Goal: Task Accomplishment & Management: Manage account settings

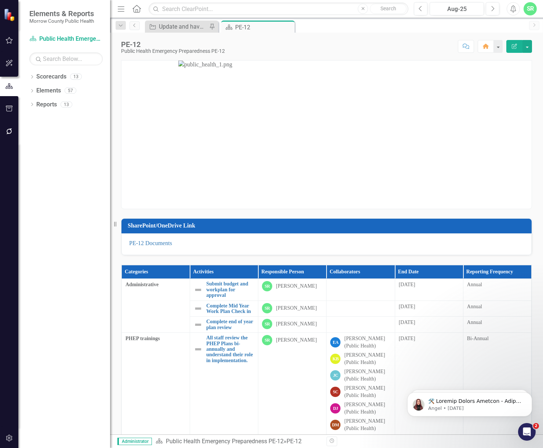
click at [15, 42] on button "button" at bounding box center [9, 40] width 17 height 15
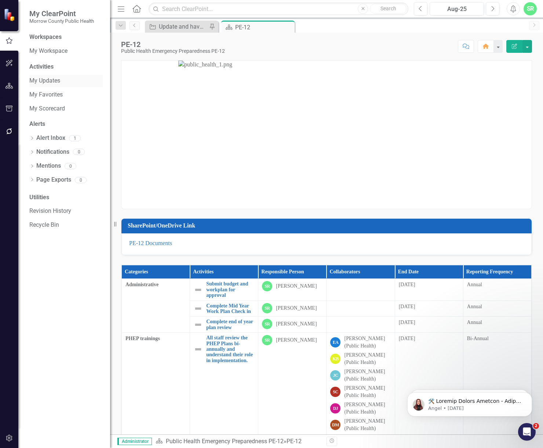
click at [70, 85] on div "My Updates" at bounding box center [65, 81] width 73 height 12
click at [40, 82] on link "My Updates" at bounding box center [65, 81] width 73 height 8
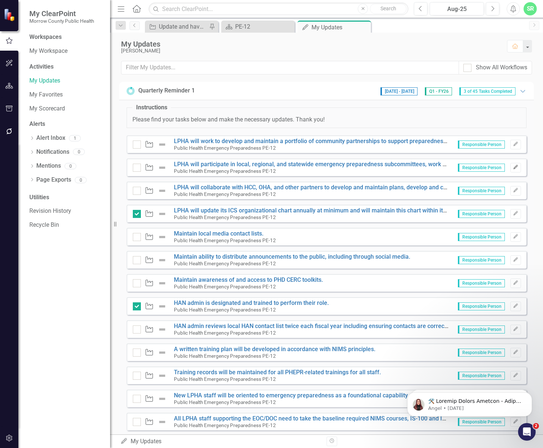
click at [513, 168] on icon "Edit" at bounding box center [516, 167] width 6 height 4
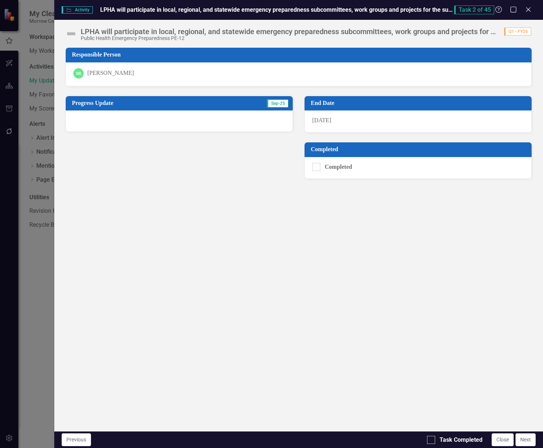
click at [148, 124] on div at bounding box center [179, 120] width 227 height 21
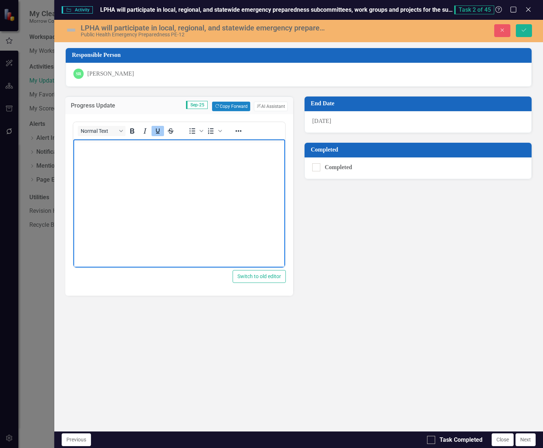
click at [154, 151] on body "﻿" at bounding box center [179, 194] width 212 height 110
click at [155, 134] on icon "Underline" at bounding box center [157, 131] width 9 height 9
click at [159, 154] on body "﻿" at bounding box center [179, 194] width 212 height 110
click at [211, 153] on body "﻿Attended HCC and L" at bounding box center [179, 194] width 212 height 110
click at [318, 167] on div at bounding box center [316, 167] width 8 height 8
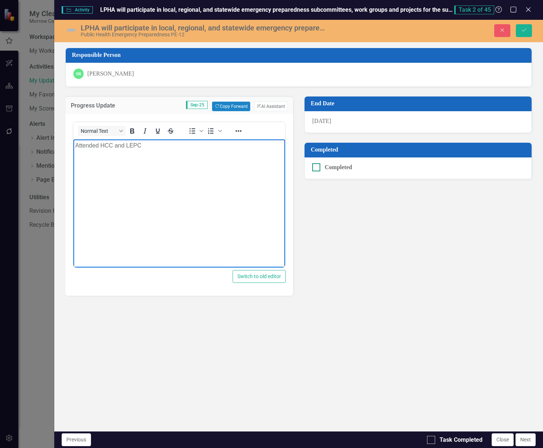
click at [317, 167] on input "Completed" at bounding box center [314, 165] width 5 height 5
checkbox input "true"
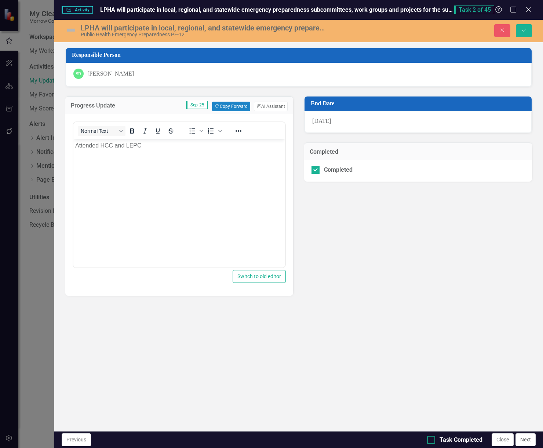
click at [431, 439] on input "Task Completed" at bounding box center [429, 438] width 5 height 5
checkbox input "true"
click at [527, 32] on icon "Save" at bounding box center [524, 30] width 7 height 5
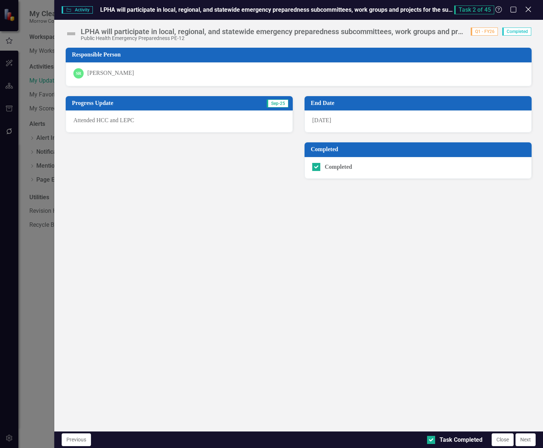
click at [529, 8] on icon "Close" at bounding box center [528, 9] width 9 height 7
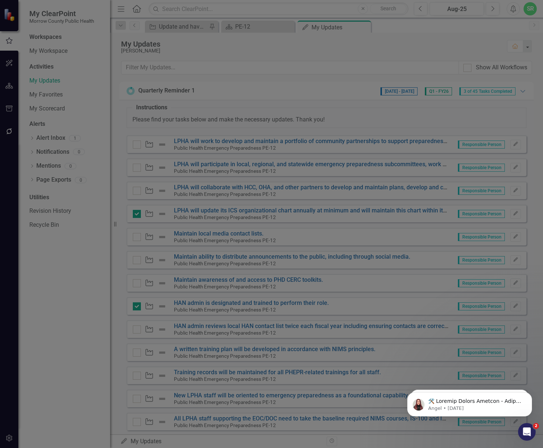
checkbox input "true"
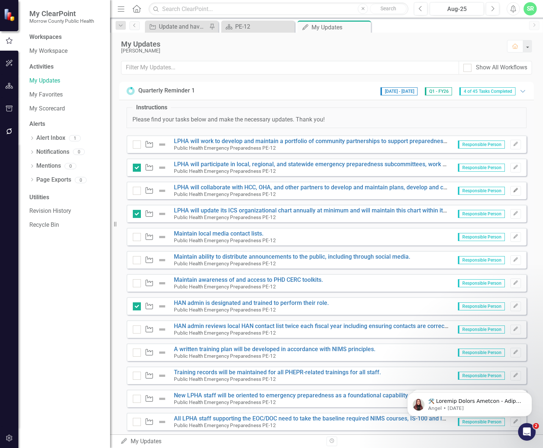
click at [513, 188] on button "Edit" at bounding box center [516, 191] width 11 height 10
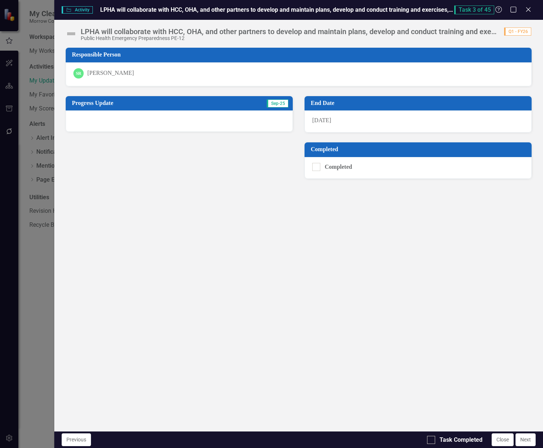
click at [210, 124] on div at bounding box center [179, 120] width 227 height 21
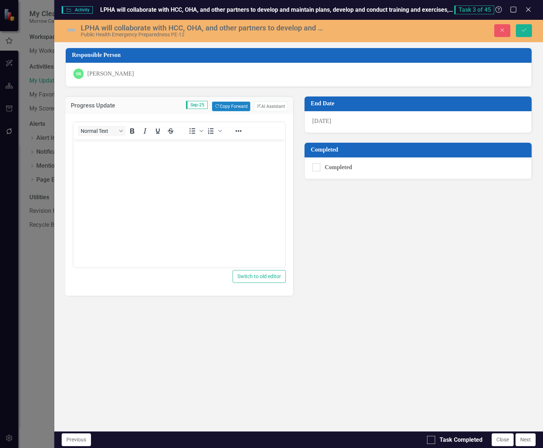
click at [180, 184] on body "Rich Text Area. Press ALT-0 for help." at bounding box center [179, 194] width 212 height 110
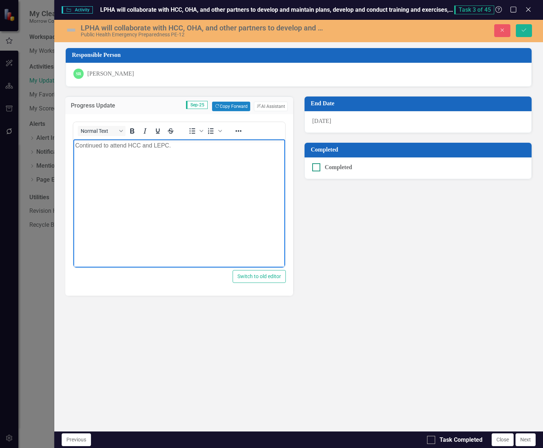
click at [318, 168] on div at bounding box center [316, 167] width 8 height 8
click at [317, 168] on input "Completed" at bounding box center [314, 165] width 5 height 5
checkbox input "true"
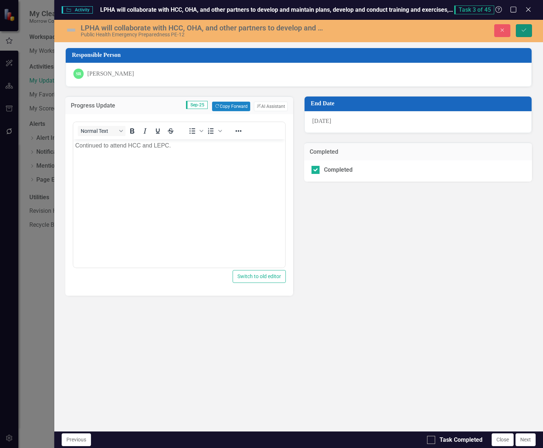
click at [527, 31] on icon "Save" at bounding box center [524, 30] width 7 height 5
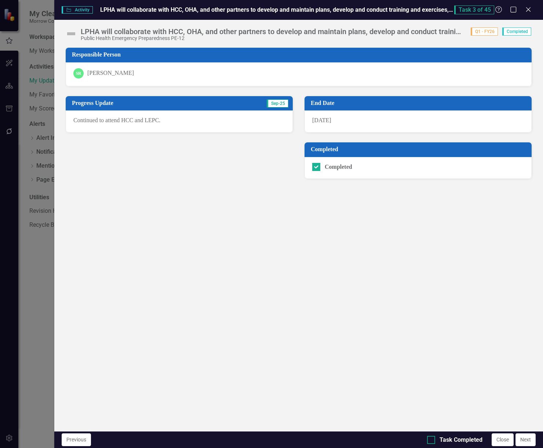
click at [428, 436] on input "Task Completed" at bounding box center [429, 438] width 5 height 5
checkbox input "true"
click at [531, 9] on icon "Close" at bounding box center [528, 9] width 9 height 7
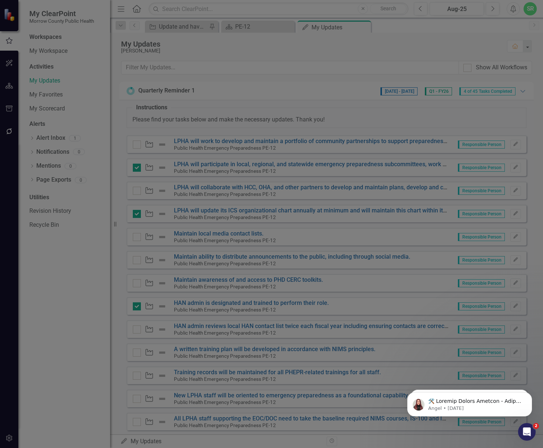
checkbox input "true"
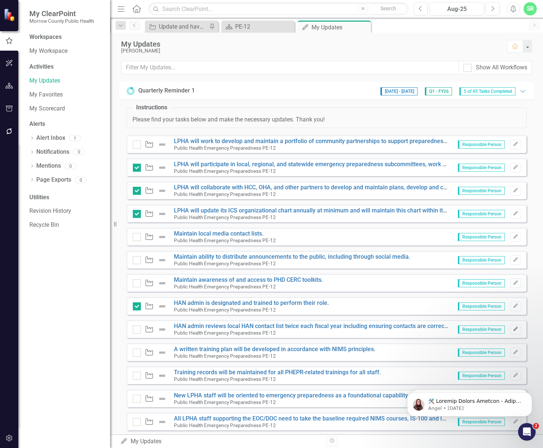
click at [515, 331] on button "Edit" at bounding box center [516, 330] width 11 height 10
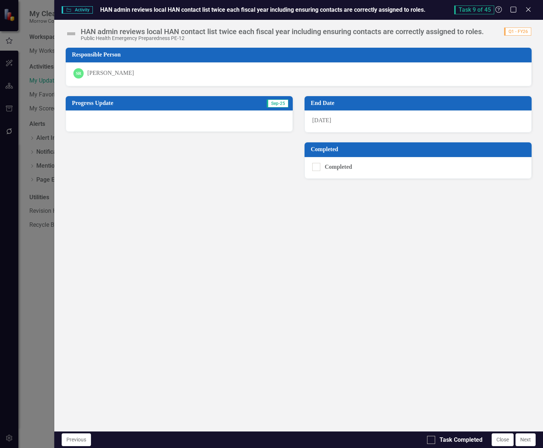
click at [175, 122] on div at bounding box center [179, 120] width 227 height 21
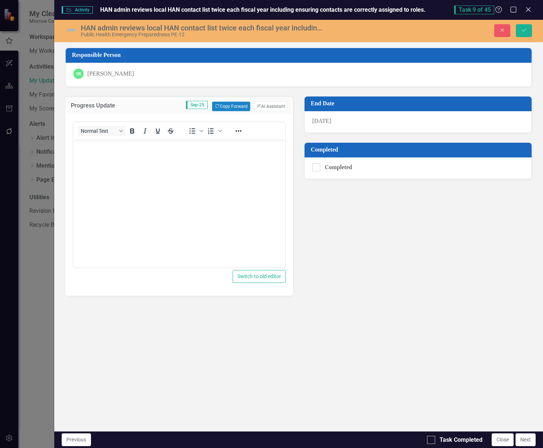
click at [170, 164] on body "Rich Text Area. Press ALT-0 for help." at bounding box center [179, 194] width 212 height 110
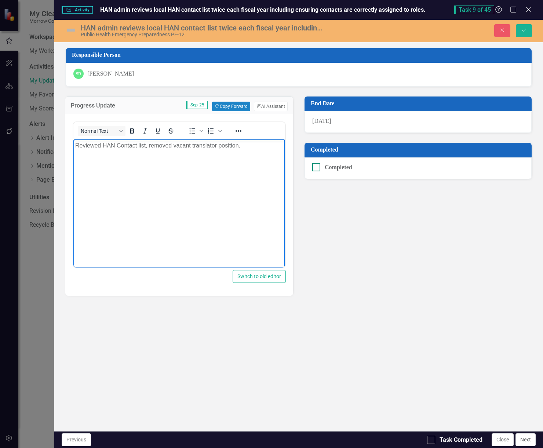
click at [315, 167] on input "Completed" at bounding box center [314, 165] width 5 height 5
checkbox input "true"
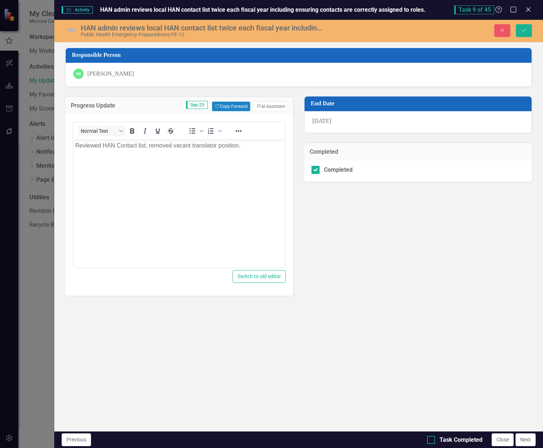
click at [433, 439] on div at bounding box center [431, 440] width 8 height 8
click at [432, 439] on input "Task Completed" at bounding box center [429, 438] width 5 height 5
checkbox input "true"
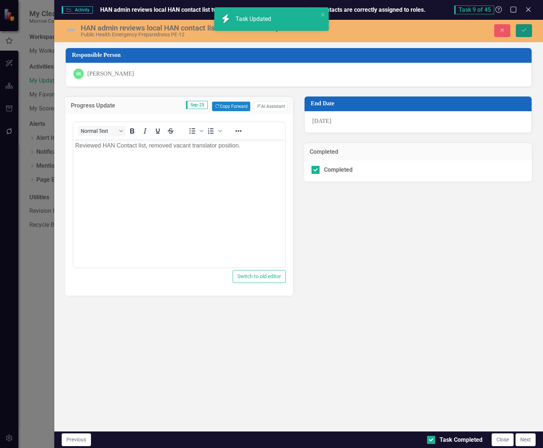
click at [528, 29] on button "Save" at bounding box center [524, 30] width 16 height 13
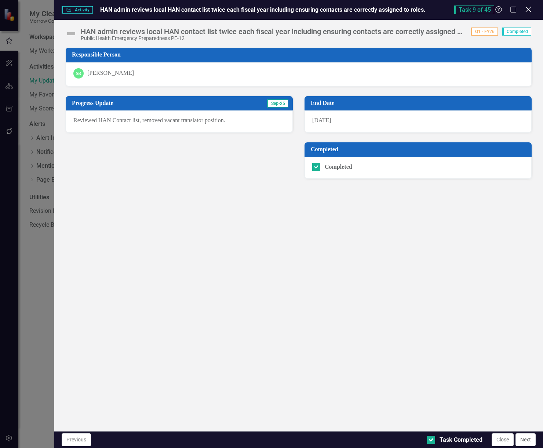
click at [529, 12] on icon "Close" at bounding box center [528, 9] width 9 height 7
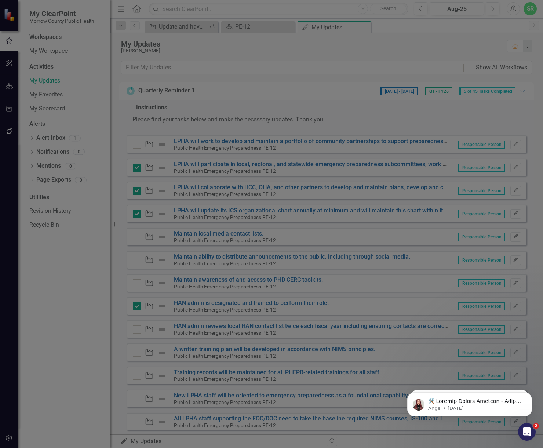
checkbox input "true"
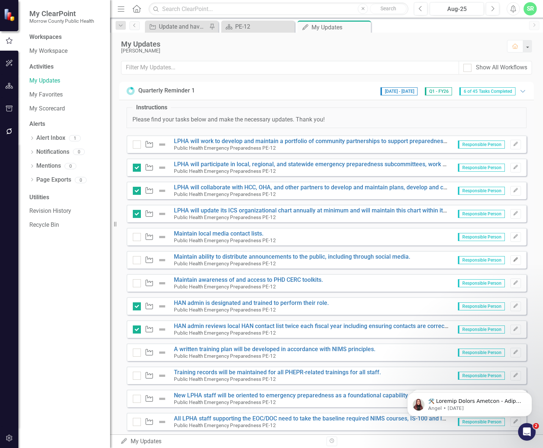
click at [513, 260] on button "Edit" at bounding box center [516, 260] width 11 height 10
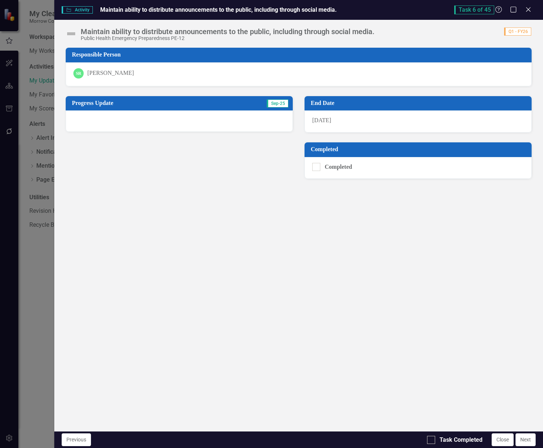
click at [168, 120] on div at bounding box center [179, 120] width 227 height 21
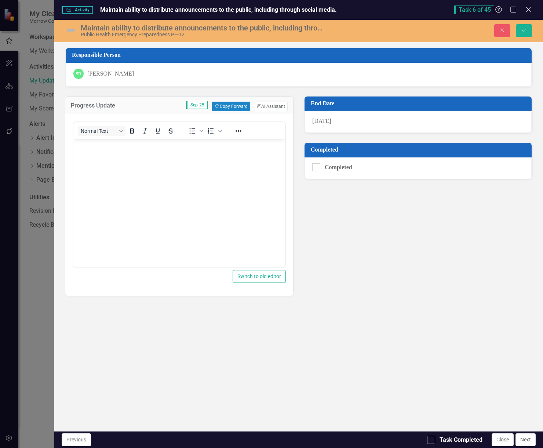
click at [231, 179] on body "Rich Text Area. Press ALT-0 for help." at bounding box center [179, 194] width 212 height 110
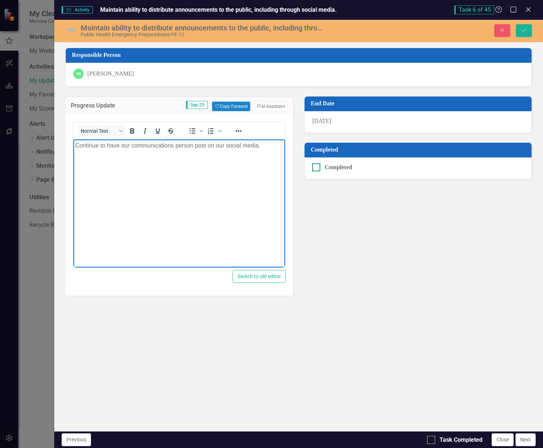
click at [319, 170] on div at bounding box center [316, 167] width 8 height 8
click at [317, 168] on input "Completed" at bounding box center [314, 165] width 5 height 5
checkbox input "true"
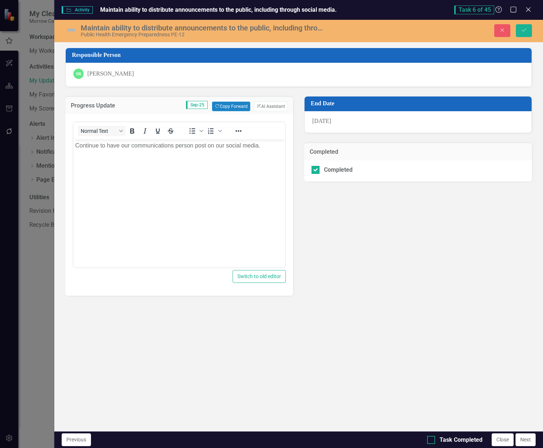
click at [433, 440] on div at bounding box center [431, 440] width 8 height 8
click at [432, 440] on input "Task Completed" at bounding box center [429, 438] width 5 height 5
checkbox input "true"
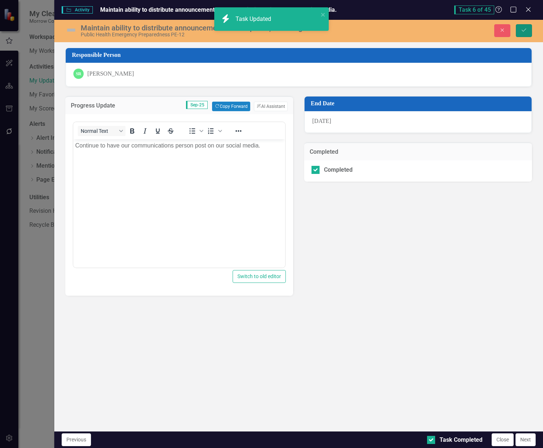
click at [526, 31] on icon "Save" at bounding box center [524, 30] width 7 height 5
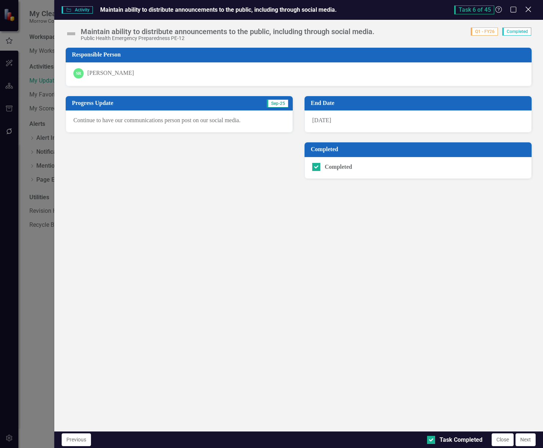
click at [529, 10] on icon at bounding box center [529, 10] width 6 height 6
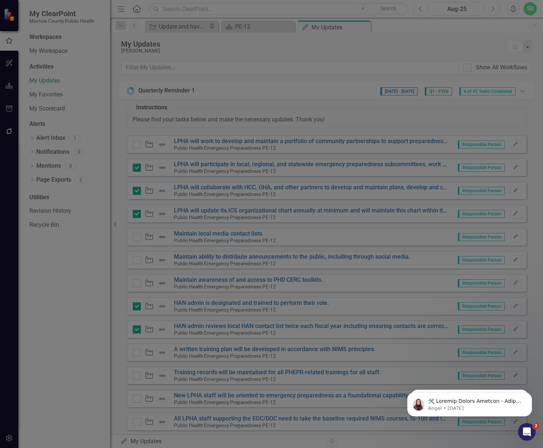
checkbox input "true"
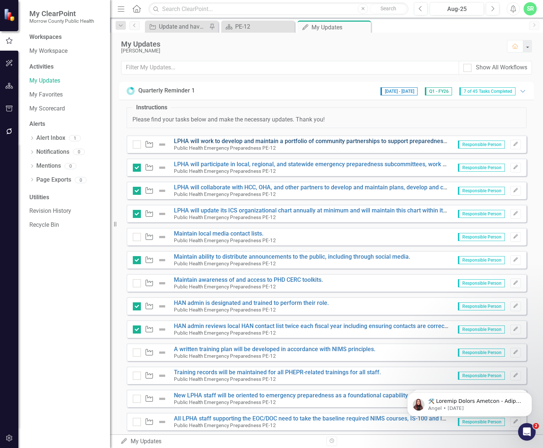
click at [279, 144] on link "LPHA will work to develop and maintain a portfolio of community partnerships to…" at bounding box center [367, 141] width 386 height 7
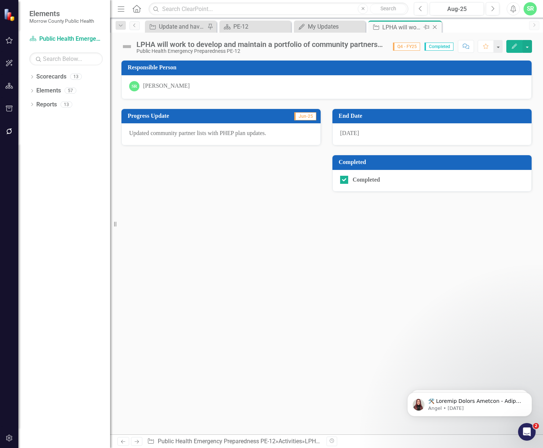
click at [437, 26] on icon "Close" at bounding box center [434, 27] width 7 height 6
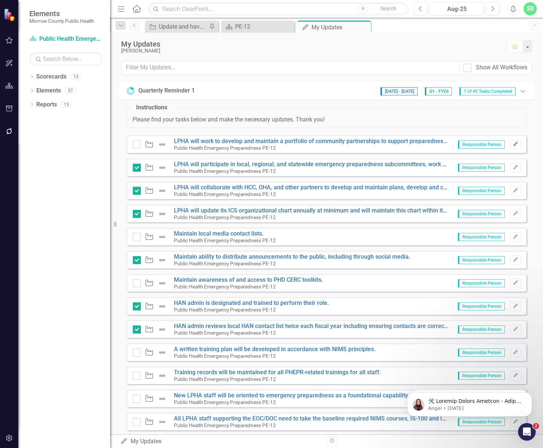
click at [514, 145] on button "Edit" at bounding box center [516, 145] width 11 height 10
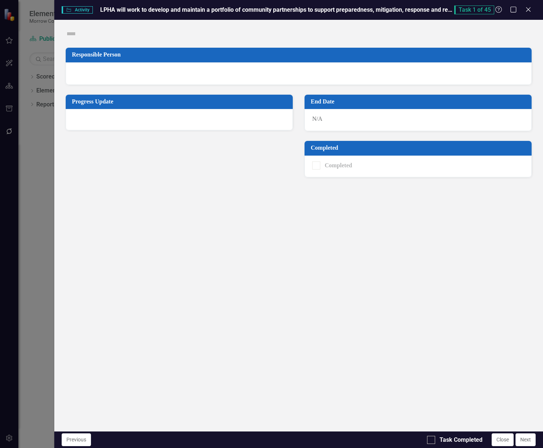
checkbox input "true"
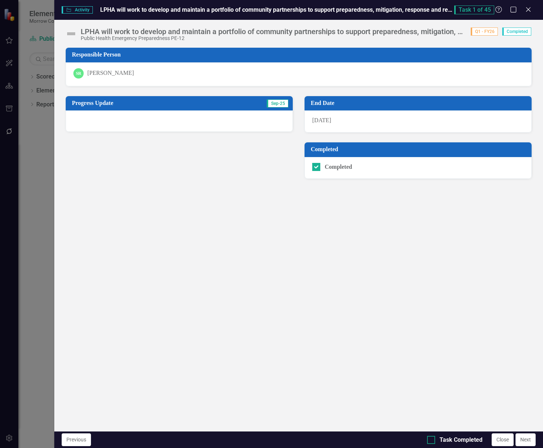
click at [432, 439] on input "Task Completed" at bounding box center [429, 438] width 5 height 5
checkbox input "true"
click at [531, 12] on icon at bounding box center [529, 10] width 6 height 6
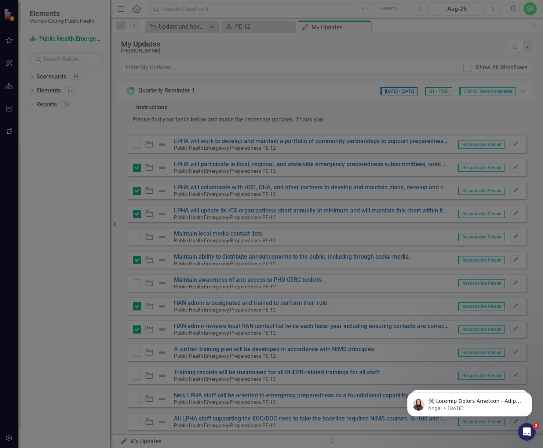
checkbox input "true"
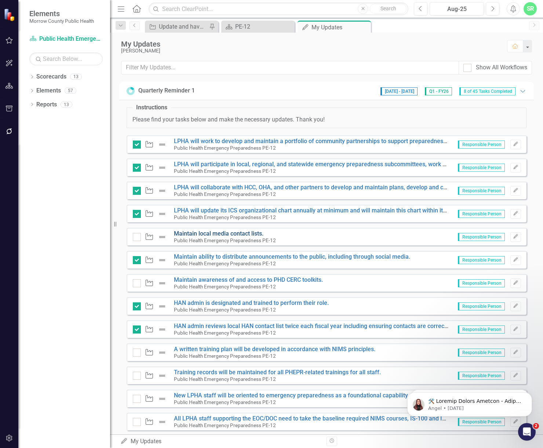
click at [258, 235] on link "Maintain local media contact lists." at bounding box center [219, 233] width 90 height 7
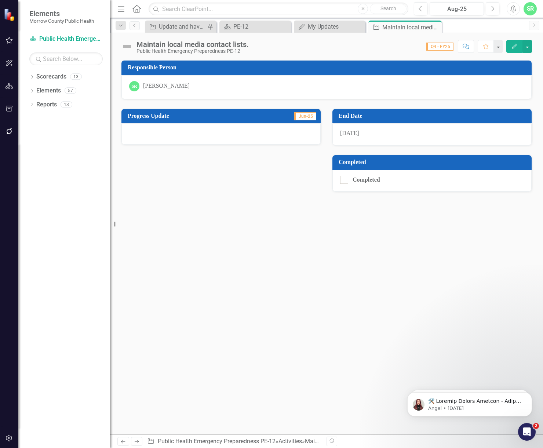
click at [239, 139] on div at bounding box center [220, 133] width 199 height 21
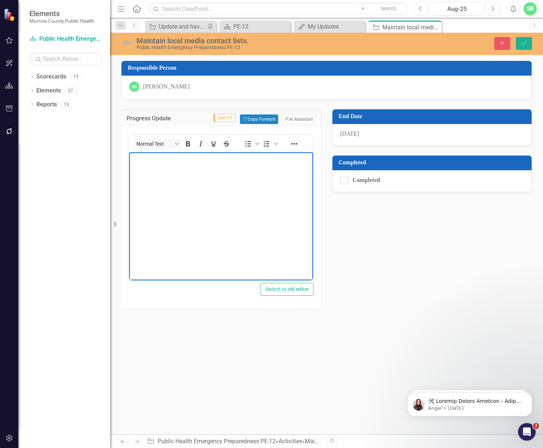
click at [227, 177] on body "Rich Text Area. Press ALT-0 for help." at bounding box center [221, 207] width 184 height 110
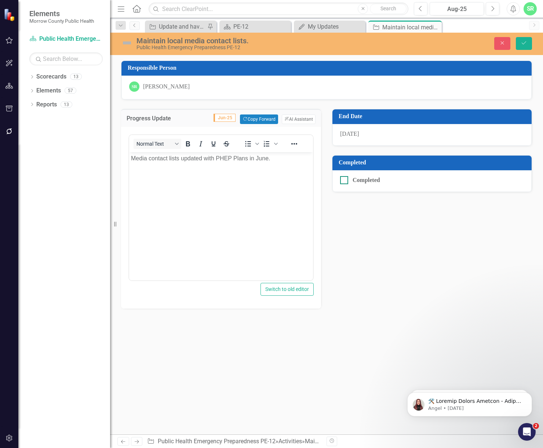
click at [342, 179] on input "Completed" at bounding box center [342, 178] width 5 height 5
checkbox input "true"
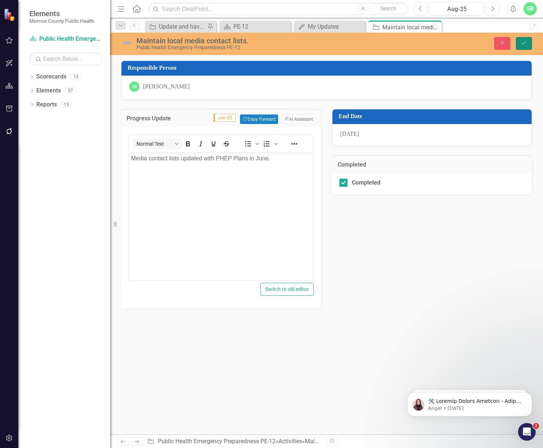
click at [523, 43] on icon "Save" at bounding box center [524, 42] width 7 height 5
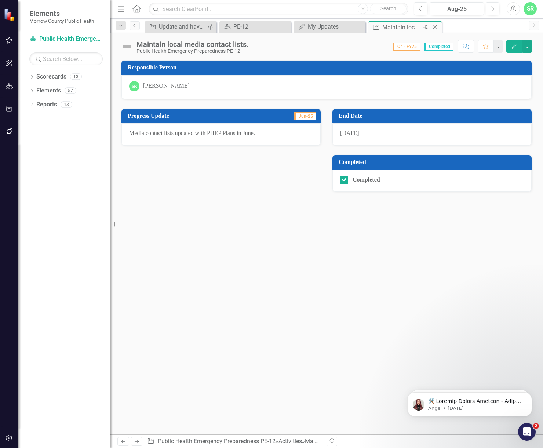
click at [433, 25] on icon "Close" at bounding box center [434, 27] width 7 height 6
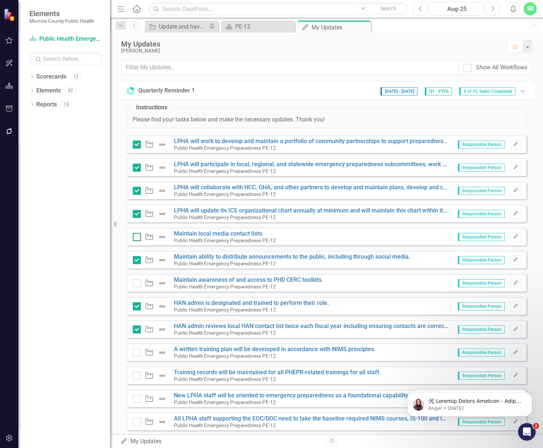
click at [135, 238] on div at bounding box center [137, 237] width 8 height 8
click at [135, 238] on input "checkbox" at bounding box center [135, 235] width 5 height 5
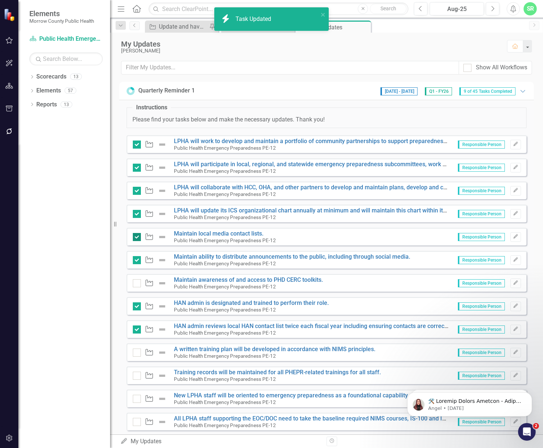
checkbox input "true"
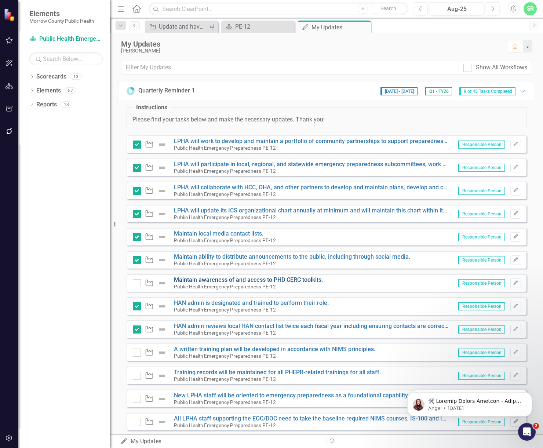
click at [272, 280] on link "Maintain awareness of and access to PHD CERC toolkits." at bounding box center [248, 279] width 149 height 7
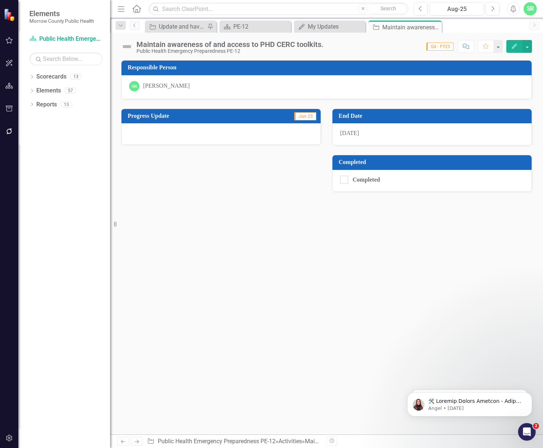
click at [243, 132] on div at bounding box center [220, 133] width 199 height 21
click at [240, 136] on div at bounding box center [220, 133] width 199 height 21
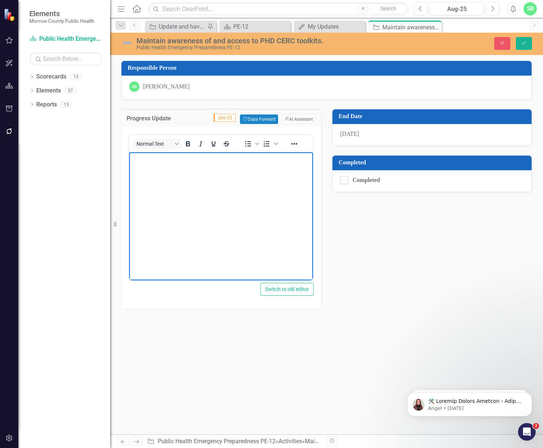
click at [243, 181] on body "Rich Text Area. Press ALT-0 for help." at bounding box center [221, 207] width 184 height 110
click at [175, 158] on p "Maintained acces to CERC toolkits." at bounding box center [221, 158] width 180 height 9
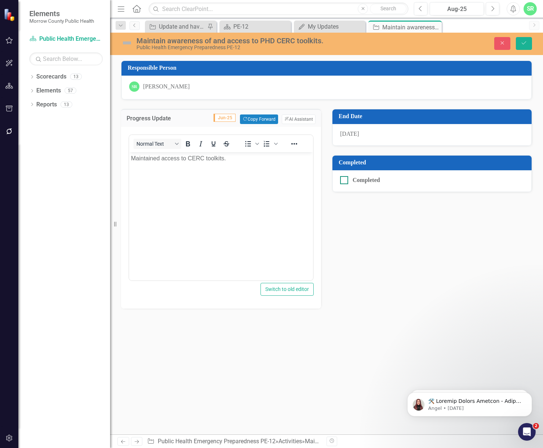
click at [346, 178] on div at bounding box center [344, 180] width 8 height 8
click at [345, 178] on input "Completed" at bounding box center [342, 178] width 5 height 5
checkbox input "true"
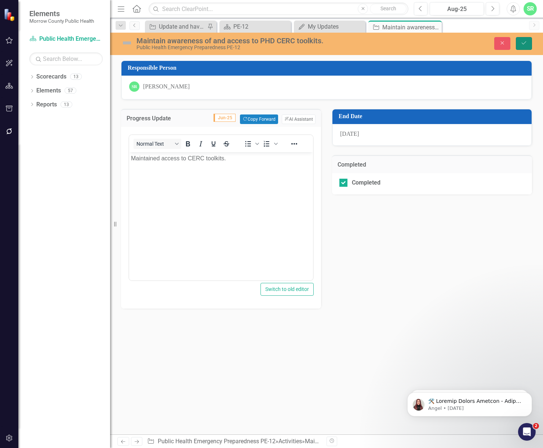
click at [530, 42] on button "Save" at bounding box center [524, 43] width 16 height 13
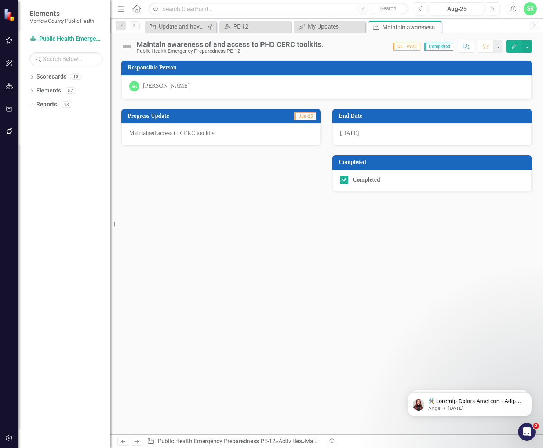
click at [0, 0] on icon "Close" at bounding box center [0, 0] width 0 height 0
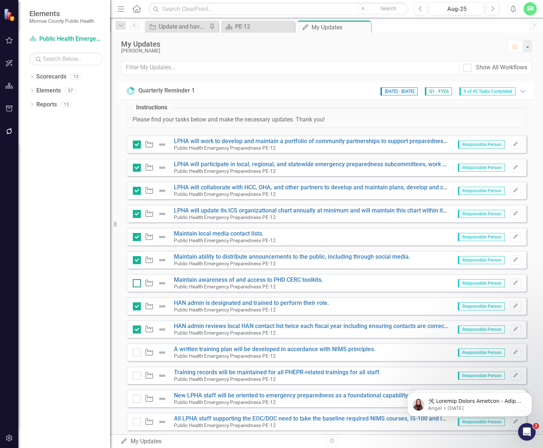
click at [139, 284] on div at bounding box center [137, 283] width 8 height 8
click at [138, 284] on input "checkbox" at bounding box center [135, 281] width 5 height 5
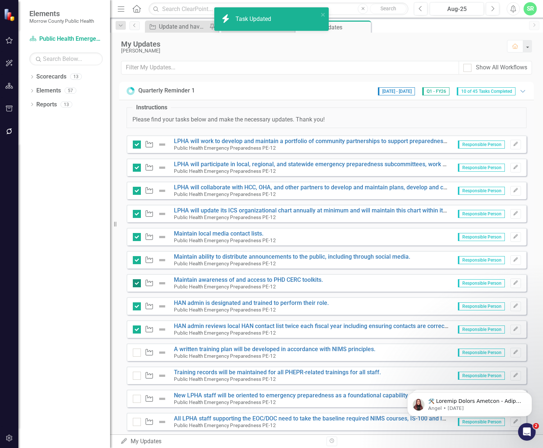
checkbox input "true"
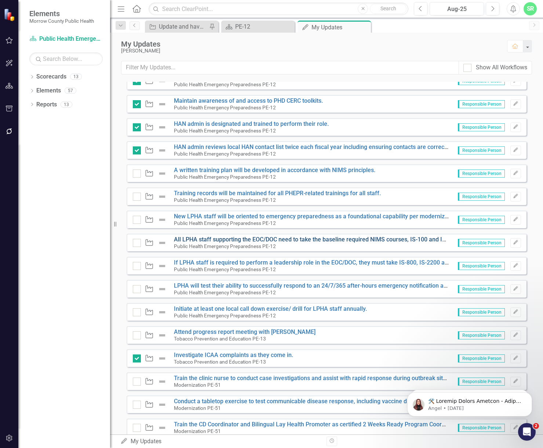
scroll to position [184, 0]
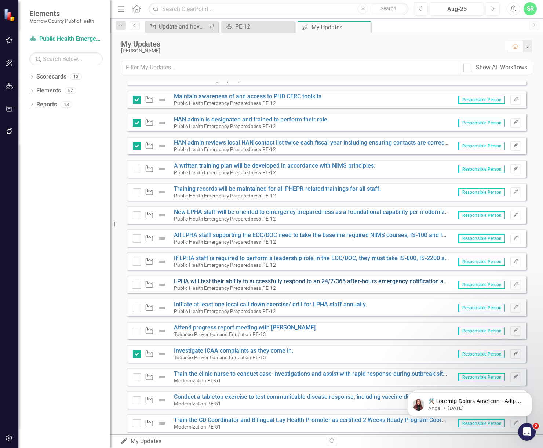
click at [329, 282] on link "LPHA will test their ability to successfully respond to an 24/7/365 after-hours…" at bounding box center [510, 281] width 673 height 7
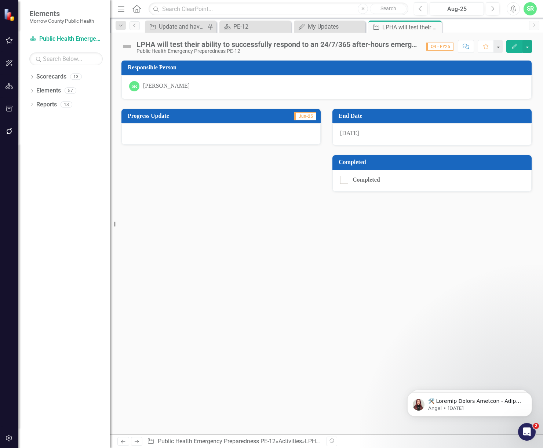
click at [253, 132] on div at bounding box center [220, 133] width 199 height 21
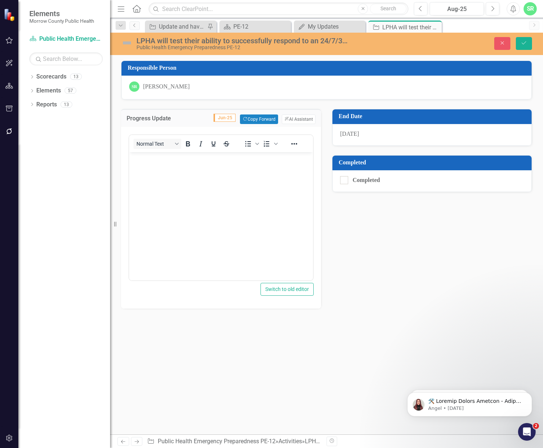
click at [247, 169] on body "Rich Text Area. Press ALT-0 for help." at bounding box center [221, 207] width 184 height 110
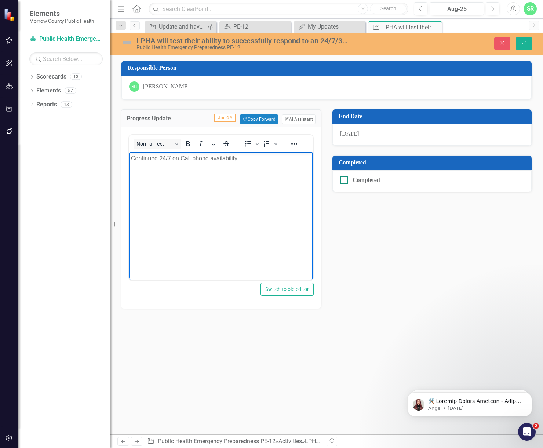
click at [346, 180] on div at bounding box center [344, 180] width 8 height 8
click at [345, 180] on input "Completed" at bounding box center [342, 178] width 5 height 5
checkbox input "true"
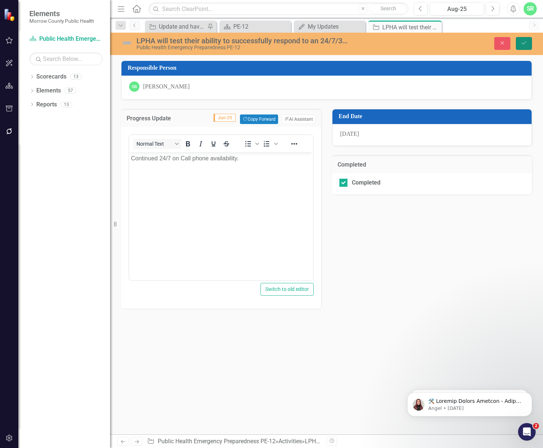
click at [525, 46] on button "Save" at bounding box center [524, 43] width 16 height 13
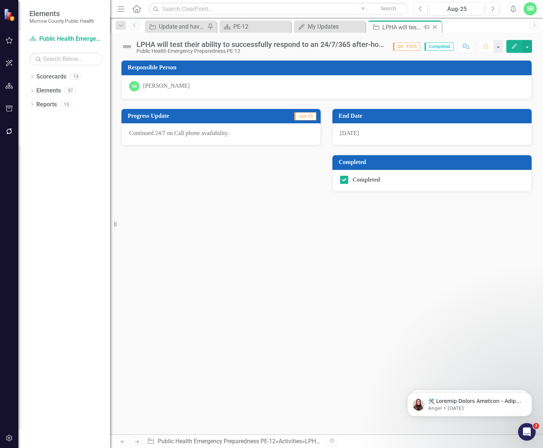
click at [436, 27] on icon "Close" at bounding box center [434, 27] width 7 height 6
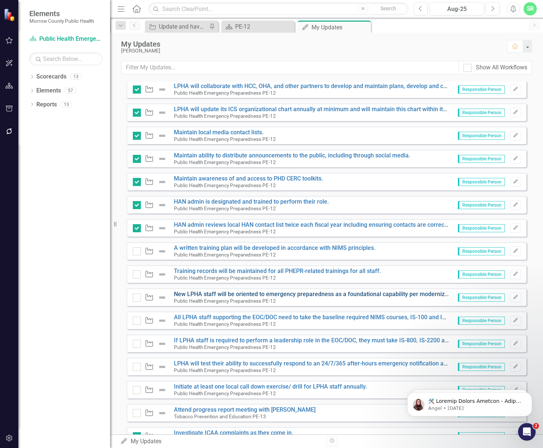
scroll to position [110, 0]
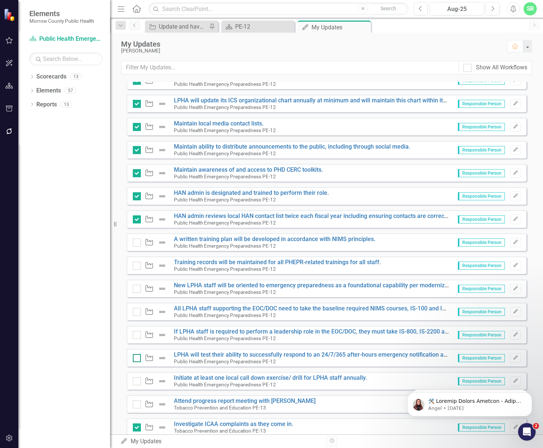
click at [138, 359] on div at bounding box center [137, 358] width 8 height 8
click at [138, 359] on input "checkbox" at bounding box center [135, 356] width 5 height 5
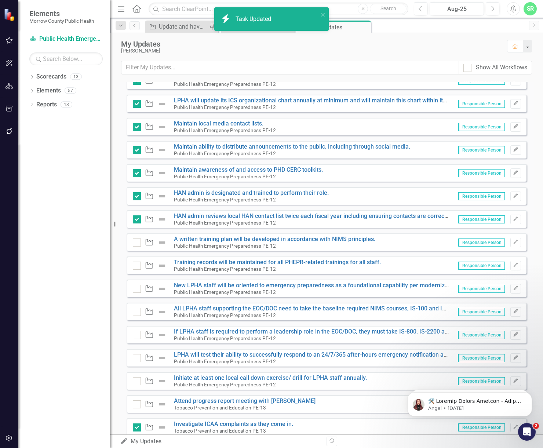
checkbox input "true"
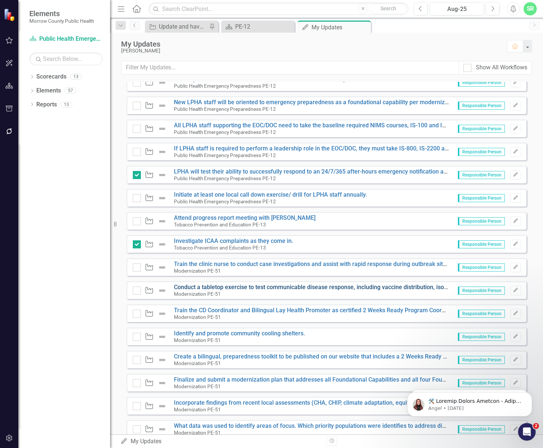
scroll to position [294, 0]
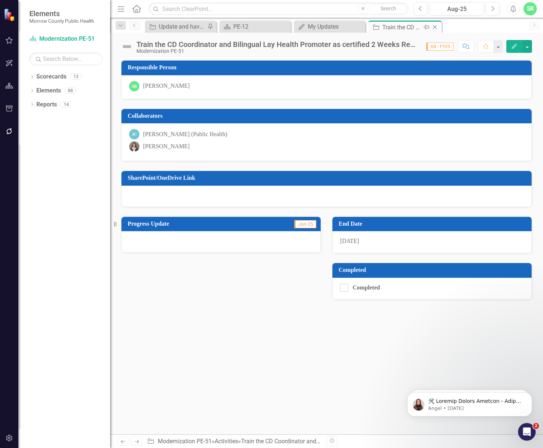
click at [436, 28] on icon "Close" at bounding box center [434, 27] width 7 height 6
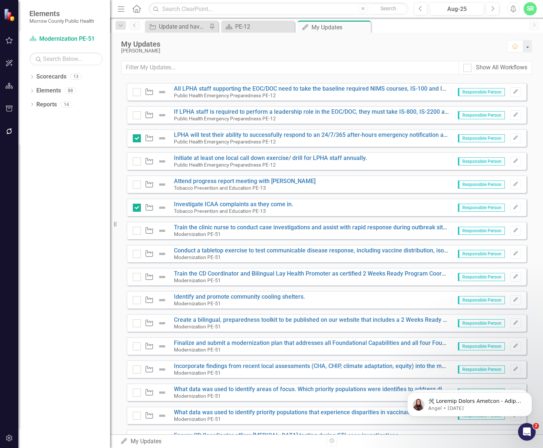
scroll to position [330, 0]
click at [513, 276] on button "Edit" at bounding box center [516, 277] width 11 height 10
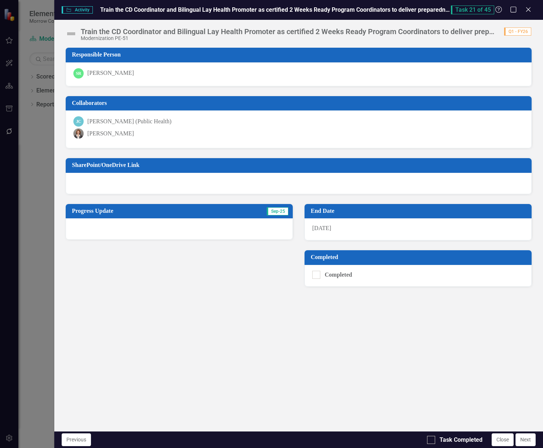
click at [153, 226] on div at bounding box center [179, 228] width 227 height 21
click at [152, 231] on div at bounding box center [179, 228] width 227 height 21
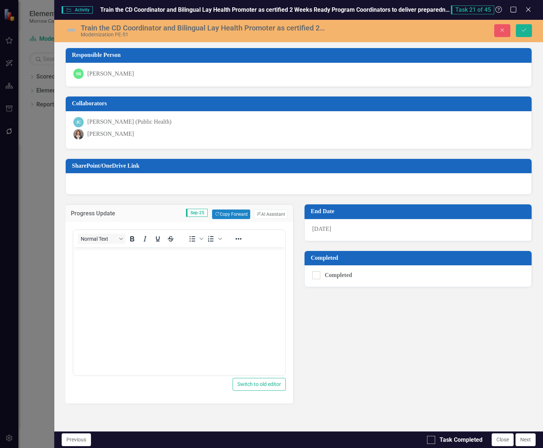
scroll to position [0, 0]
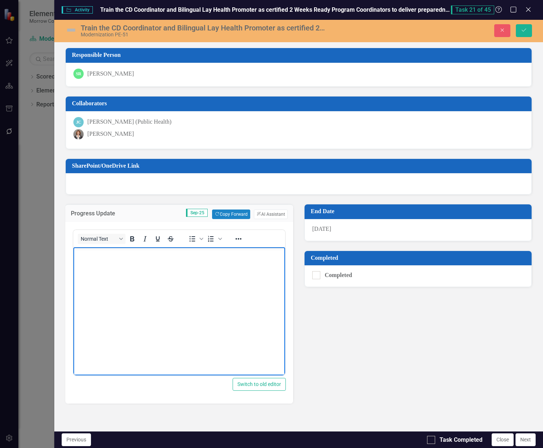
click at [160, 279] on body "Rich Text Area. Press ALT-0 for help." at bounding box center [179, 302] width 212 height 110
click at [429, 443] on div at bounding box center [431, 440] width 8 height 8
click at [429, 441] on input "Task Completed" at bounding box center [429, 438] width 5 height 5
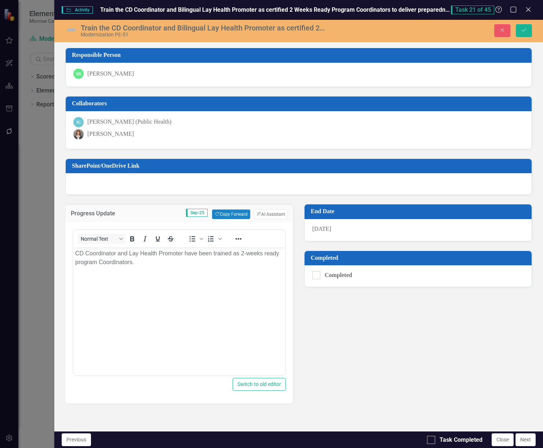
checkbox input "true"
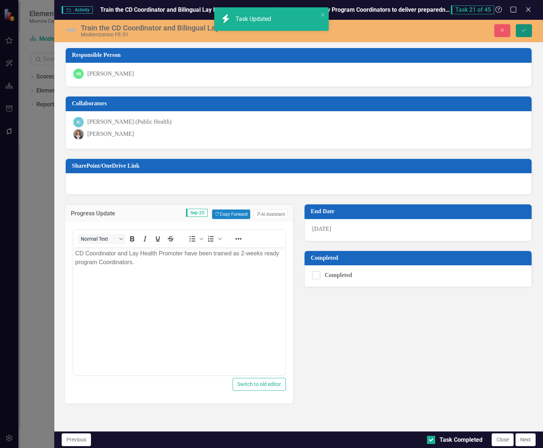
click at [531, 30] on button "Save" at bounding box center [524, 30] width 16 height 13
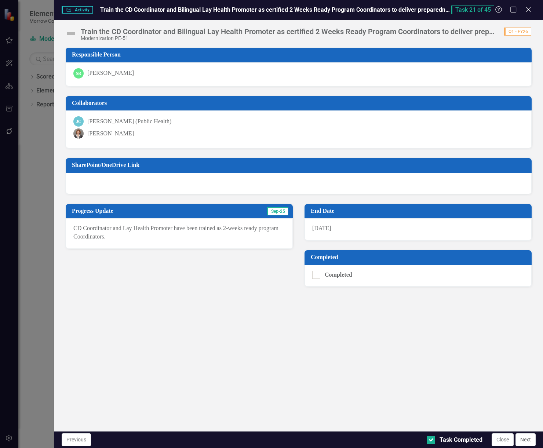
click at [531, 8] on icon "Close" at bounding box center [528, 10] width 7 height 6
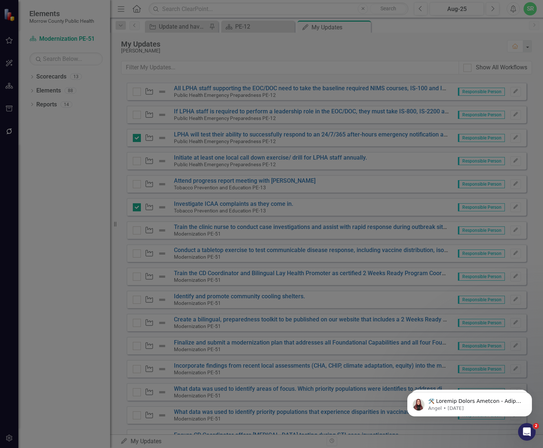
checkbox input "true"
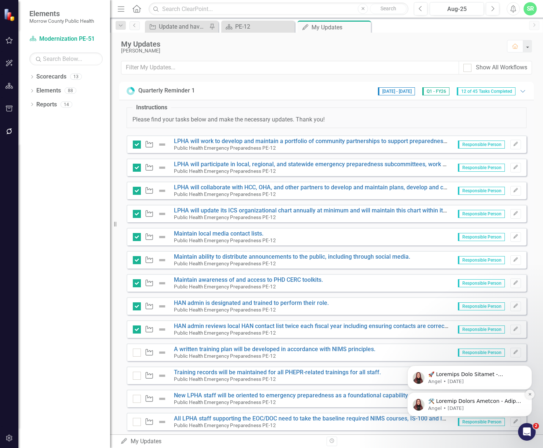
click at [530, 395] on icon "Dismiss notification" at bounding box center [530, 394] width 4 height 4
click at [527, 394] on button "Dismiss notification" at bounding box center [530, 395] width 10 height 10
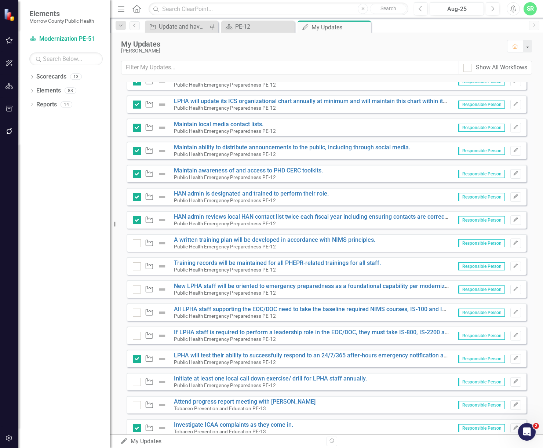
scroll to position [110, 0]
click at [513, 288] on icon "Edit" at bounding box center [516, 288] width 6 height 4
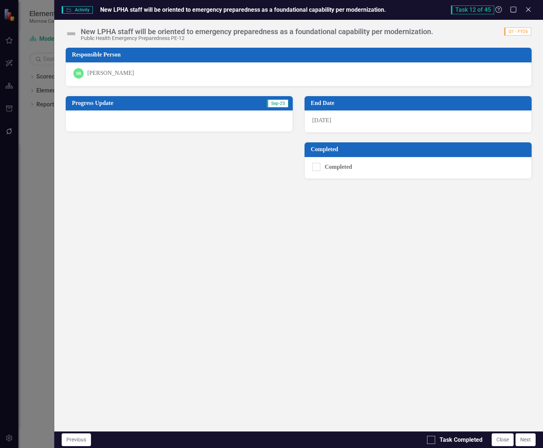
click at [187, 118] on div at bounding box center [179, 120] width 227 height 21
click at [161, 123] on div at bounding box center [179, 120] width 227 height 21
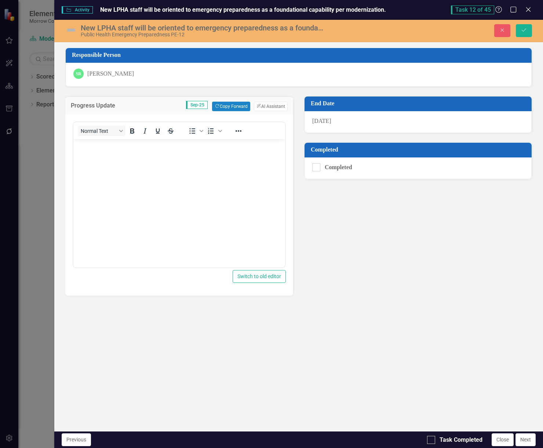
scroll to position [0, 0]
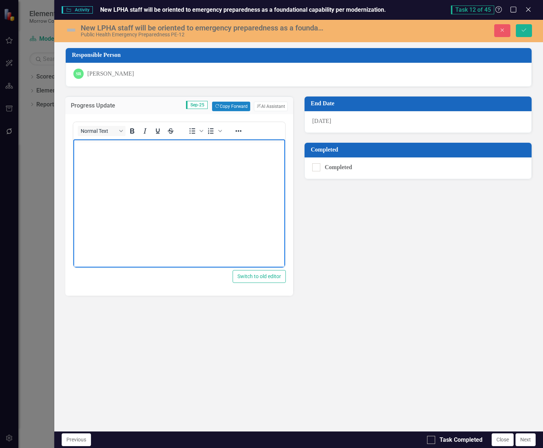
click at [187, 174] on body "Rich Text Area. Press ALT-0 for help." at bounding box center [179, 194] width 212 height 110
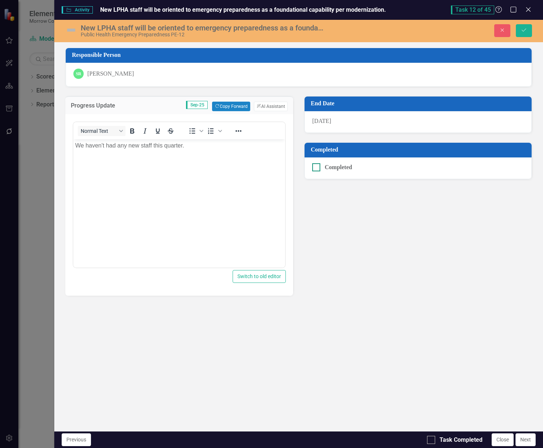
click at [320, 169] on div "Completed" at bounding box center [416, 167] width 208 height 8
click at [317, 168] on input "Completed" at bounding box center [314, 165] width 5 height 5
checkbox input "true"
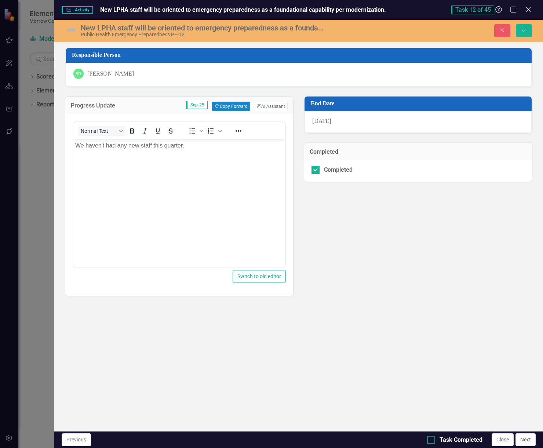
click at [434, 442] on div at bounding box center [431, 440] width 8 height 8
click at [432, 441] on input "Task Completed" at bounding box center [429, 438] width 5 height 5
checkbox input "true"
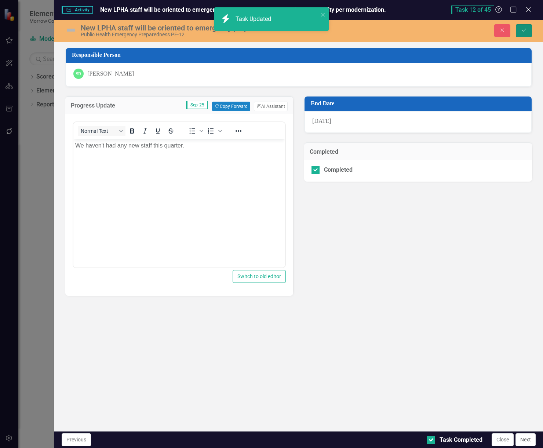
click at [521, 30] on icon "Save" at bounding box center [524, 30] width 7 height 5
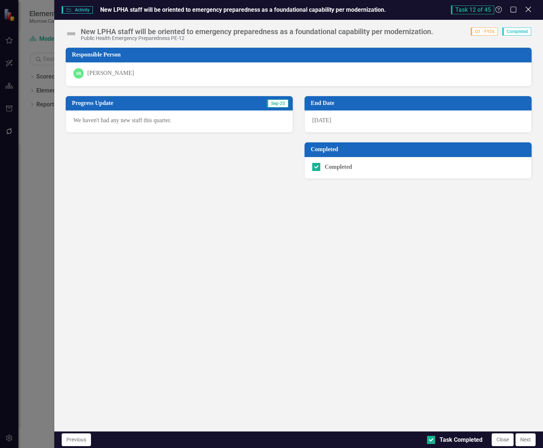
click at [530, 10] on icon "Close" at bounding box center [528, 9] width 9 height 7
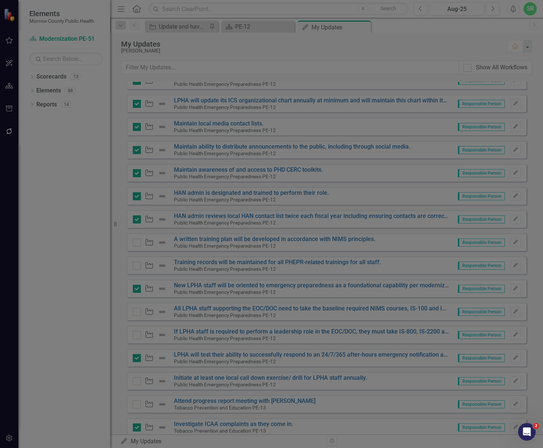
checkbox input "true"
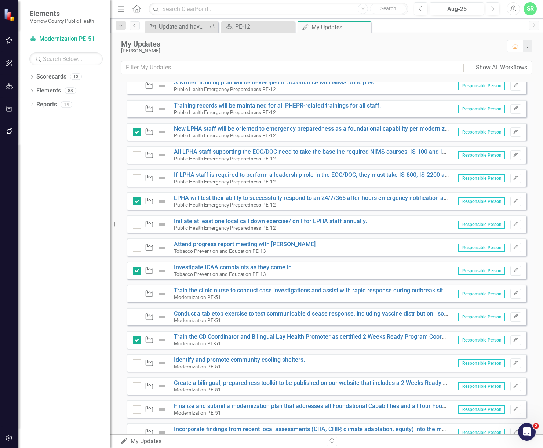
scroll to position [294, 0]
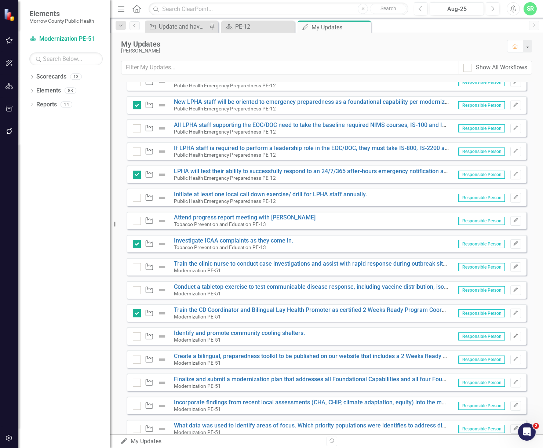
click at [513, 335] on icon "Edit" at bounding box center [516, 336] width 6 height 4
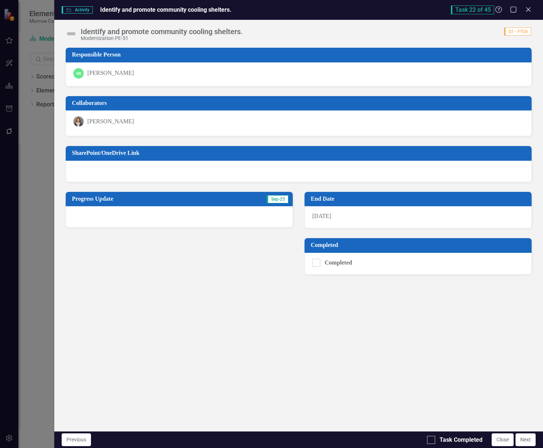
click at [226, 218] on div at bounding box center [179, 216] width 227 height 21
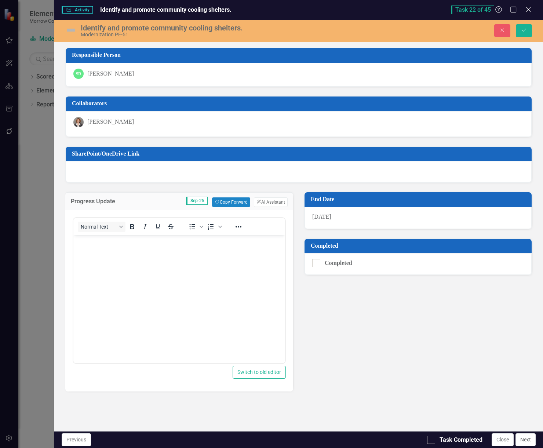
scroll to position [0, 0]
click at [232, 255] on body "Rich Text Area. Press ALT-0 for help." at bounding box center [179, 290] width 212 height 110
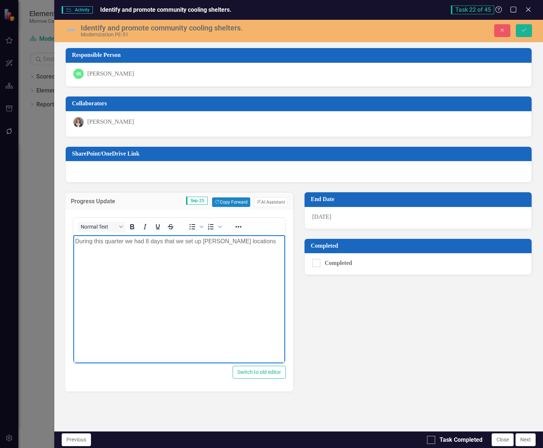
click at [208, 243] on p "During this quarter we had 8 days that we set up [PERSON_NAME] locations" at bounding box center [179, 241] width 208 height 9
click at [266, 245] on p "During this quarter we had 8 days that we set up cooling locations" at bounding box center [179, 241] width 208 height 9
drag, startPoint x: 153, startPoint y: 261, endPoint x: 63, endPoint y: 240, distance: 92.5
click at [73, 240] on html "During this quarter we had 8 days that we set up cooling locations at 7 differe…" at bounding box center [179, 290] width 212 height 110
copy p "During this quarter we had 8 days that we set up cooling locations at 7 differe…"
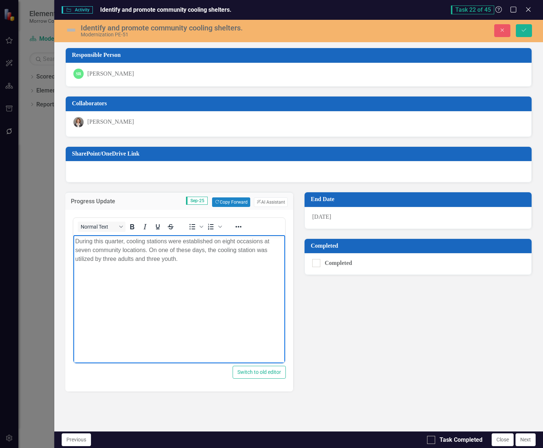
click at [208, 250] on p "During this quarter, cooling stations were established on eight occasions at se…" at bounding box center [179, 250] width 208 height 26
click at [274, 248] on p "During this quarter, cooling stations were established on eight occasions at se…" at bounding box center [179, 250] width 208 height 26
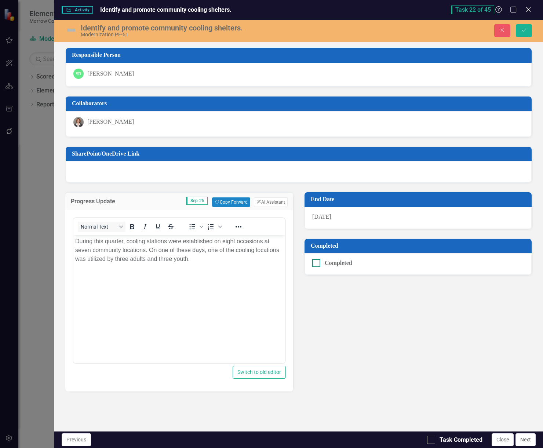
click at [320, 261] on div at bounding box center [316, 263] width 8 height 8
click at [317, 261] on input "Completed" at bounding box center [314, 261] width 5 height 5
checkbox input "true"
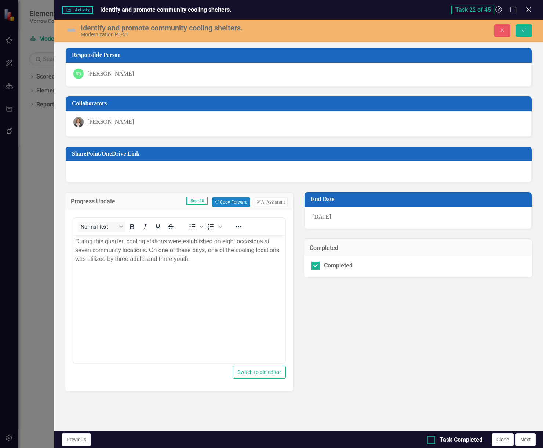
click at [434, 436] on div at bounding box center [431, 440] width 8 height 8
click at [432, 436] on input "Task Completed" at bounding box center [429, 438] width 5 height 5
checkbox input "true"
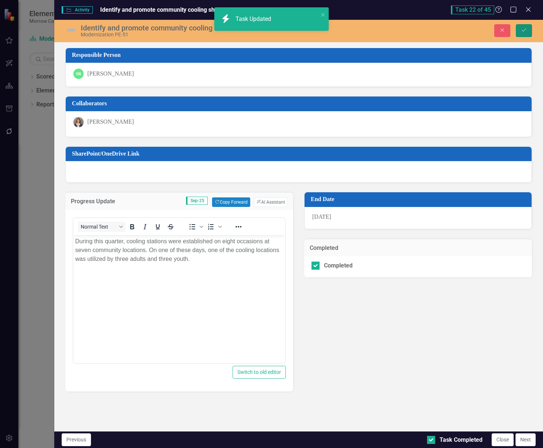
click at [527, 32] on button "Save" at bounding box center [524, 30] width 16 height 13
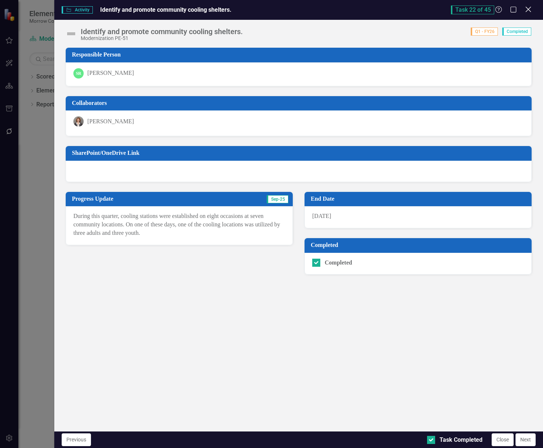
click at [528, 10] on icon "Close" at bounding box center [528, 9] width 9 height 7
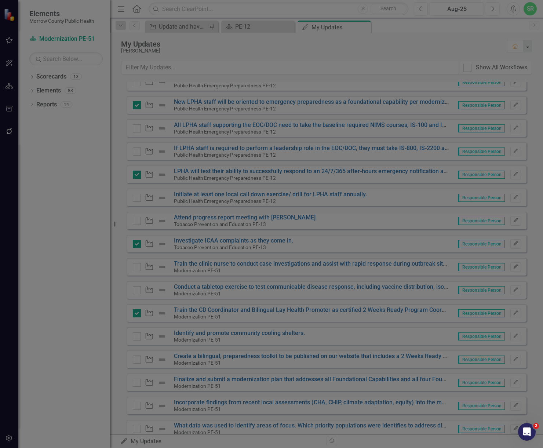
checkbox input "true"
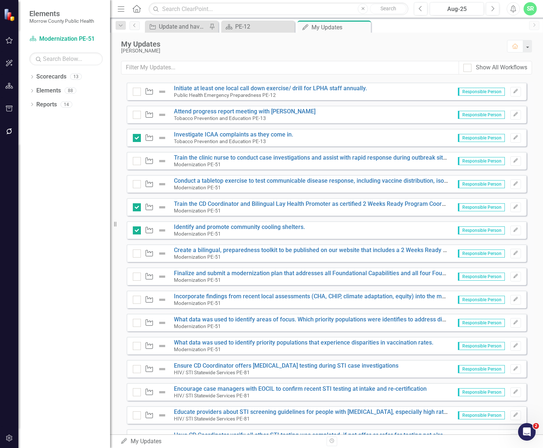
scroll to position [404, 0]
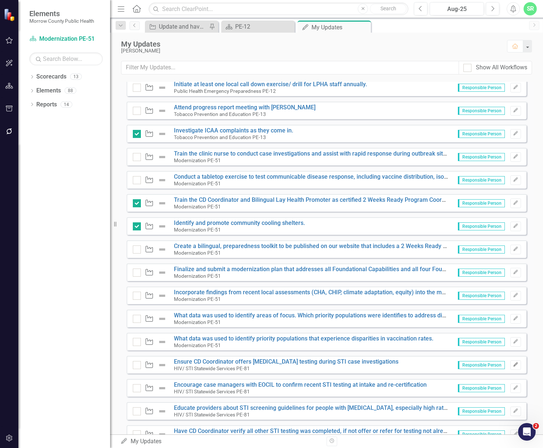
click at [513, 363] on button "Edit" at bounding box center [516, 365] width 11 height 10
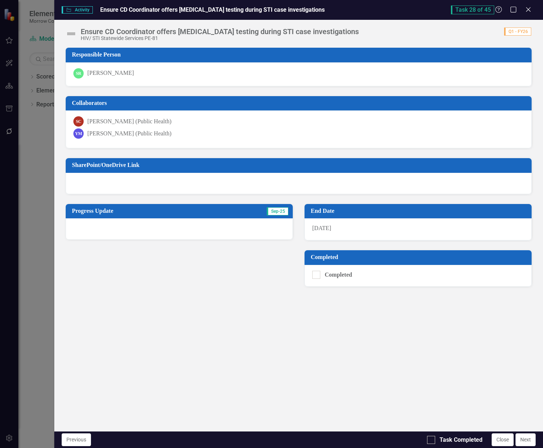
click at [127, 232] on div at bounding box center [179, 228] width 227 height 21
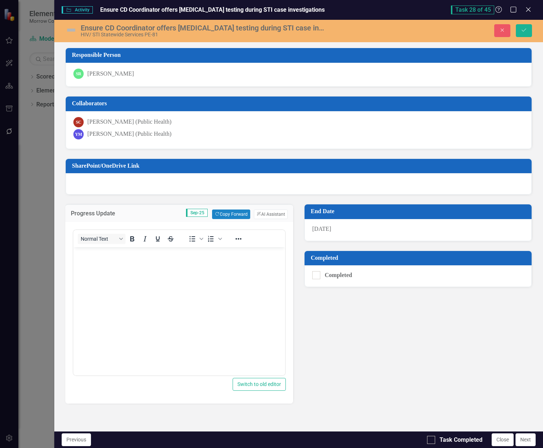
scroll to position [0, 0]
click at [156, 280] on body "Rich Text Area. Press ALT-0 for help." at bounding box center [179, 302] width 212 height 110
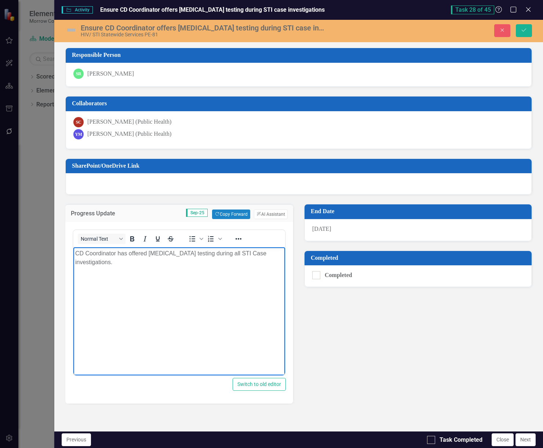
click at [75, 254] on p "CD Coordinator has offered [MEDICAL_DATA] testing during all STI Case investiga…" at bounding box center [179, 258] width 208 height 18
click at [281, 253] on p "The CD Coordinator has offered [MEDICAL_DATA] testing during all STI Case inves…" at bounding box center [179, 258] width 208 height 18
click at [318, 274] on div at bounding box center [316, 275] width 8 height 8
click at [317, 274] on input "Completed" at bounding box center [314, 273] width 5 height 5
checkbox input "true"
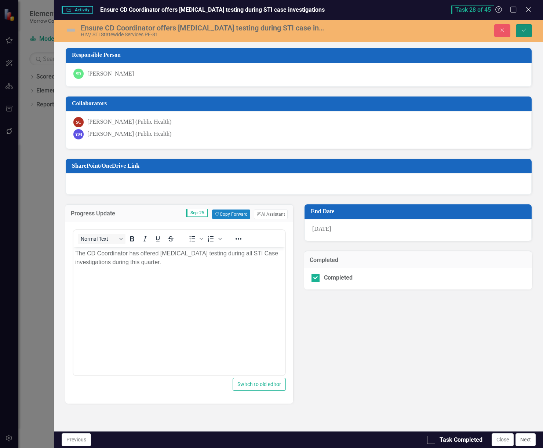
click at [528, 31] on button "Save" at bounding box center [524, 30] width 16 height 13
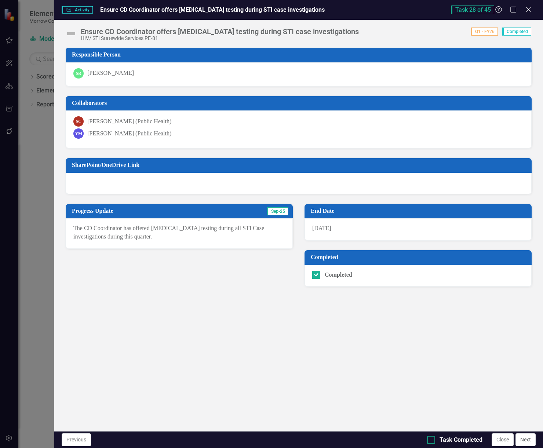
click at [436, 436] on div "Task Completed" at bounding box center [454, 440] width 55 height 8
click at [432, 436] on input "Task Completed" at bounding box center [429, 438] width 5 height 5
checkbox input "true"
click at [527, 7] on icon "Close" at bounding box center [528, 9] width 9 height 7
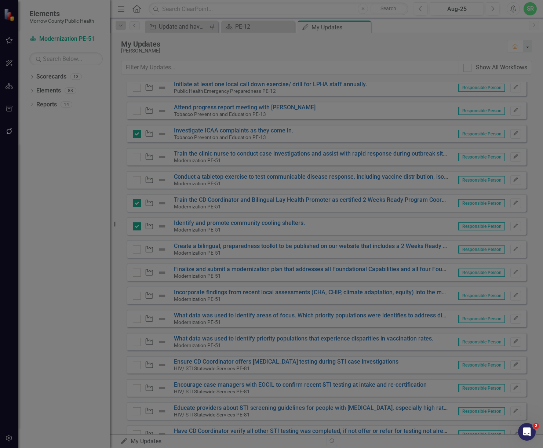
checkbox input "true"
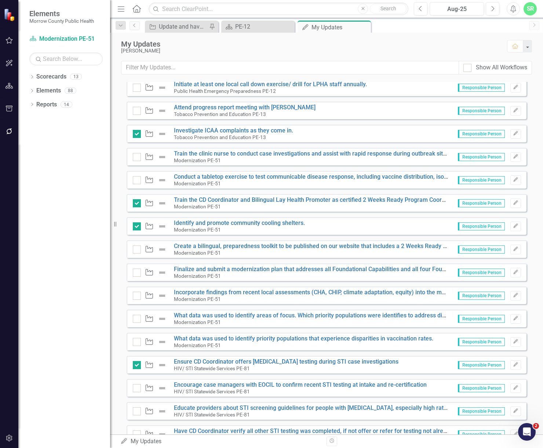
scroll to position [440, 0]
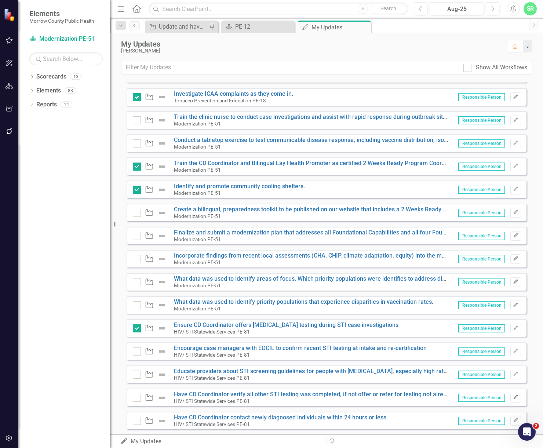
click at [514, 400] on button "Edit" at bounding box center [516, 398] width 11 height 10
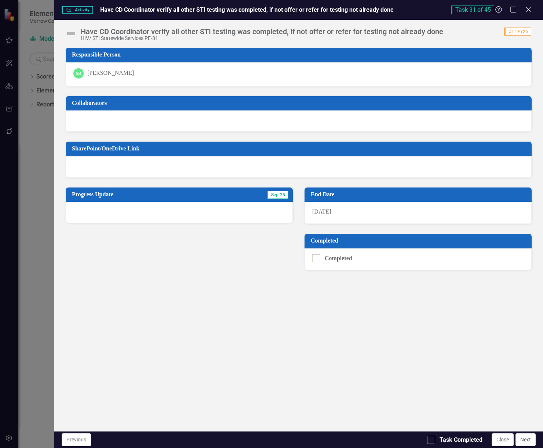
click at [137, 210] on div at bounding box center [179, 212] width 227 height 21
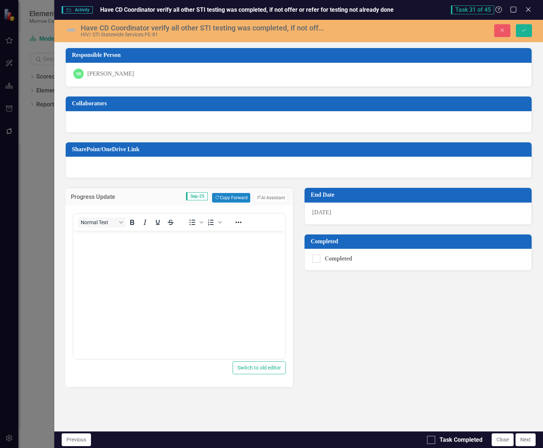
scroll to position [0, 0]
click at [134, 246] on body "Rich Text Area. Press ALT-0 for help." at bounding box center [179, 286] width 212 height 110
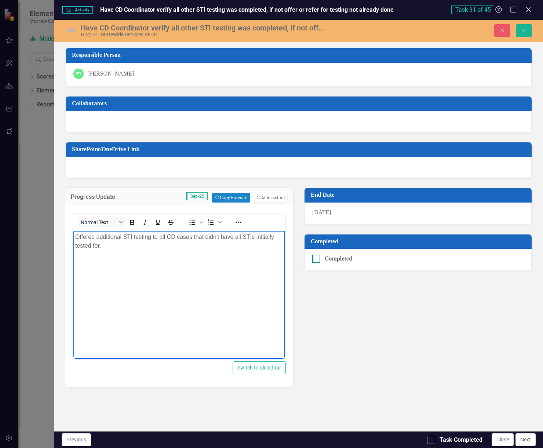
click at [323, 258] on div "Completed" at bounding box center [416, 259] width 208 height 8
click at [317, 258] on input "Completed" at bounding box center [314, 257] width 5 height 5
checkbox input "true"
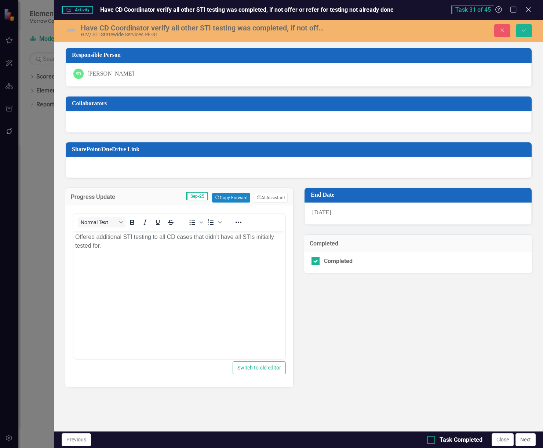
click at [430, 439] on input "Task Completed" at bounding box center [429, 438] width 5 height 5
checkbox input "true"
click at [523, 30] on icon "Save" at bounding box center [524, 30] width 7 height 5
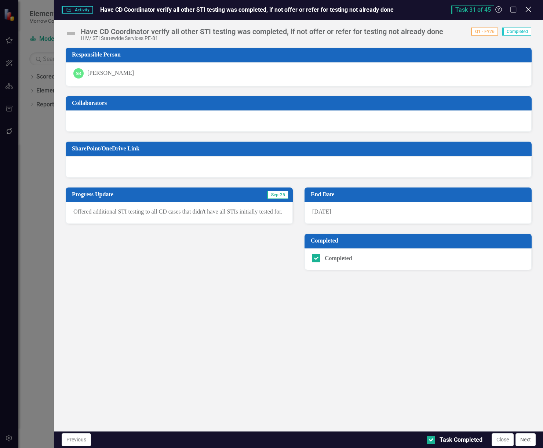
click at [531, 6] on icon "Close" at bounding box center [528, 9] width 9 height 7
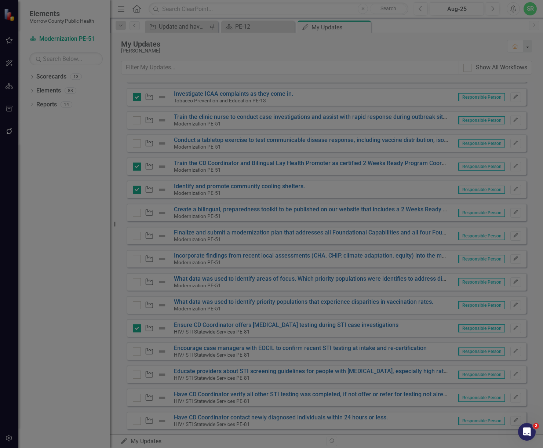
checkbox input "true"
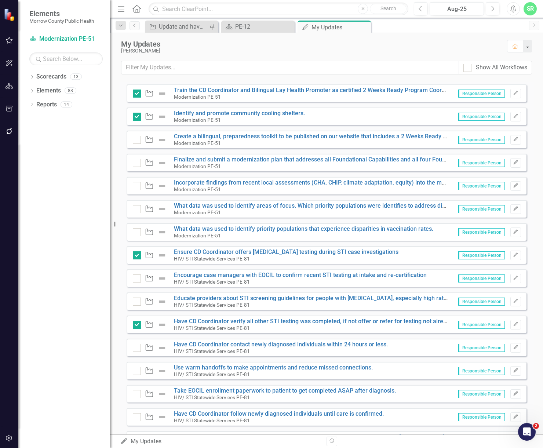
scroll to position [514, 0]
click at [514, 346] on button "Edit" at bounding box center [516, 348] width 11 height 10
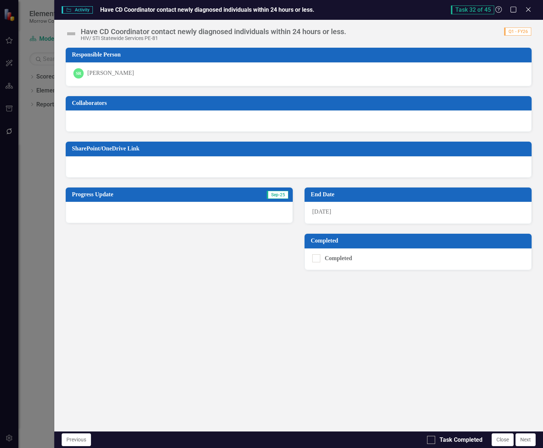
click at [183, 209] on div at bounding box center [179, 212] width 227 height 21
click at [164, 216] on div at bounding box center [179, 212] width 227 height 21
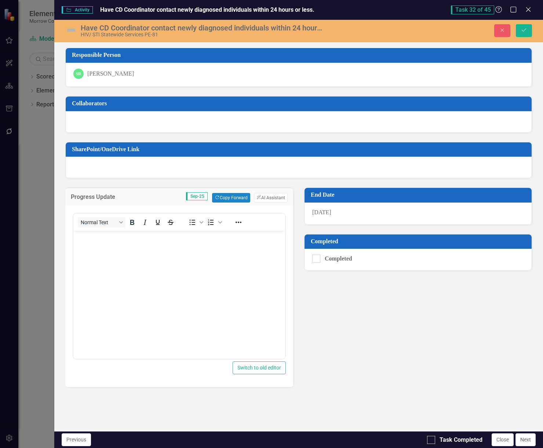
scroll to position [0, 0]
click at [152, 266] on body "Rich Text Area. Press ALT-0 for help." at bounding box center [179, 286] width 212 height 110
click at [326, 259] on div "Completed" at bounding box center [339, 259] width 28 height 0
click at [317, 259] on input "Completed" at bounding box center [314, 257] width 5 height 5
checkbox input "true"
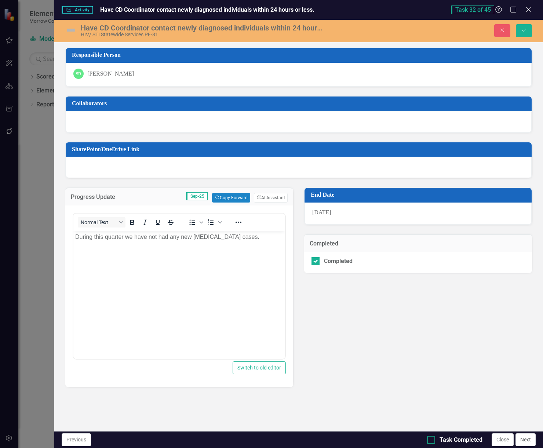
click at [436, 440] on div "Task Completed" at bounding box center [454, 440] width 55 height 8
click at [432, 440] on input "Task Completed" at bounding box center [429, 438] width 5 height 5
checkbox input "true"
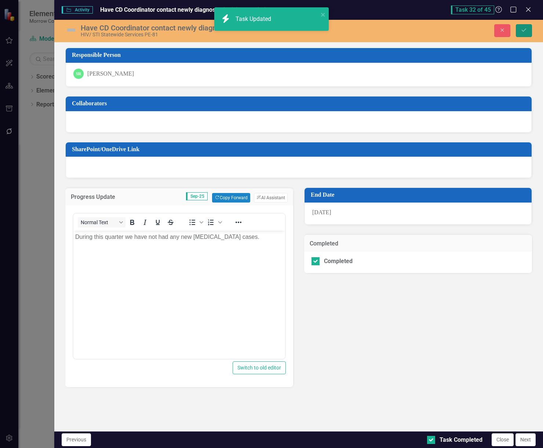
click at [521, 29] on icon "Save" at bounding box center [524, 30] width 7 height 5
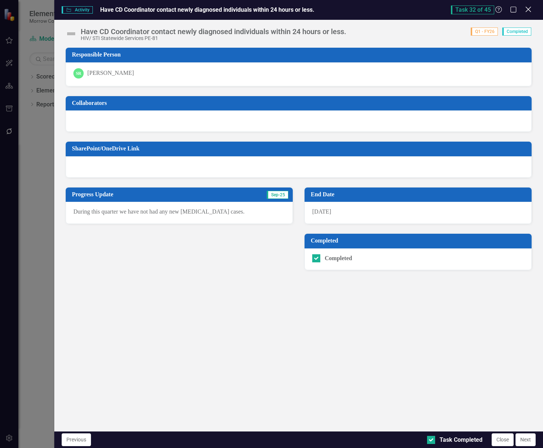
click at [528, 10] on icon at bounding box center [529, 10] width 6 height 6
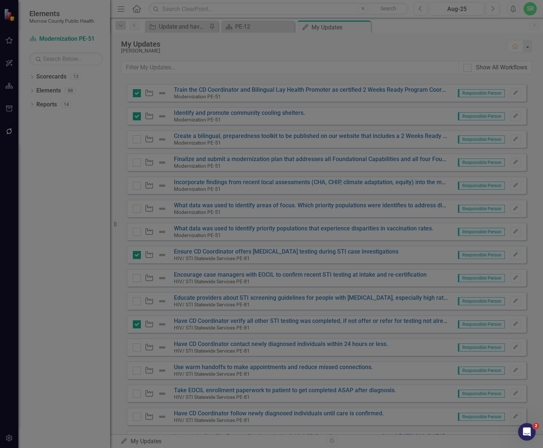
checkbox input "true"
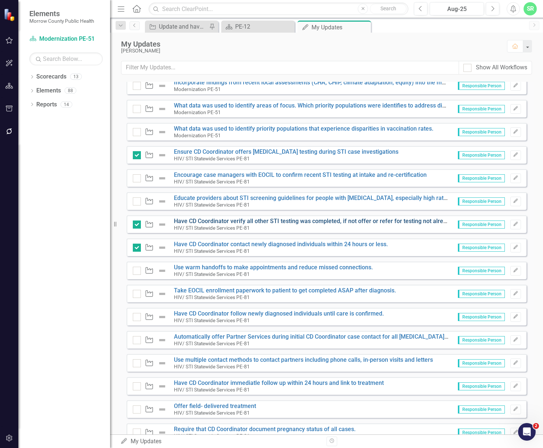
scroll to position [624, 0]
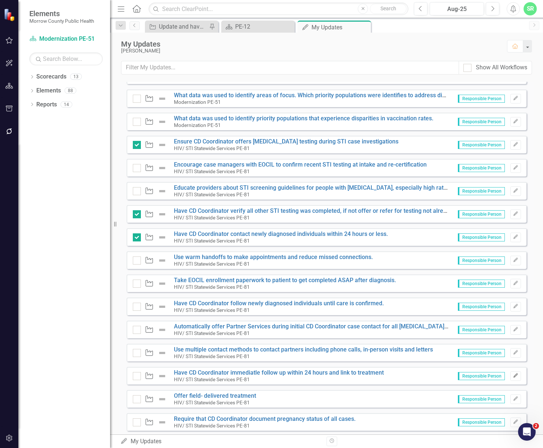
click at [513, 378] on icon "Edit" at bounding box center [516, 376] width 6 height 4
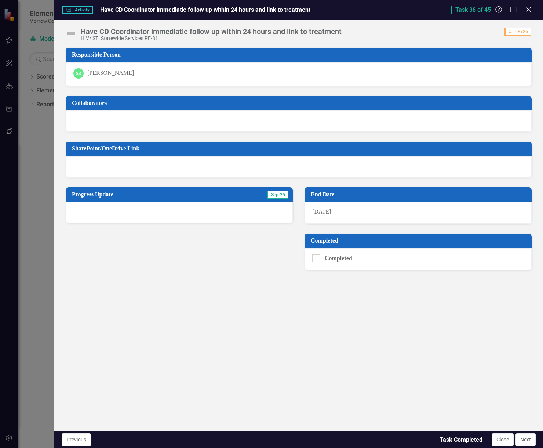
click at [211, 213] on div at bounding box center [179, 212] width 227 height 21
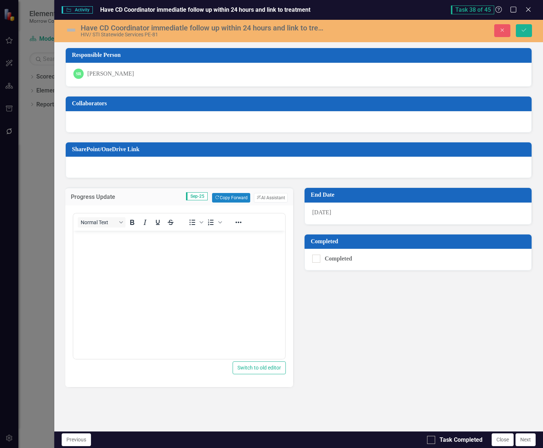
scroll to position [0, 0]
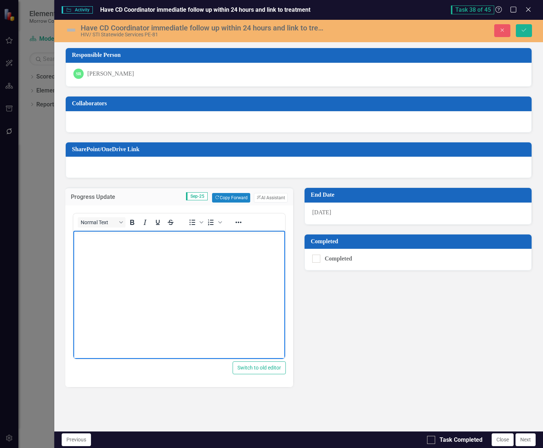
click at [214, 251] on body "Rich Text Area. Press ALT-0 for help." at bounding box center [179, 286] width 212 height 110
drag, startPoint x: 226, startPoint y: 237, endPoint x: 144, endPoint y: 474, distance: 250.8
click at [73, 243] on html "For this quarter we have not had any new [MEDICAL_DATA] cases." at bounding box center [179, 286] width 212 height 110
copy p "For this quarter we have not had any new [MEDICAL_DATA] cases."
click at [312, 255] on div "Completed" at bounding box center [418, 260] width 227 height 22
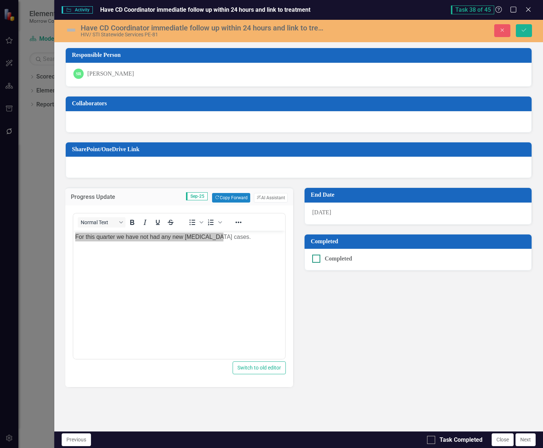
click at [316, 257] on input "Completed" at bounding box center [314, 257] width 5 height 5
checkbox input "true"
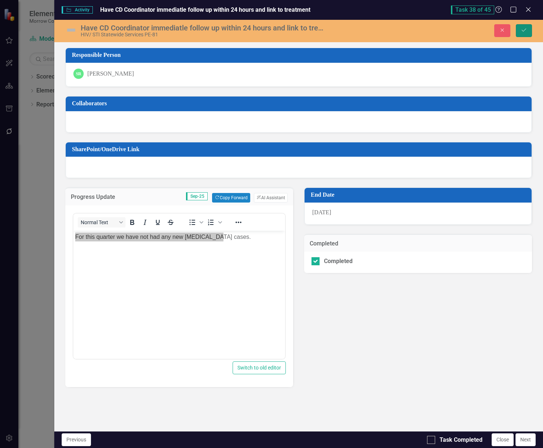
click at [528, 34] on button "Save" at bounding box center [524, 30] width 16 height 13
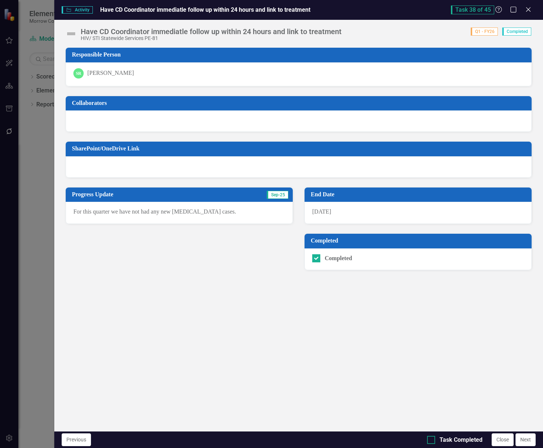
click at [434, 440] on div at bounding box center [431, 440] width 8 height 8
click at [432, 440] on input "Task Completed" at bounding box center [429, 438] width 5 height 5
checkbox input "true"
click at [529, 12] on icon "Close" at bounding box center [528, 9] width 9 height 7
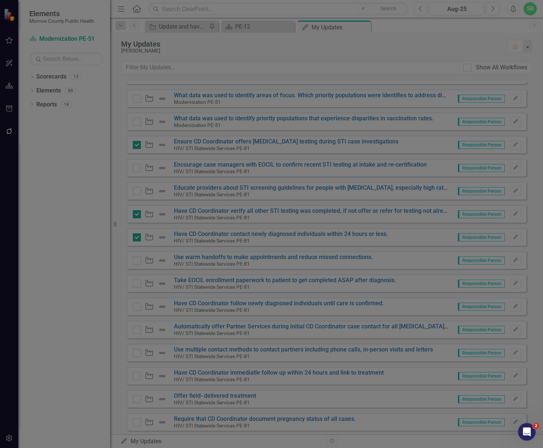
checkbox input "true"
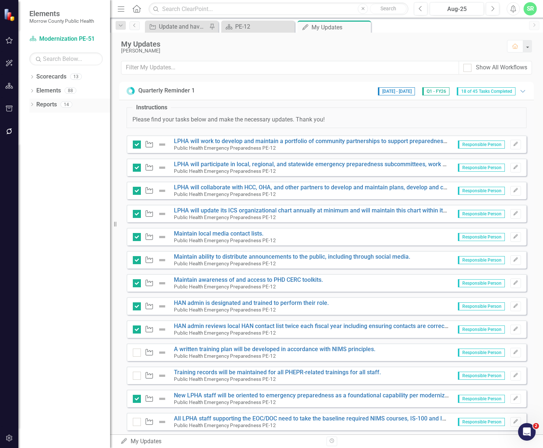
click at [39, 105] on link "Reports" at bounding box center [46, 105] width 21 height 8
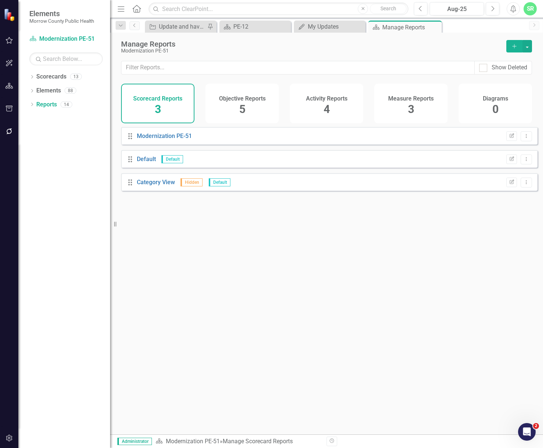
click at [318, 102] on h4 "Activity Reports" at bounding box center [326, 98] width 41 height 7
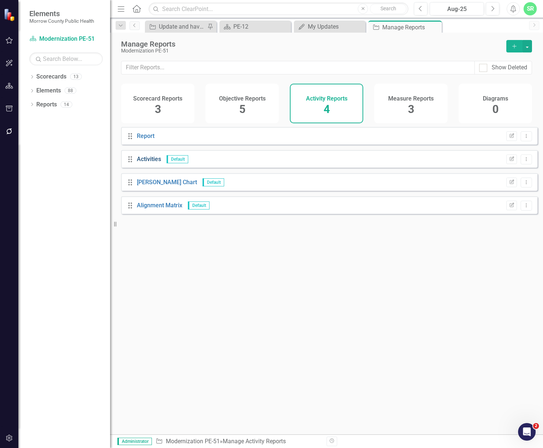
click at [145, 163] on link "Activities" at bounding box center [149, 159] width 24 height 7
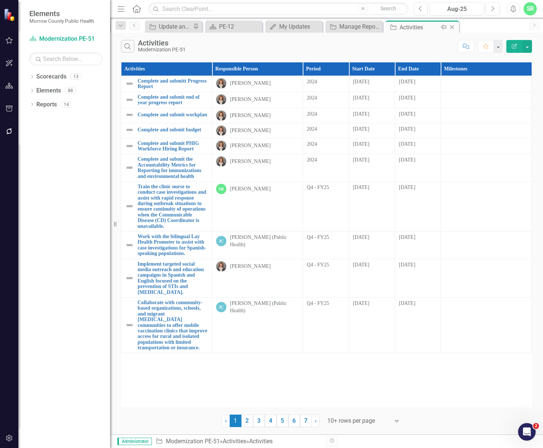
click at [451, 27] on icon "Close" at bounding box center [451, 27] width 7 height 6
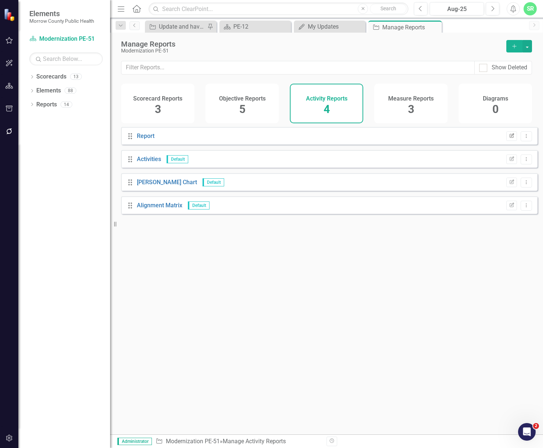
click at [509, 138] on icon "Edit Report" at bounding box center [512, 136] width 6 height 4
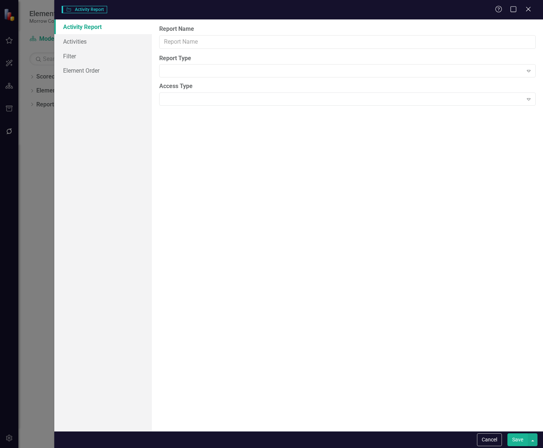
type input "Report"
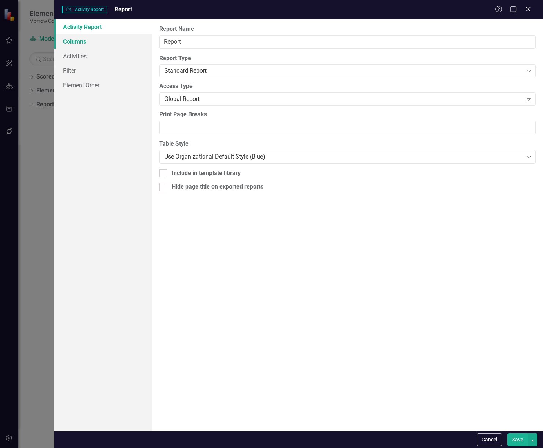
click at [108, 42] on link "Columns" at bounding box center [103, 41] width 98 height 15
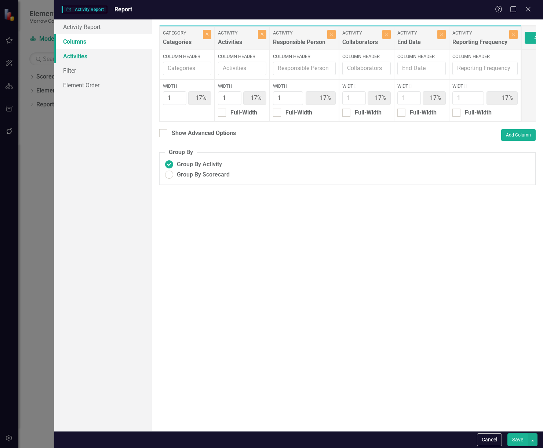
click at [105, 57] on link "Activities" at bounding box center [103, 56] width 98 height 15
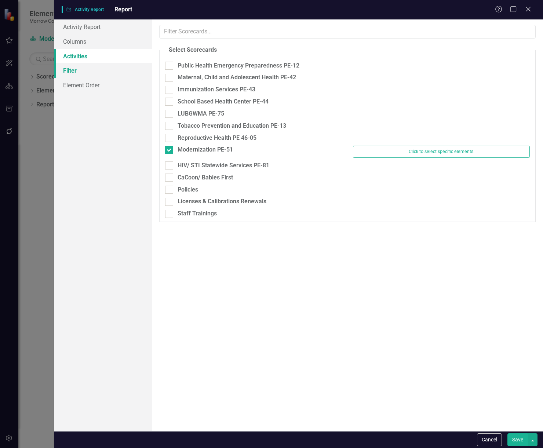
click at [103, 68] on link "Filter" at bounding box center [103, 70] width 98 height 15
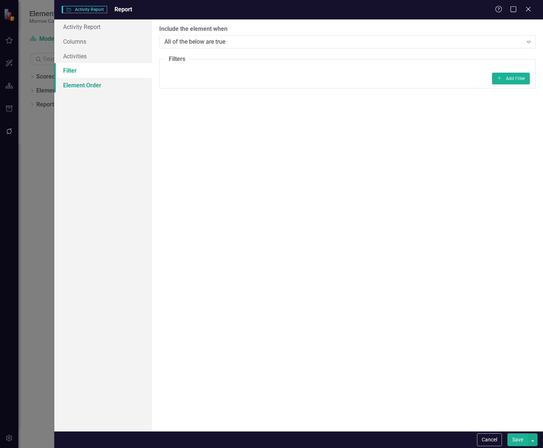
click at [102, 83] on link "Element Order" at bounding box center [103, 85] width 98 height 15
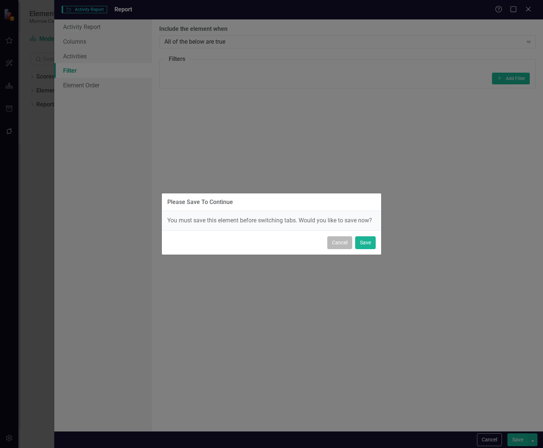
click at [341, 241] on button "Cancel" at bounding box center [339, 242] width 25 height 13
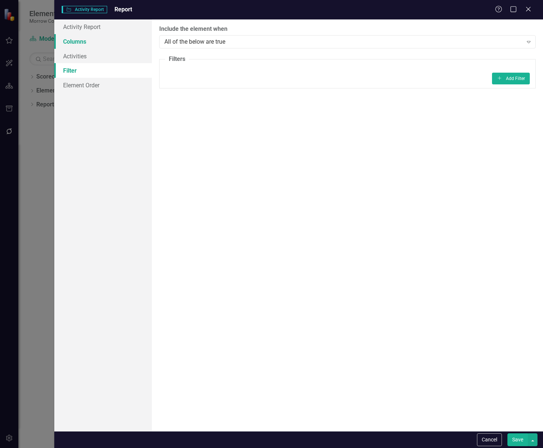
click at [78, 37] on link "Columns" at bounding box center [103, 41] width 98 height 15
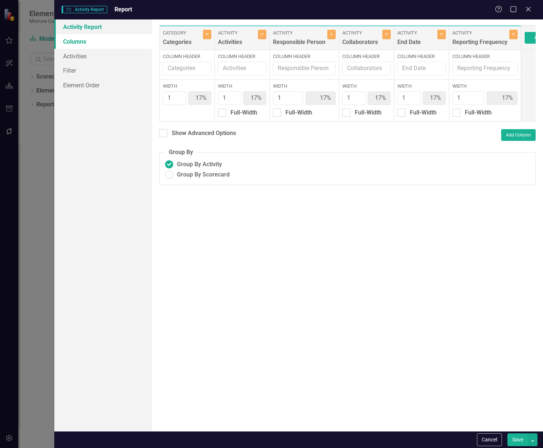
click at [91, 23] on link "Activity Report" at bounding box center [103, 26] width 98 height 15
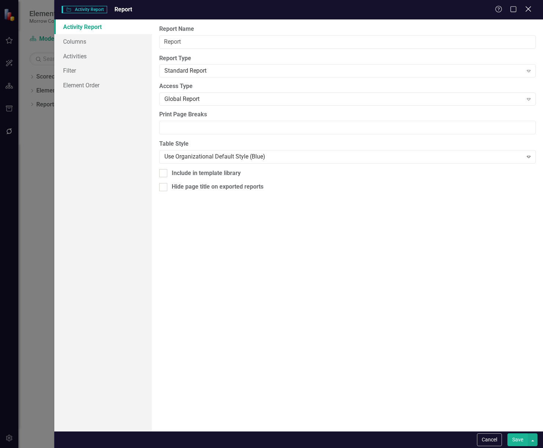
click at [526, 7] on icon at bounding box center [529, 9] width 6 height 6
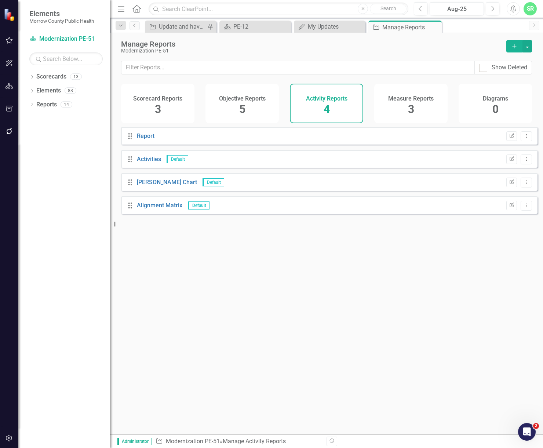
click at [176, 101] on h4 "Scorecard Reports" at bounding box center [157, 98] width 49 height 7
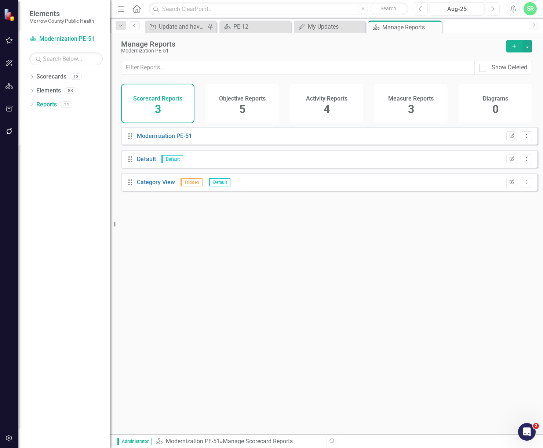
click at [242, 106] on span "5" at bounding box center [242, 109] width 6 height 13
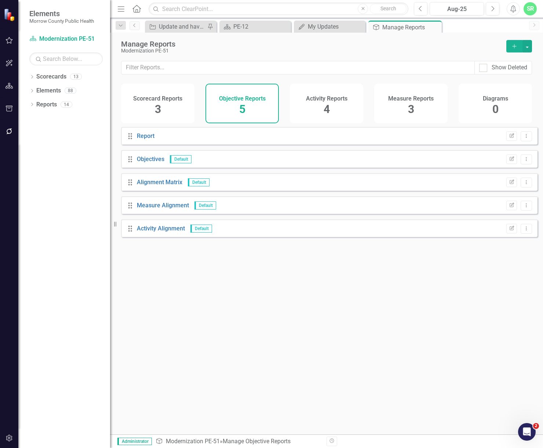
click at [172, 106] on div "Scorecard Reports 3" at bounding box center [157, 104] width 73 height 40
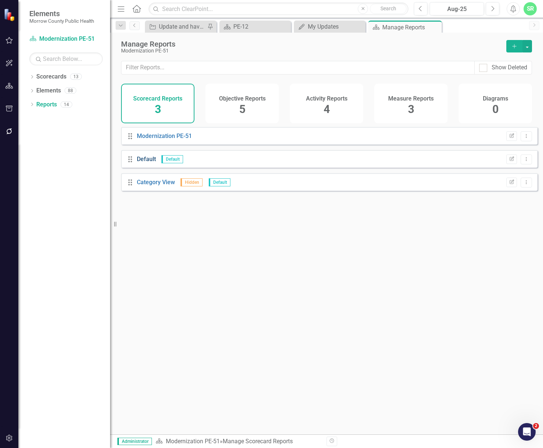
click at [140, 163] on link "Default" at bounding box center [146, 159] width 19 height 7
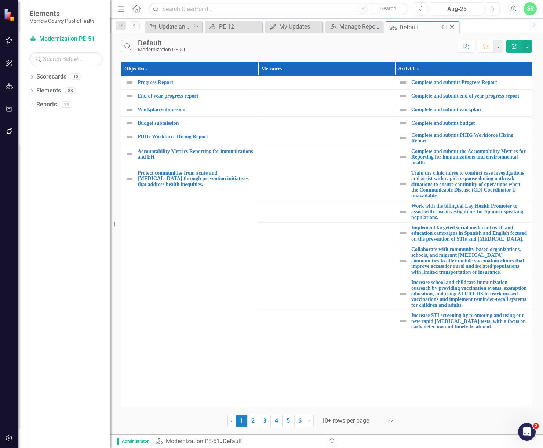
click at [454, 26] on icon "Close" at bounding box center [451, 27] width 7 height 6
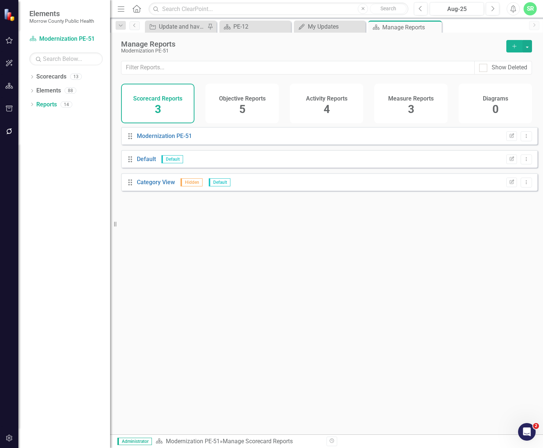
click at [253, 106] on div "Objective Reports 5" at bounding box center [242, 104] width 73 height 40
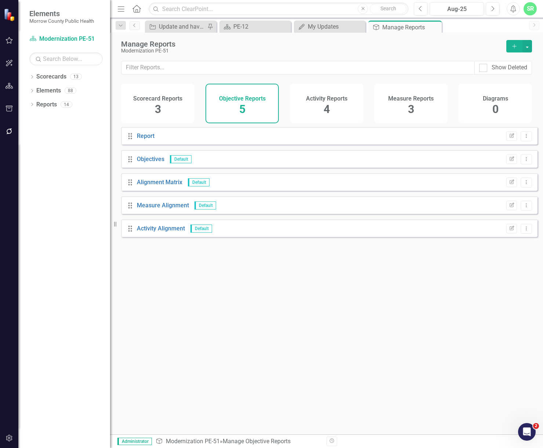
click at [332, 106] on div "Activity Reports 4" at bounding box center [326, 104] width 73 height 40
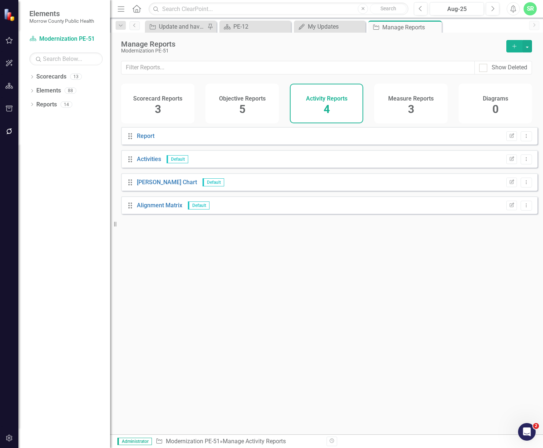
click at [444, 106] on div "Measure Reports 3" at bounding box center [410, 104] width 73 height 40
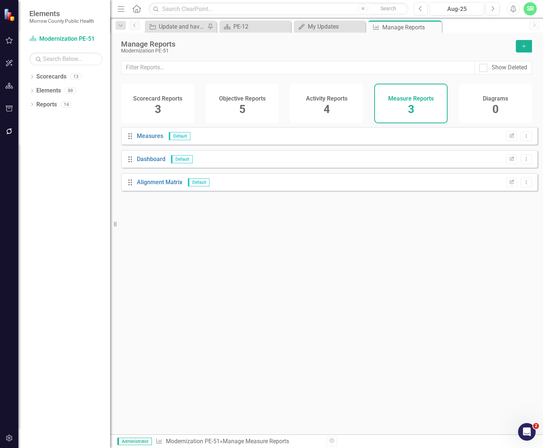
click at [503, 106] on div "Diagrams 0" at bounding box center [495, 104] width 73 height 40
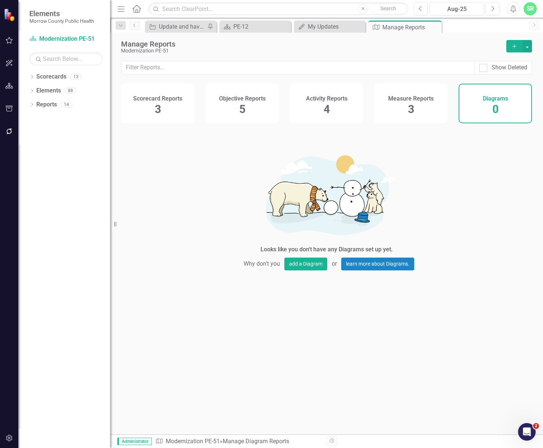
click at [432, 106] on div "Measure Reports 3" at bounding box center [410, 104] width 73 height 40
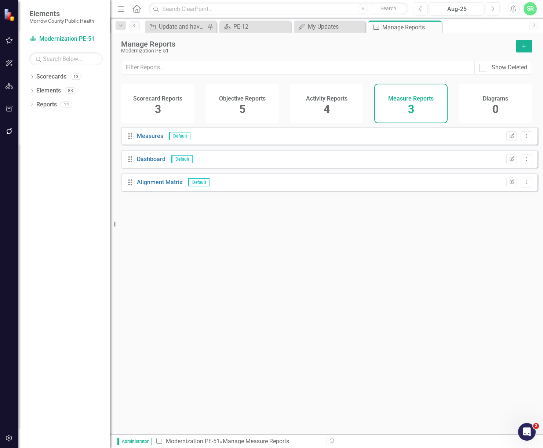
click at [341, 106] on div "Activity Reports 4" at bounding box center [326, 104] width 73 height 40
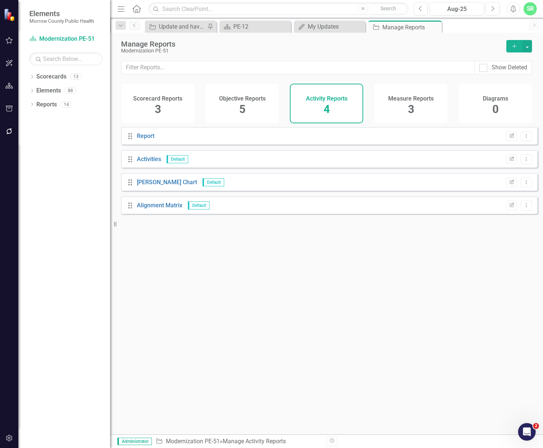
click at [248, 109] on div "Objective Reports 5" at bounding box center [242, 104] width 73 height 40
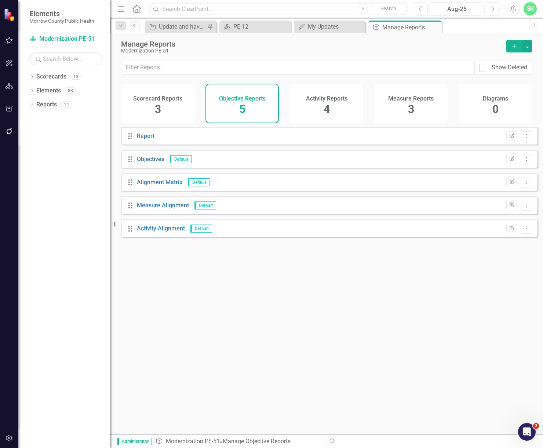
click at [171, 111] on div "Scorecard Reports 3" at bounding box center [157, 104] width 73 height 40
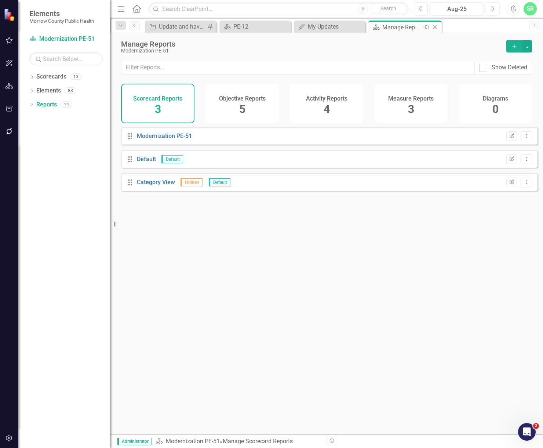
click at [436, 26] on icon at bounding box center [435, 27] width 4 height 4
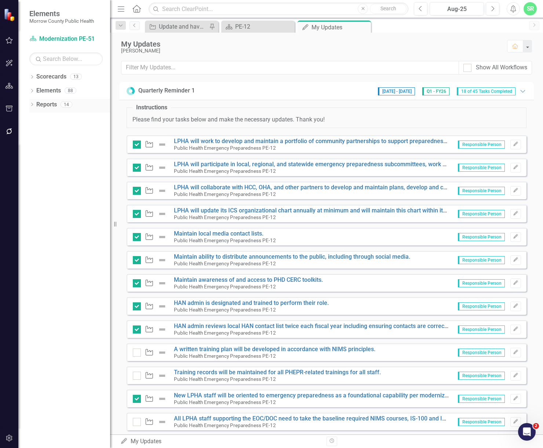
click at [48, 108] on link "Reports" at bounding box center [46, 105] width 21 height 8
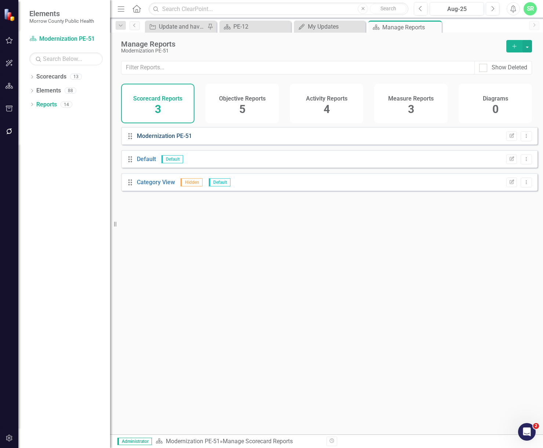
click at [184, 139] on link "Modernization PE-51" at bounding box center [164, 135] width 55 height 7
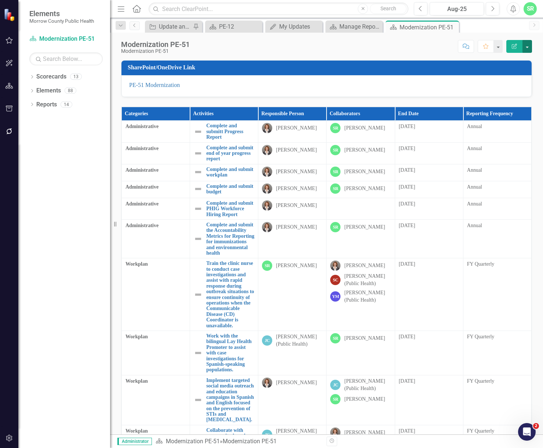
click at [527, 45] on button "button" at bounding box center [528, 46] width 10 height 13
click at [379, 48] on div "Score: N/A Aug-25 Completed Comment Favorite Edit Report" at bounding box center [362, 46] width 339 height 12
click at [453, 26] on icon "Close" at bounding box center [451, 27] width 7 height 6
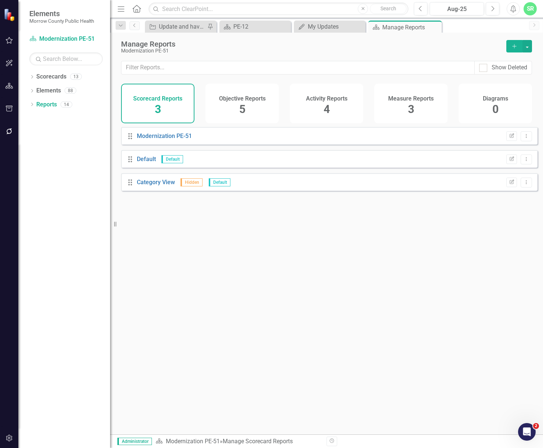
click at [390, 110] on div "Measure Reports 3" at bounding box center [410, 104] width 73 height 40
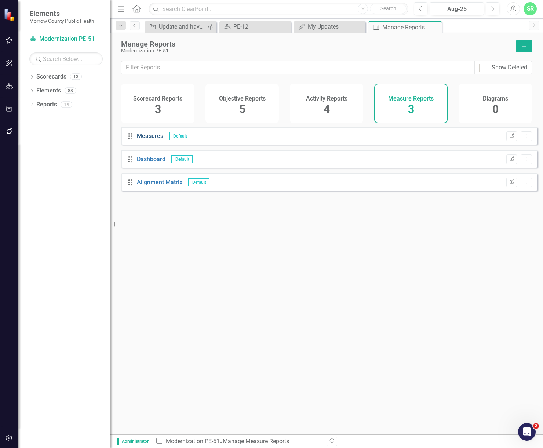
click at [156, 139] on link "Measures" at bounding box center [150, 135] width 26 height 7
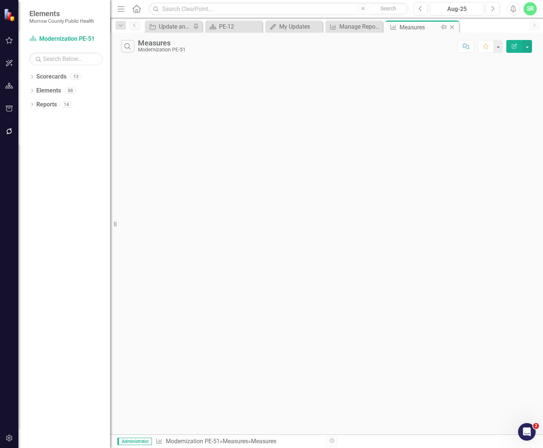
click at [453, 27] on icon "Close" at bounding box center [451, 27] width 7 height 6
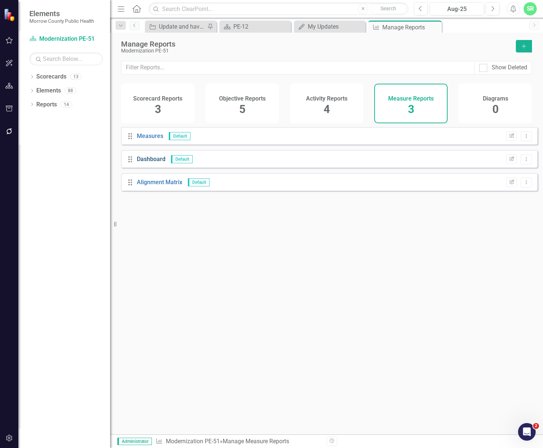
click at [151, 163] on link "Dashboard" at bounding box center [151, 159] width 29 height 7
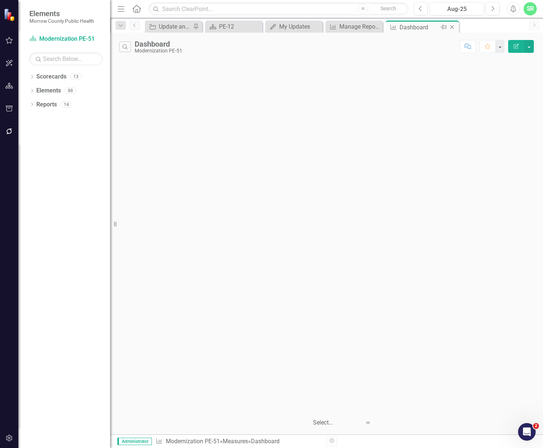
click at [454, 28] on icon "Close" at bounding box center [451, 27] width 7 height 6
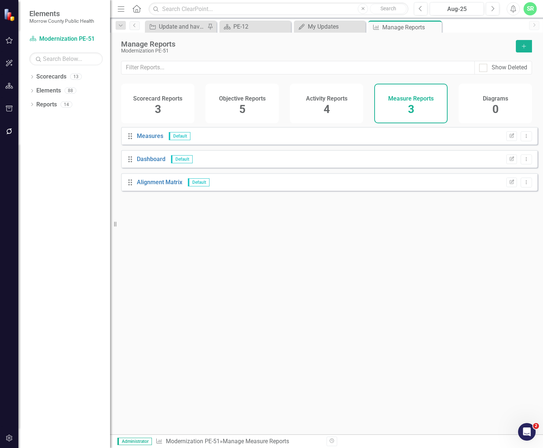
click at [352, 102] on div "Activity Reports 4" at bounding box center [326, 104] width 73 height 40
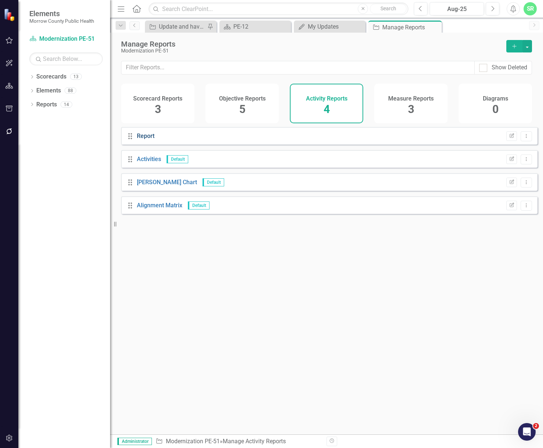
click at [148, 139] on link "Report" at bounding box center [146, 135] width 18 height 7
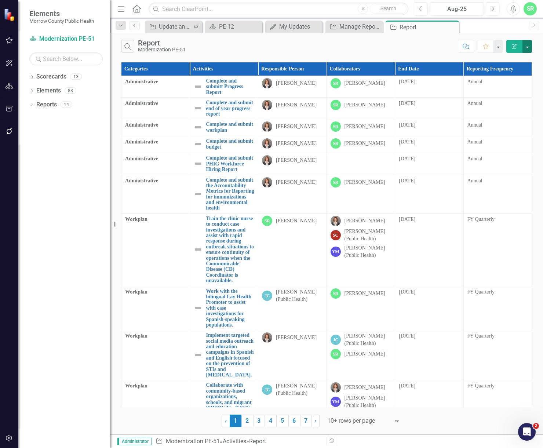
click at [528, 44] on button "button" at bounding box center [528, 46] width 10 height 13
click at [521, 59] on link "Edit Report Edit Report" at bounding box center [503, 60] width 58 height 14
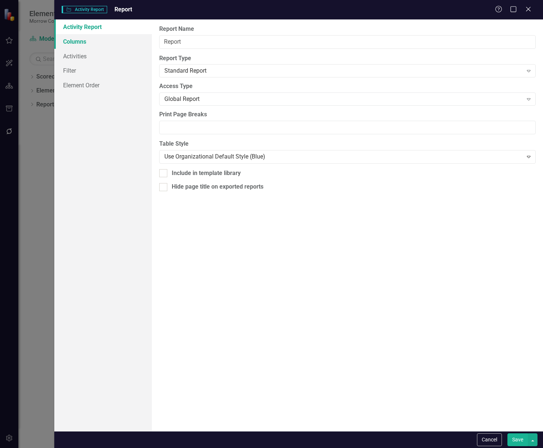
click at [94, 39] on link "Columns" at bounding box center [103, 41] width 98 height 15
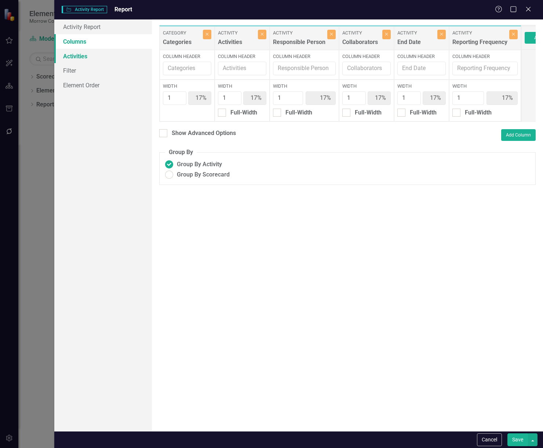
click at [90, 57] on link "Activities" at bounding box center [103, 56] width 98 height 15
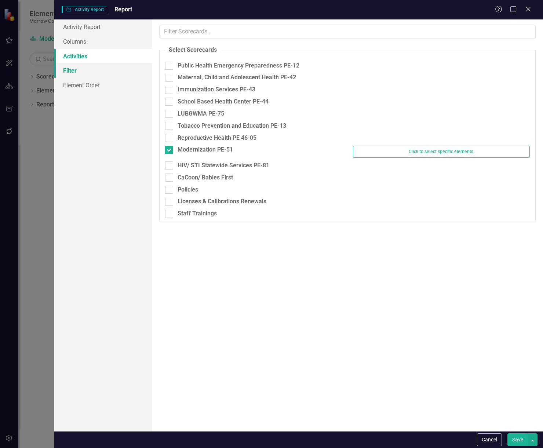
click at [89, 71] on link "Filter" at bounding box center [103, 70] width 98 height 15
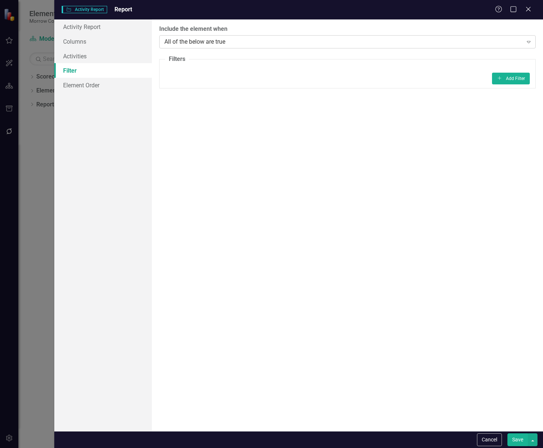
click at [272, 38] on div "All of the below are true" at bounding box center [343, 41] width 358 height 8
click at [130, 26] on link "Activity Report" at bounding box center [103, 26] width 98 height 15
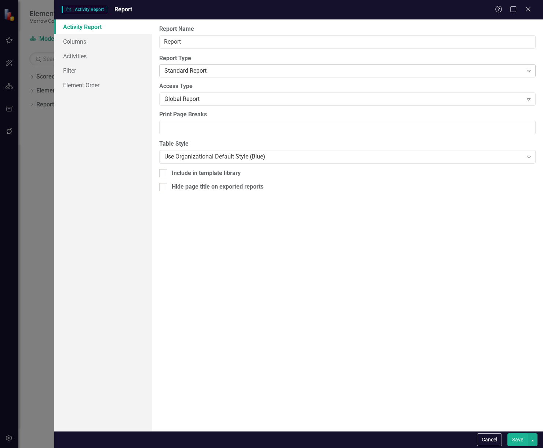
click at [217, 68] on div "Standard Report" at bounding box center [343, 71] width 358 height 8
click at [215, 100] on div "Global Report" at bounding box center [343, 99] width 358 height 8
click at [92, 36] on link "Columns" at bounding box center [103, 41] width 98 height 15
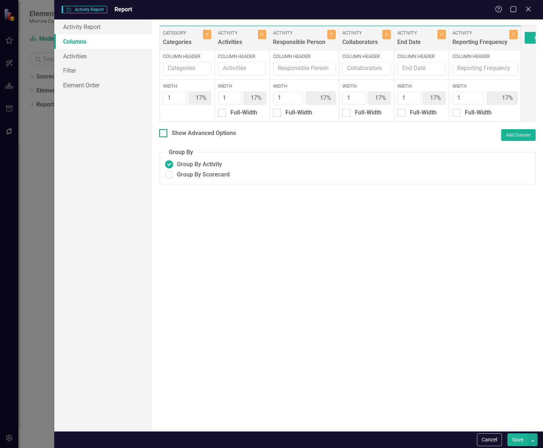
click at [164, 134] on input "Show Advanced Options" at bounding box center [161, 131] width 5 height 5
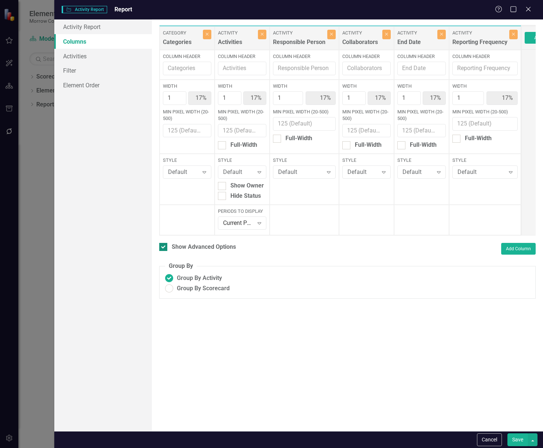
click at [165, 251] on div at bounding box center [163, 247] width 8 height 8
click at [164, 248] on input "Show Advanced Options" at bounding box center [161, 245] width 5 height 5
checkbox input "false"
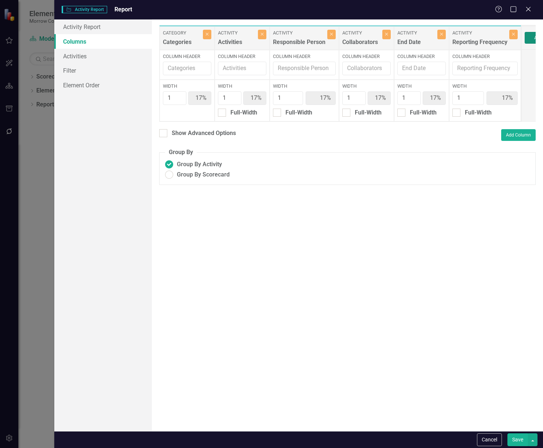
click at [529, 37] on button "Add Column" at bounding box center [547, 38] width 44 height 12
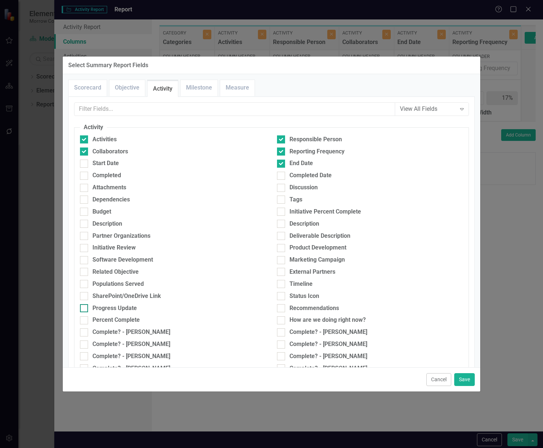
click at [138, 309] on div "Progress Update" at bounding box center [173, 308] width 186 height 8
click at [85, 309] on input "Progress Update" at bounding box center [82, 306] width 5 height 5
checkbox input "true"
click at [470, 382] on button "Save" at bounding box center [464, 379] width 21 height 13
type input "14%"
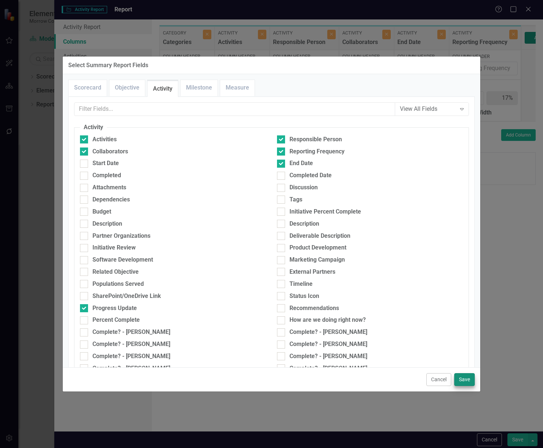
type input "14%"
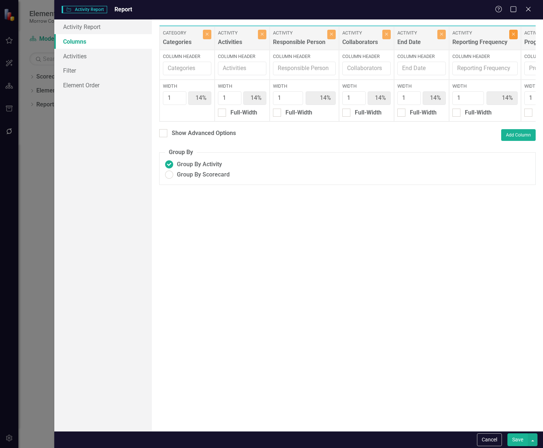
click at [515, 37] on button "Close" at bounding box center [513, 35] width 8 height 10
type input "17%"
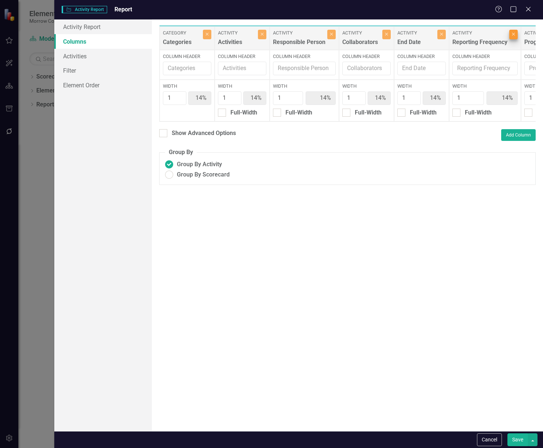
type input "17%"
click at [444, 37] on button "Close" at bounding box center [441, 35] width 8 height 10
type input "20%"
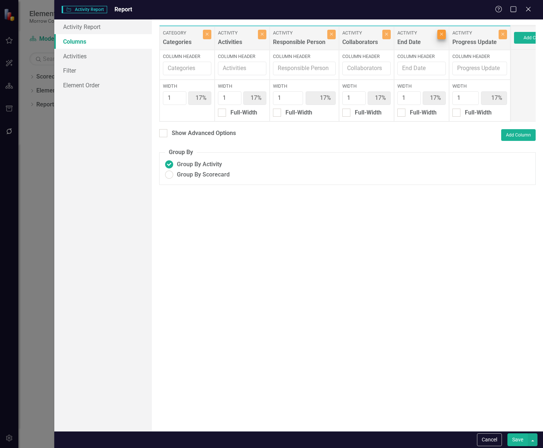
type input "20%"
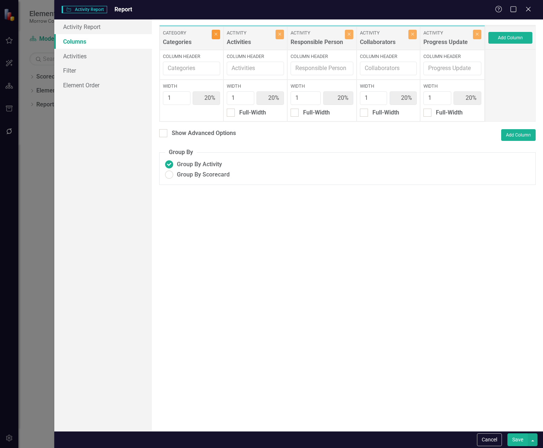
click at [215, 35] on icon "Close" at bounding box center [215, 34] width 3 height 4
type input "25%"
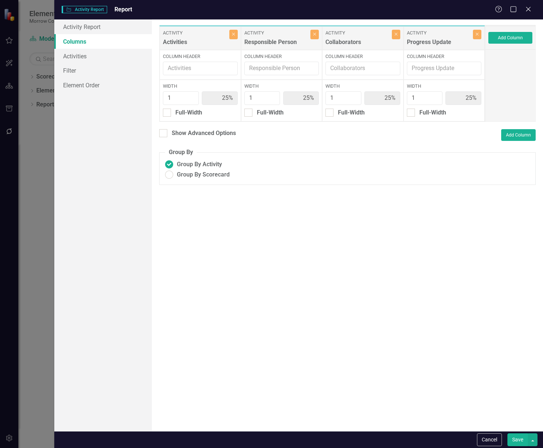
click at [519, 439] on button "Save" at bounding box center [518, 439] width 21 height 13
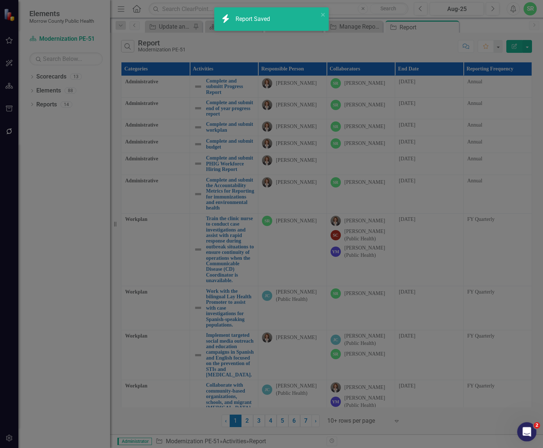
radio input "true"
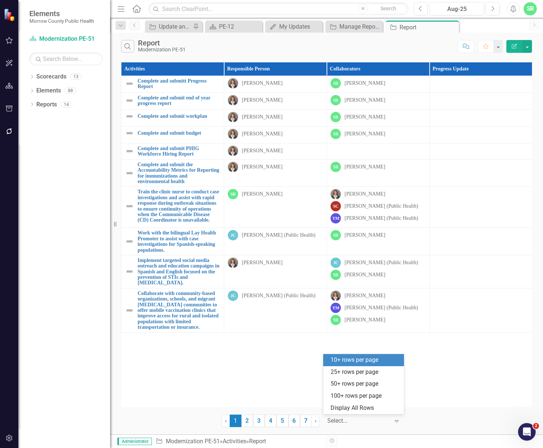
click at [362, 421] on div at bounding box center [358, 421] width 62 height 10
click at [362, 409] on div "Display All Rows" at bounding box center [365, 408] width 69 height 8
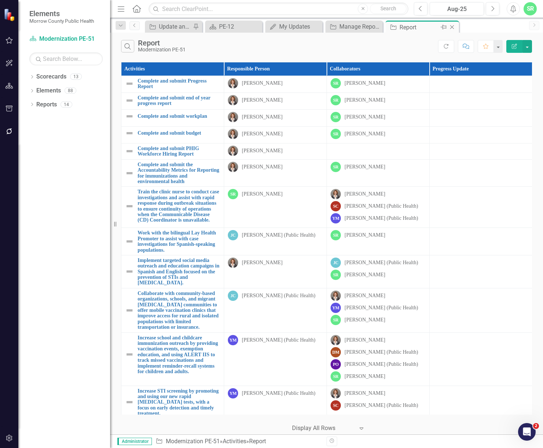
click at [453, 28] on icon "Close" at bounding box center [451, 27] width 7 height 6
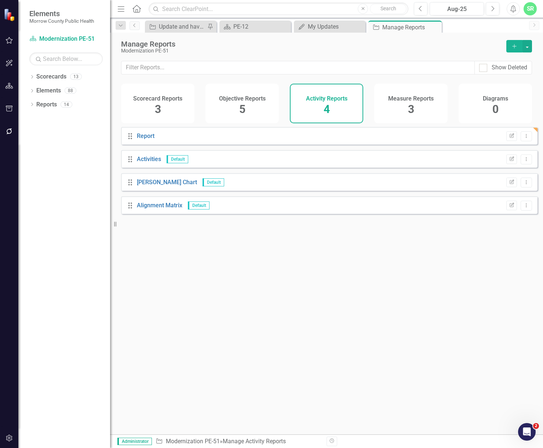
click at [516, 45] on icon "Add" at bounding box center [514, 46] width 7 height 5
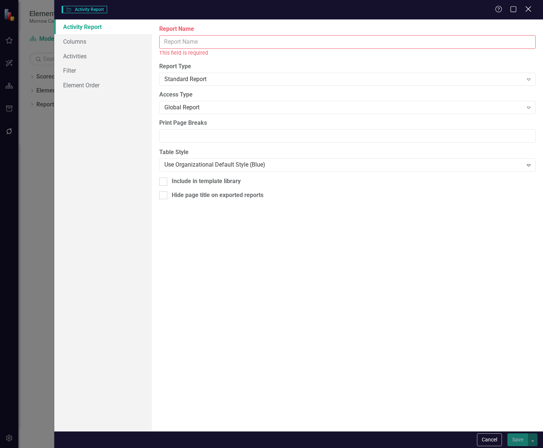
click at [531, 6] on icon "Close" at bounding box center [528, 9] width 9 height 7
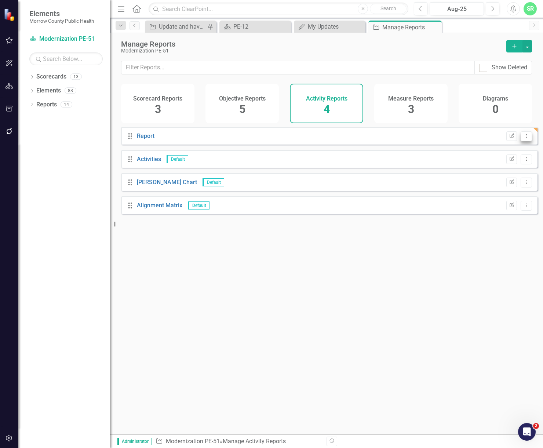
click at [523, 138] on icon "Dropdown Menu" at bounding box center [526, 136] width 6 height 5
click at [58, 71] on div "Scorecards" at bounding box center [51, 77] width 30 height 12
click at [57, 76] on link "Scorecards" at bounding box center [51, 77] width 30 height 8
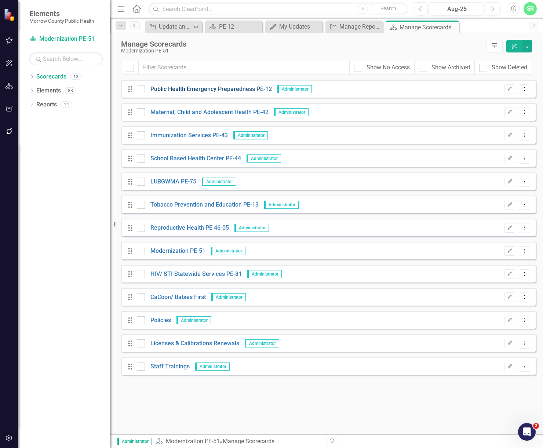
click at [240, 89] on link "Public Health Emergency Preparedness PE-12" at bounding box center [208, 89] width 127 height 8
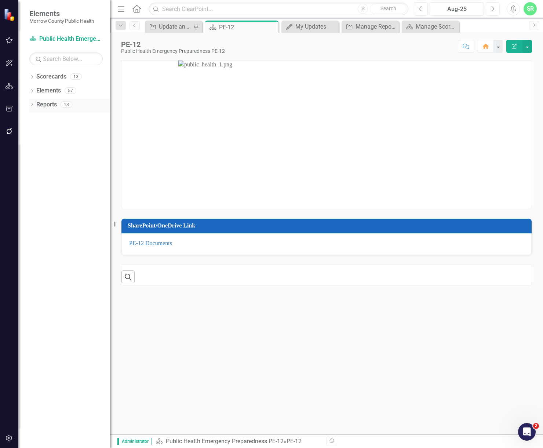
click at [60, 101] on div "Reports 13" at bounding box center [73, 106] width 74 height 14
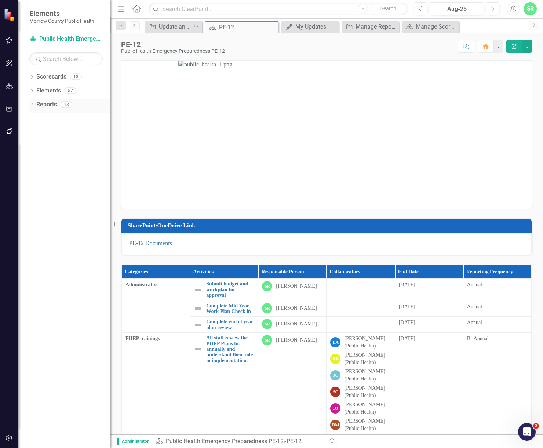
click at [49, 103] on link "Reports" at bounding box center [46, 105] width 21 height 8
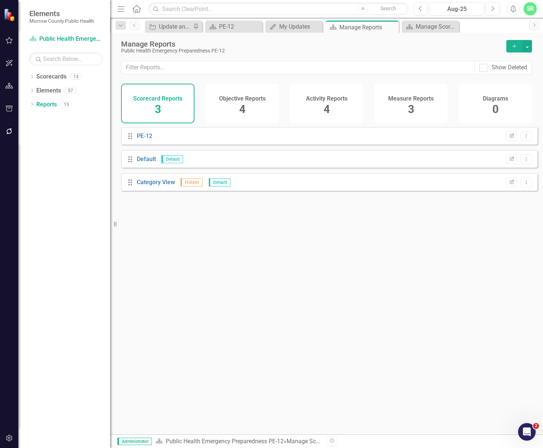
click at [319, 101] on h4 "Activity Reports" at bounding box center [326, 98] width 41 height 7
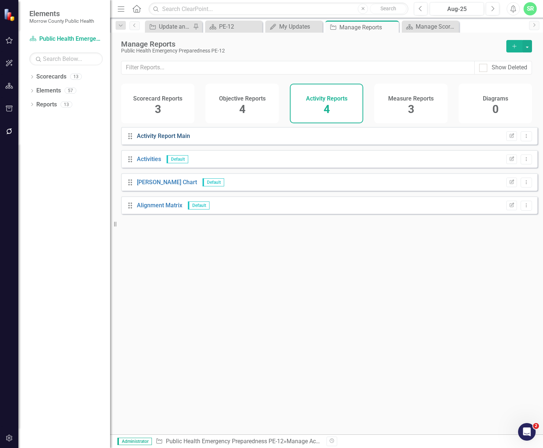
click at [179, 139] on link "Activity Report Main" at bounding box center [163, 135] width 53 height 7
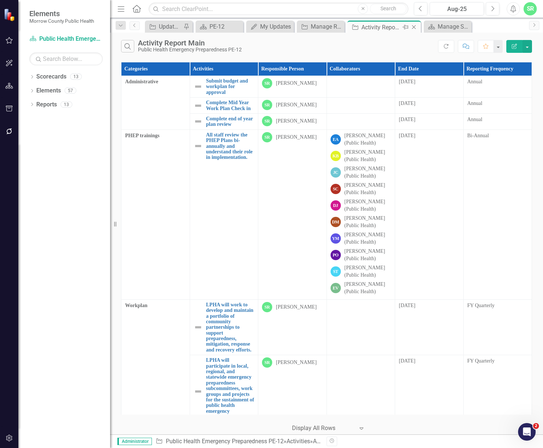
click at [414, 26] on icon "Close" at bounding box center [413, 27] width 7 height 6
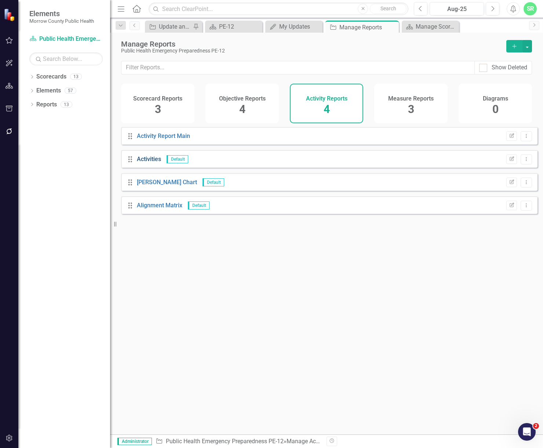
click at [144, 163] on link "Activities" at bounding box center [149, 159] width 24 height 7
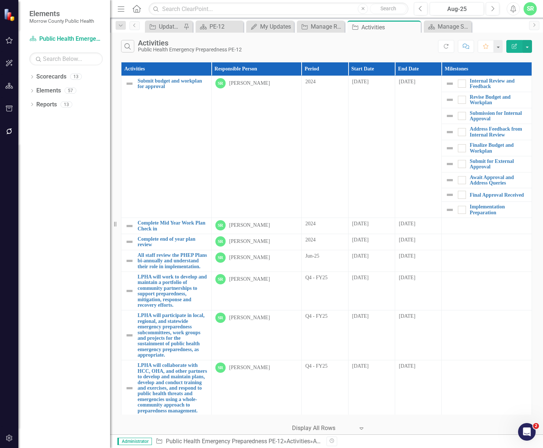
click at [513, 47] on icon "button" at bounding box center [514, 46] width 5 height 5
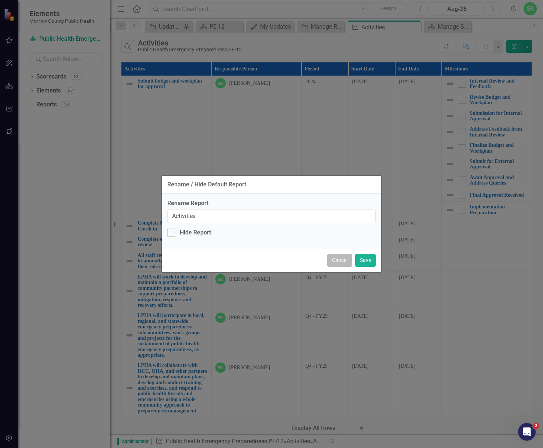
click at [337, 261] on button "Cancel" at bounding box center [339, 260] width 25 height 13
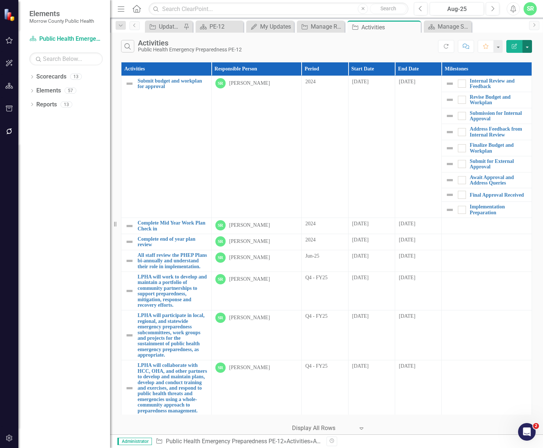
click at [530, 46] on button "button" at bounding box center [528, 46] width 10 height 13
click at [521, 60] on link "Edit Report Edit Report" at bounding box center [503, 60] width 58 height 14
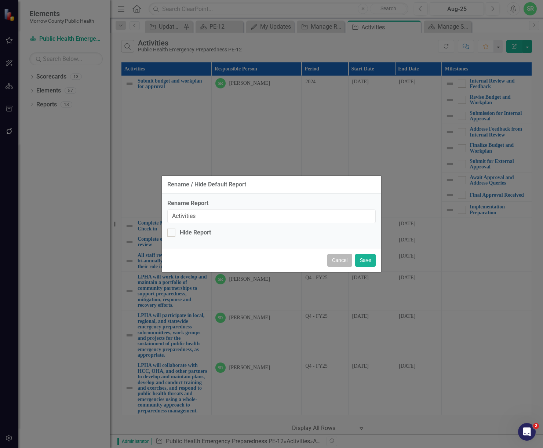
click at [336, 261] on button "Cancel" at bounding box center [339, 260] width 25 height 13
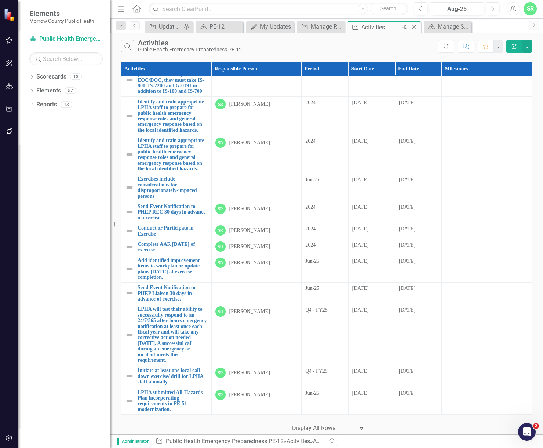
scroll to position [1140, 0]
click at [415, 26] on icon "Close" at bounding box center [413, 27] width 7 height 6
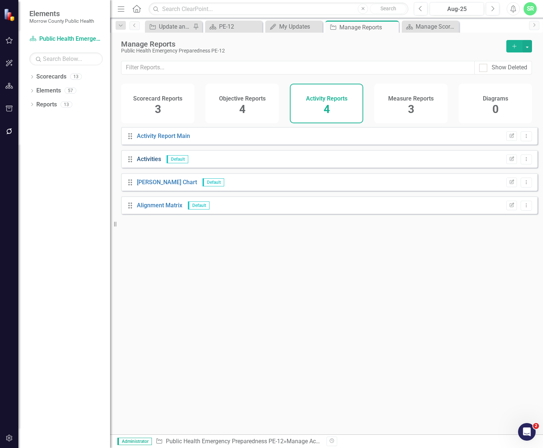
click at [145, 163] on link "Activities" at bounding box center [149, 159] width 24 height 7
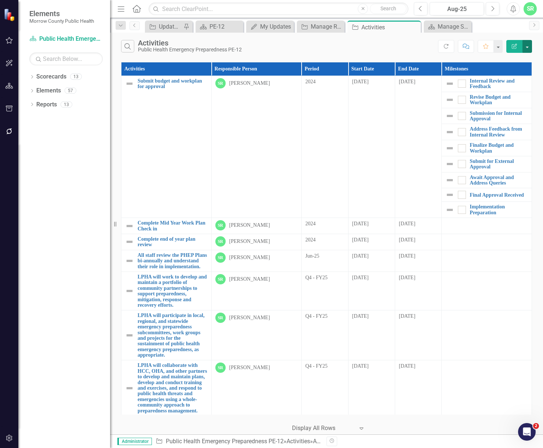
click at [525, 46] on button "button" at bounding box center [528, 46] width 10 height 13
click at [512, 62] on link "Edit Report Edit Report" at bounding box center [503, 60] width 58 height 14
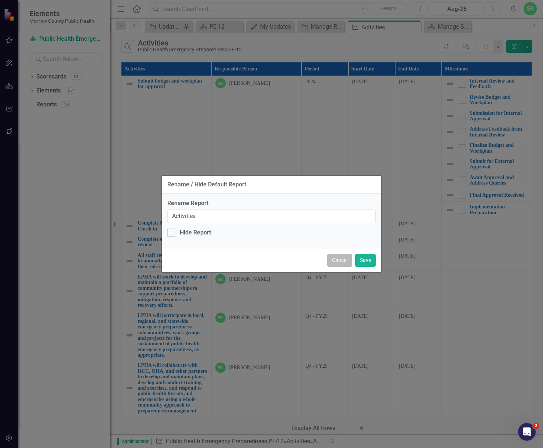
click at [341, 255] on button "Cancel" at bounding box center [339, 260] width 25 height 13
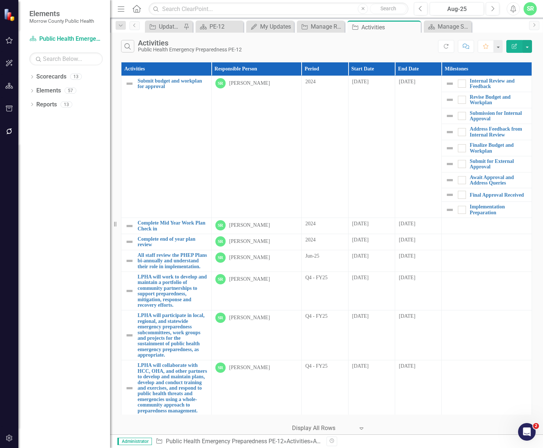
click at [518, 47] on button "Edit Report" at bounding box center [514, 46] width 16 height 13
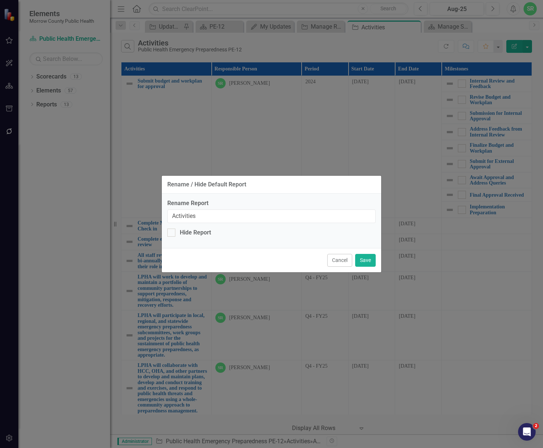
click at [340, 261] on button "Cancel" at bounding box center [339, 260] width 25 height 13
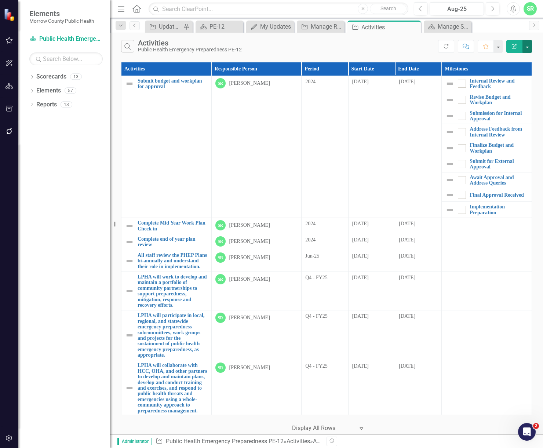
click at [530, 47] on button "button" at bounding box center [528, 46] width 10 height 13
click at [520, 58] on link "Edit Report Edit Report" at bounding box center [503, 60] width 58 height 14
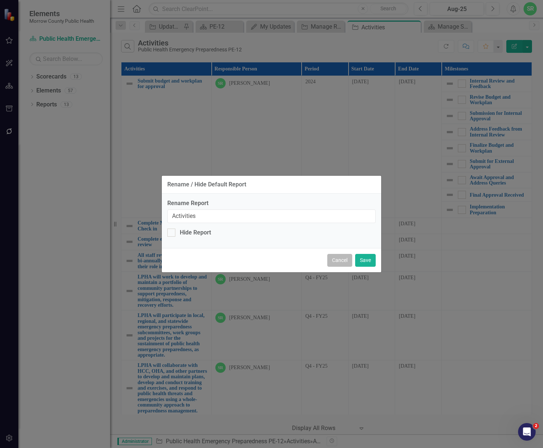
click at [338, 258] on button "Cancel" at bounding box center [339, 260] width 25 height 13
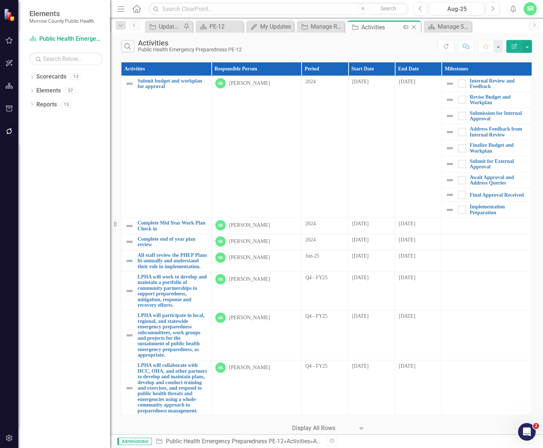
click at [417, 28] on icon "Close" at bounding box center [413, 27] width 7 height 6
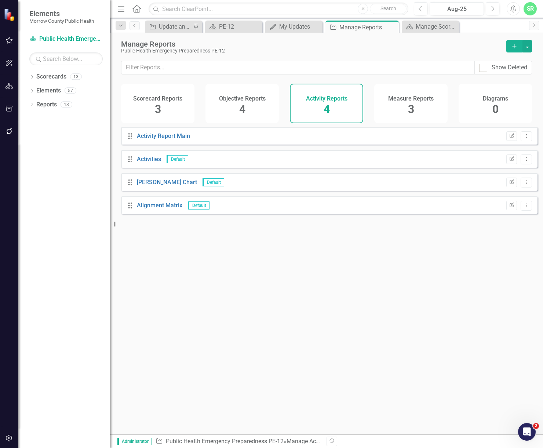
click at [146, 106] on div "Scorecard Reports 3" at bounding box center [157, 104] width 73 height 40
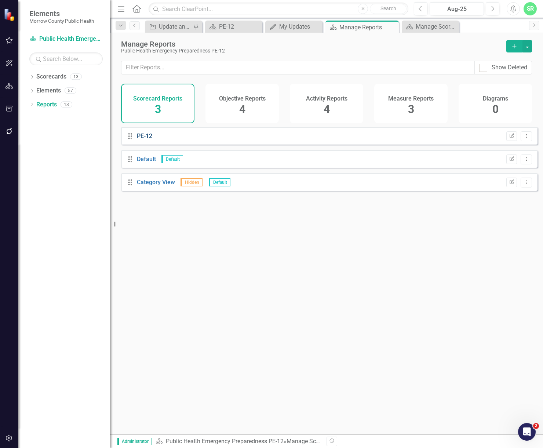
click at [140, 139] on link "PE-12" at bounding box center [144, 135] width 15 height 7
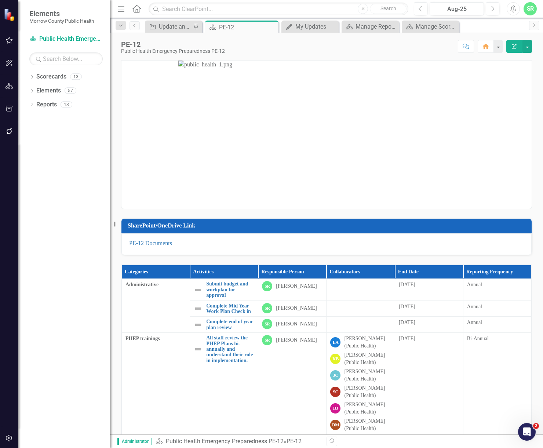
click at [519, 47] on button "Edit Report" at bounding box center [514, 46] width 16 height 13
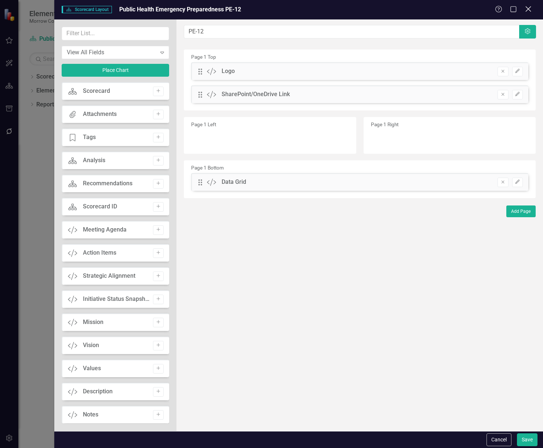
click at [530, 6] on icon "Close" at bounding box center [528, 9] width 9 height 7
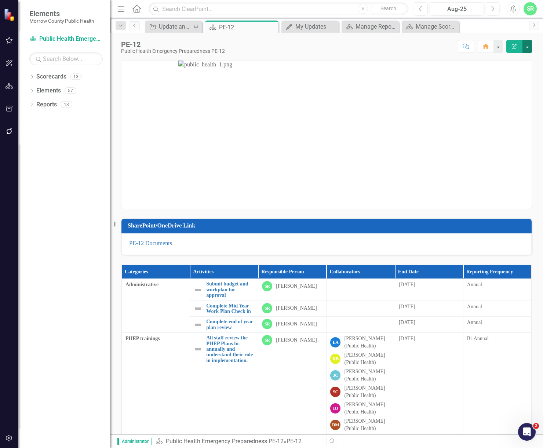
click at [527, 45] on button "button" at bounding box center [528, 46] width 10 height 13
click at [274, 26] on icon "Close" at bounding box center [271, 27] width 7 height 6
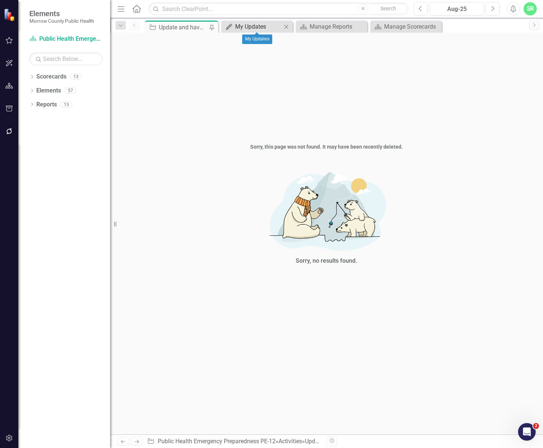
click at [274, 26] on div "My Updates" at bounding box center [258, 26] width 47 height 9
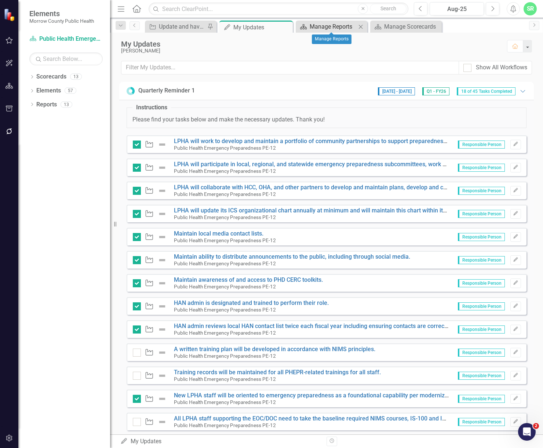
click at [335, 22] on div "Manage Reports" at bounding box center [333, 26] width 47 height 9
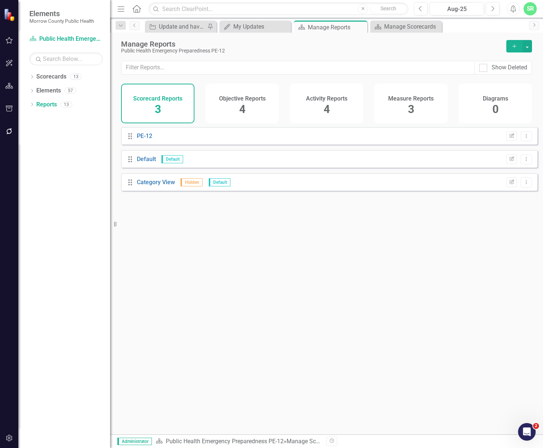
click at [270, 102] on div "Objective Reports 4" at bounding box center [242, 104] width 73 height 40
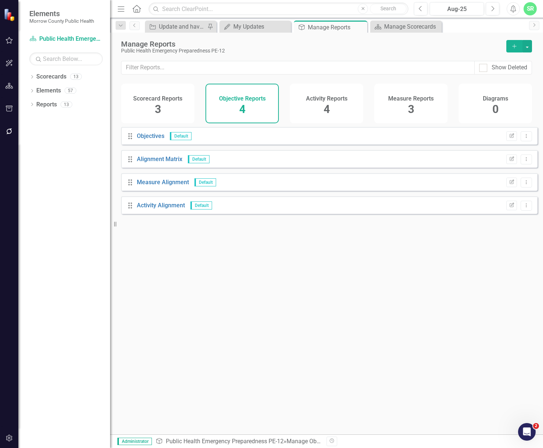
click at [401, 99] on h4 "Measure Reports" at bounding box center [411, 98] width 46 height 7
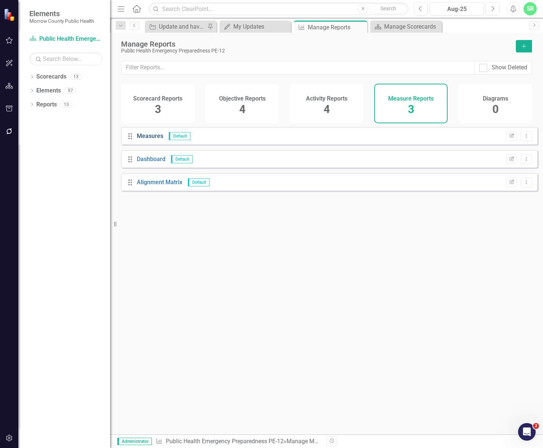
click at [156, 139] on link "Measures" at bounding box center [150, 135] width 26 height 7
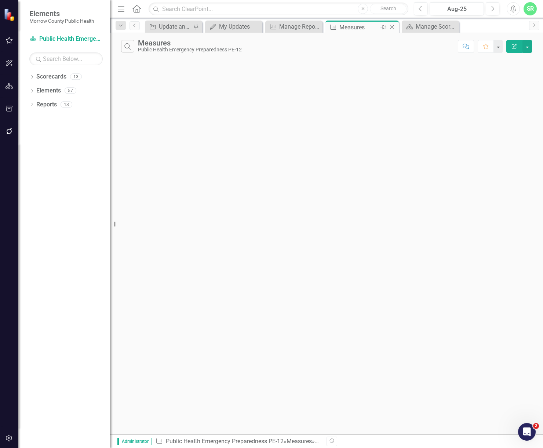
click at [393, 26] on icon at bounding box center [392, 27] width 4 height 4
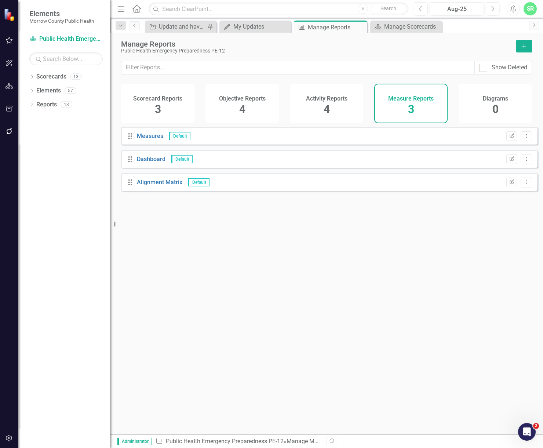
click at [343, 101] on h4 "Activity Reports" at bounding box center [326, 98] width 41 height 7
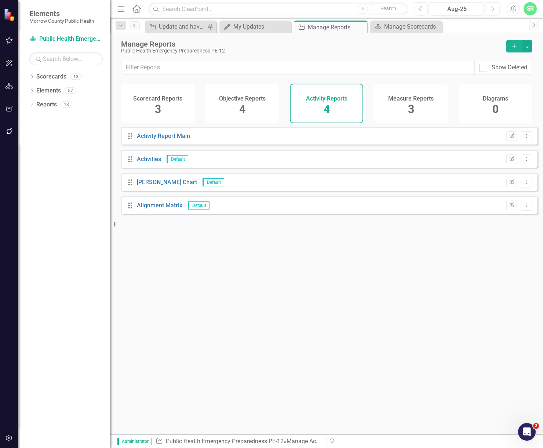
click at [520, 47] on button "Add" at bounding box center [514, 46] width 16 height 12
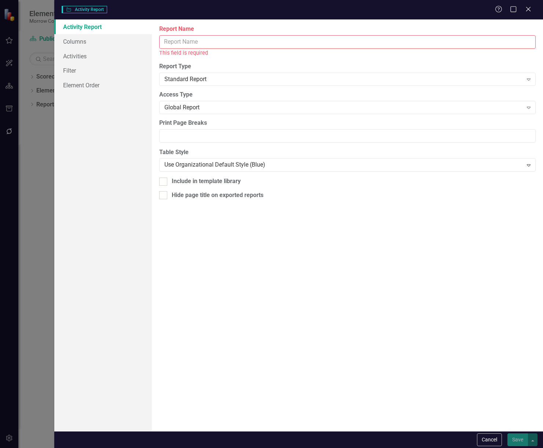
click at [206, 43] on input "Report Name" at bounding box center [347, 42] width 377 height 14
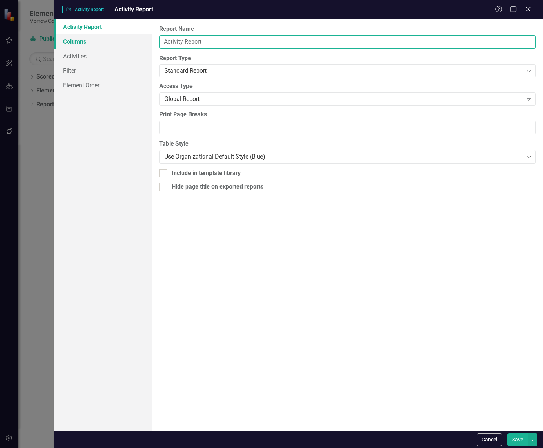
type input "Activity Report"
click at [76, 42] on link "Columns" at bounding box center [103, 41] width 98 height 15
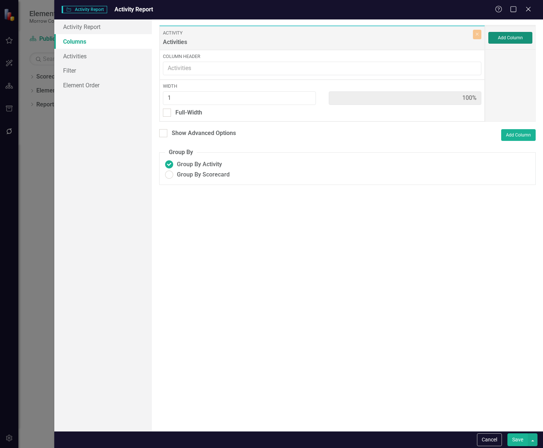
click at [527, 38] on button "Add Column" at bounding box center [510, 38] width 44 height 12
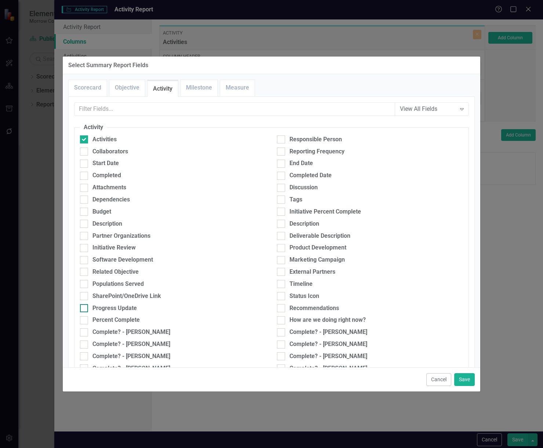
click at [97, 308] on div "Progress Update" at bounding box center [114, 308] width 44 height 8
click at [85, 308] on input "Progress Update" at bounding box center [82, 306] width 5 height 5
checkbox input "true"
click at [88, 174] on div "Completed" at bounding box center [173, 175] width 186 height 8
click at [85, 174] on input "Completed" at bounding box center [82, 174] width 5 height 5
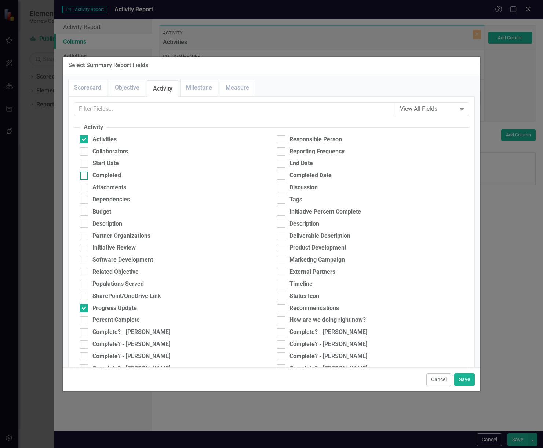
checkbox input "true"
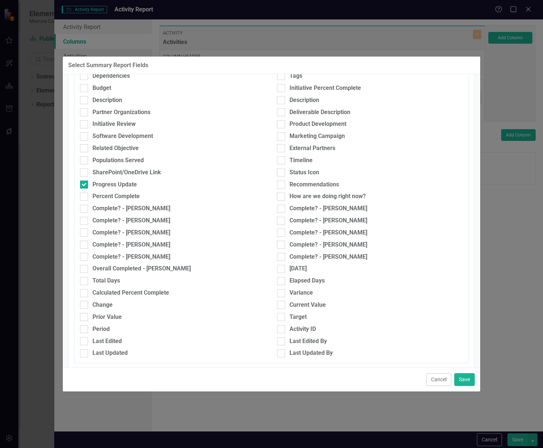
scroll to position [14, 0]
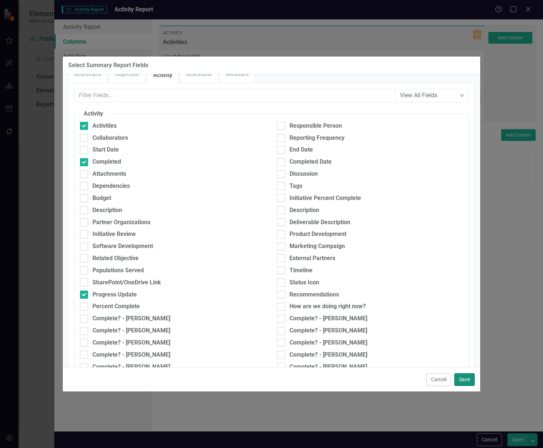
click at [465, 380] on button "Save" at bounding box center [464, 379] width 21 height 13
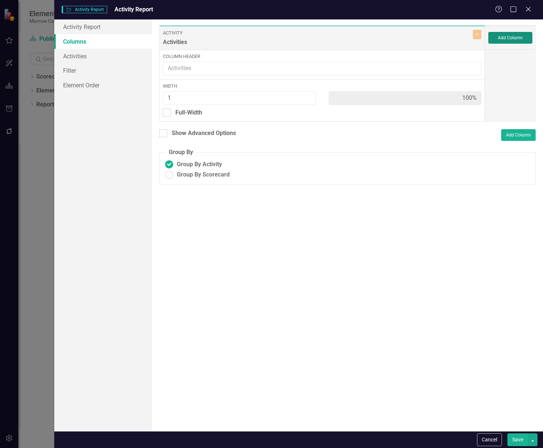
type input "33%"
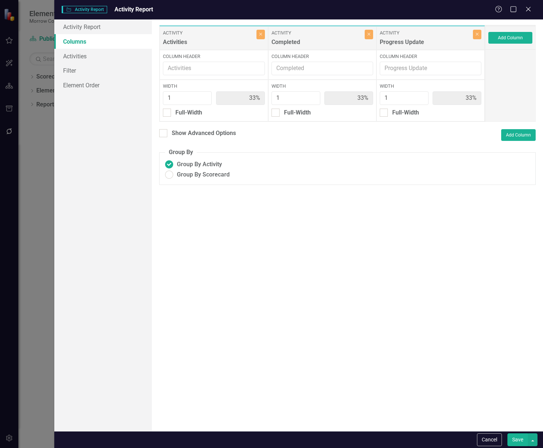
click at [519, 440] on button "Save" at bounding box center [518, 439] width 21 height 13
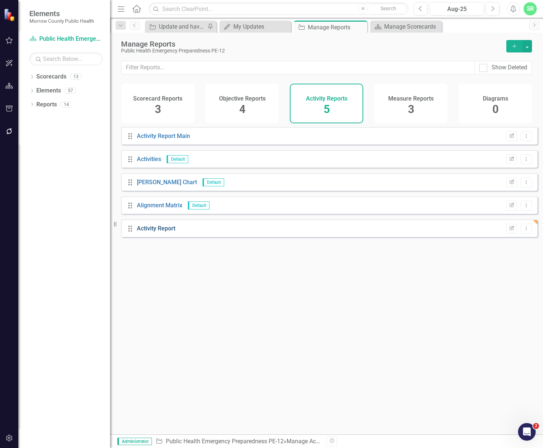
click at [168, 232] on link "Activity Report" at bounding box center [156, 228] width 39 height 7
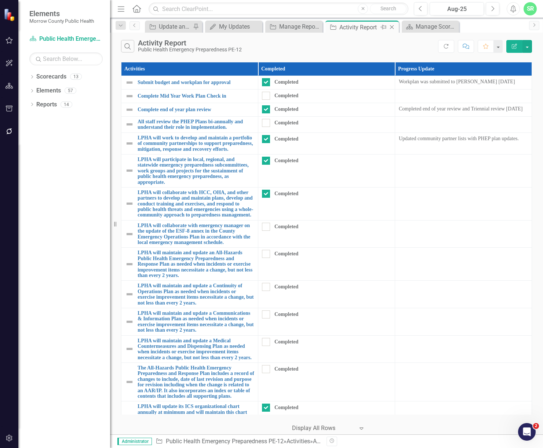
click at [391, 25] on icon "Close" at bounding box center [391, 27] width 7 height 6
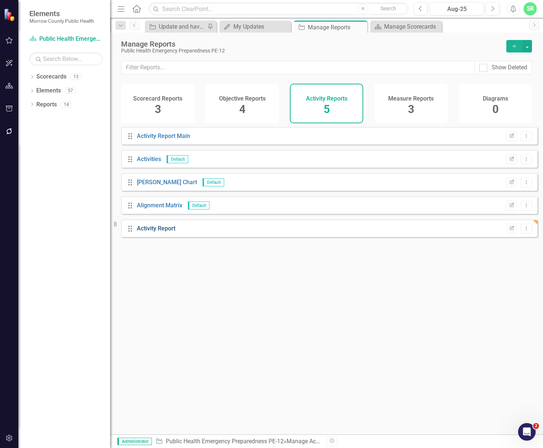
click at [167, 232] on link "Activity Report" at bounding box center [156, 228] width 39 height 7
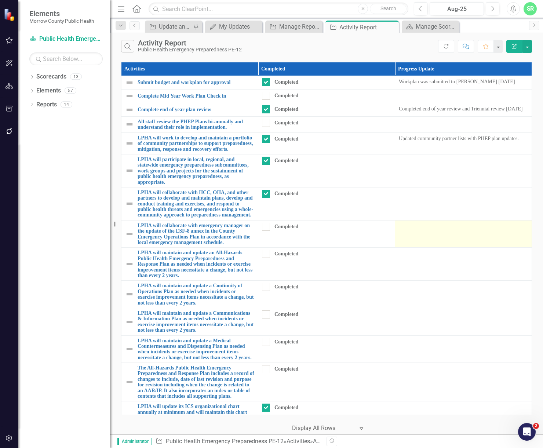
click at [460, 232] on div at bounding box center [463, 227] width 129 height 9
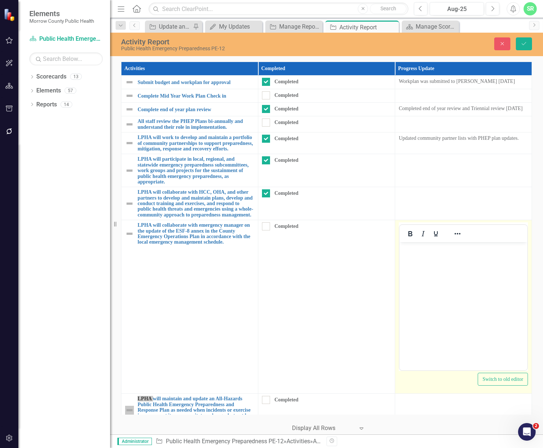
click at [418, 256] on body "Rich Text Area. Press ALT-0 for help." at bounding box center [464, 297] width 128 height 110
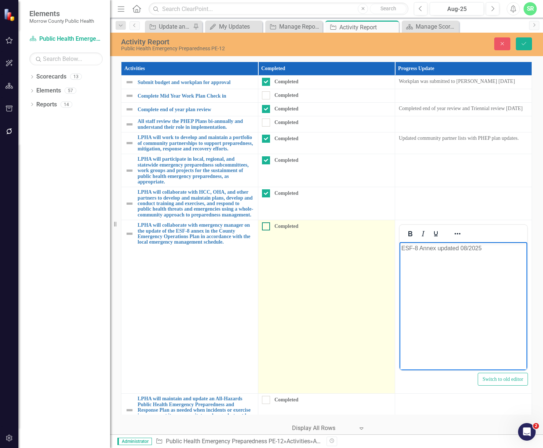
click at [269, 230] on div "Completed" at bounding box center [325, 226] width 126 height 8
click at [267, 227] on input "Completed" at bounding box center [264, 224] width 5 height 5
checkbox input "true"
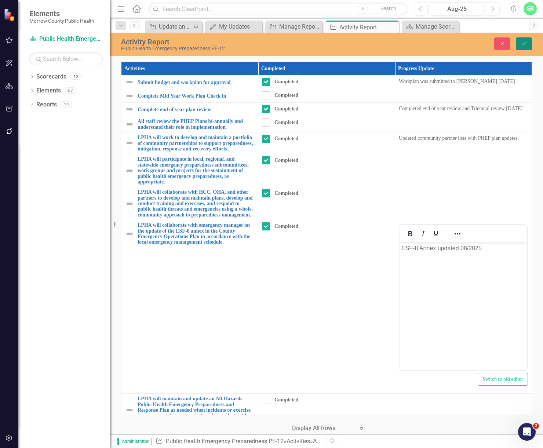
click at [524, 43] on icon "Save" at bounding box center [524, 43] width 7 height 5
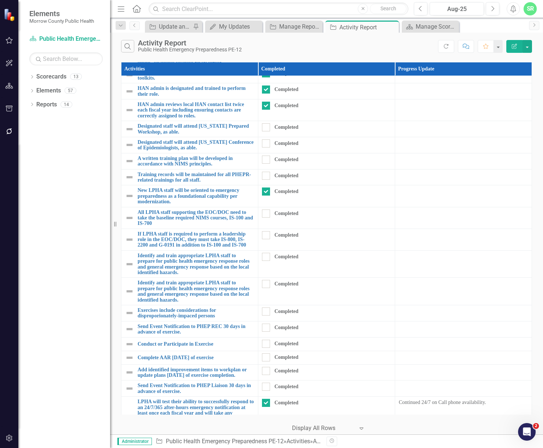
scroll to position [601, 0]
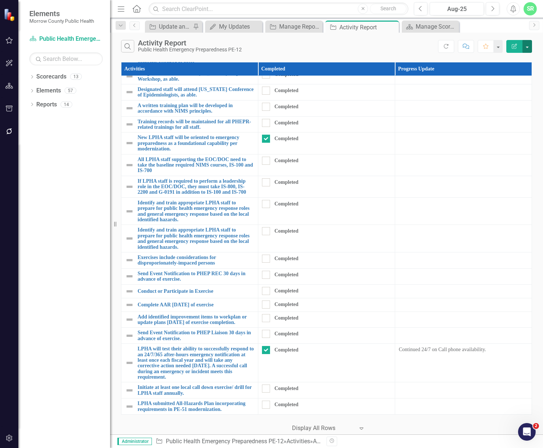
click at [527, 46] on button "button" at bounding box center [528, 46] width 10 height 13
click at [514, 93] on link "Excel Export to Excel" at bounding box center [503, 88] width 58 height 14
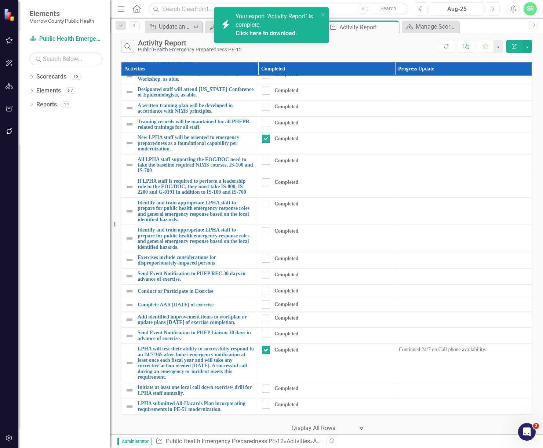
click at [271, 30] on link "Click here to download." at bounding box center [267, 33] width 62 height 7
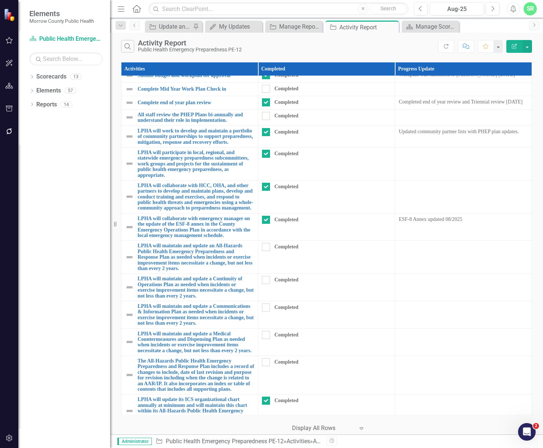
scroll to position [0, 0]
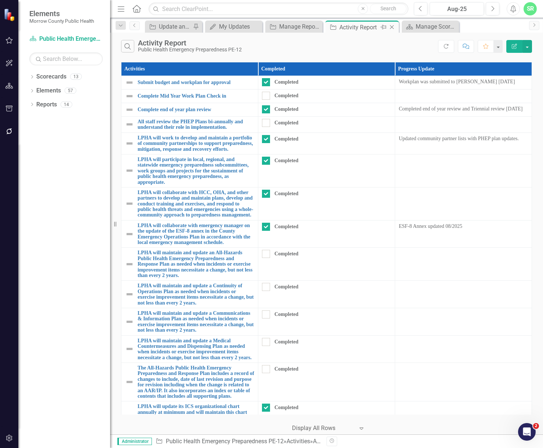
click at [393, 27] on icon "Close" at bounding box center [391, 27] width 7 height 6
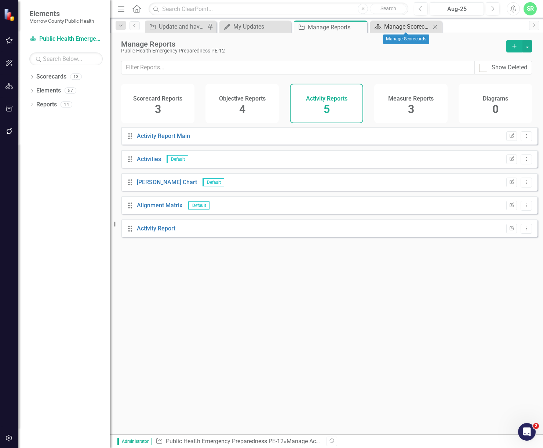
click at [393, 27] on div "Manage Scorecards" at bounding box center [407, 26] width 47 height 9
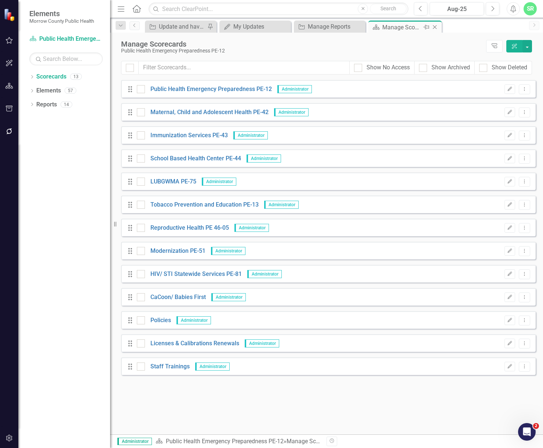
click at [437, 29] on icon "Close" at bounding box center [434, 27] width 7 height 6
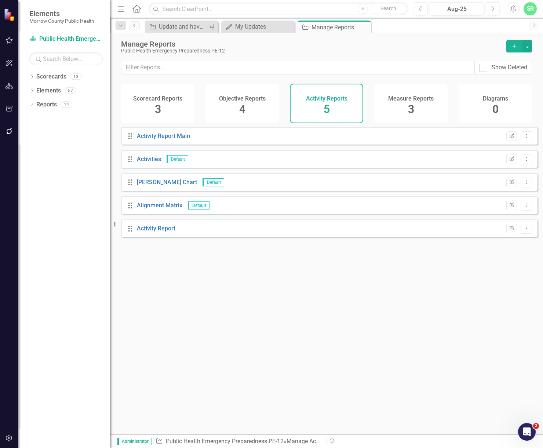
click at [6, 40] on icon "button" at bounding box center [9, 40] width 7 height 7
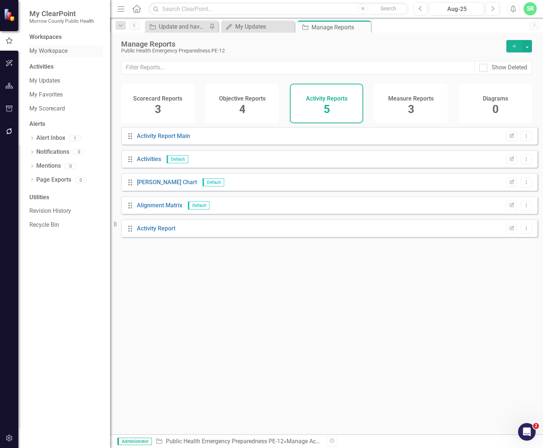
click at [66, 54] on link "My Workspace" at bounding box center [65, 51] width 73 height 8
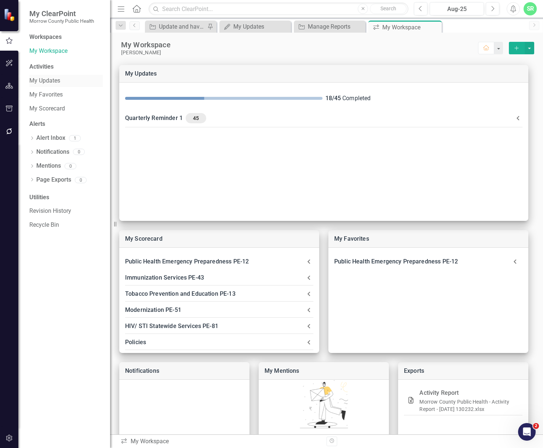
click at [55, 79] on link "My Updates" at bounding box center [65, 81] width 73 height 8
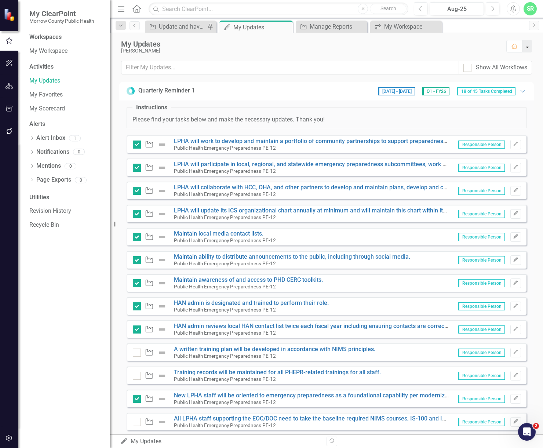
click at [527, 46] on button "button" at bounding box center [528, 46] width 10 height 12
click at [519, 90] on icon "Expanded" at bounding box center [522, 91] width 7 height 6
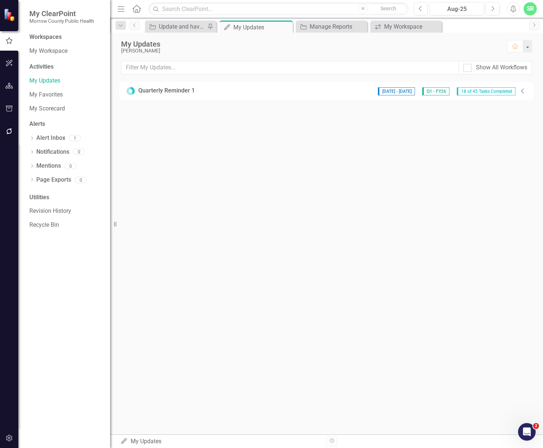
click at [517, 90] on div "[DATE] - [DATE] Q1 - FY26 18 of 45 Tasks Completed" at bounding box center [446, 90] width 145 height 9
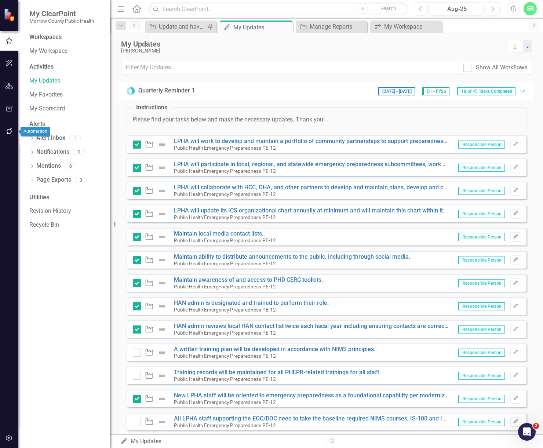
click at [11, 135] on button "button" at bounding box center [9, 131] width 17 height 15
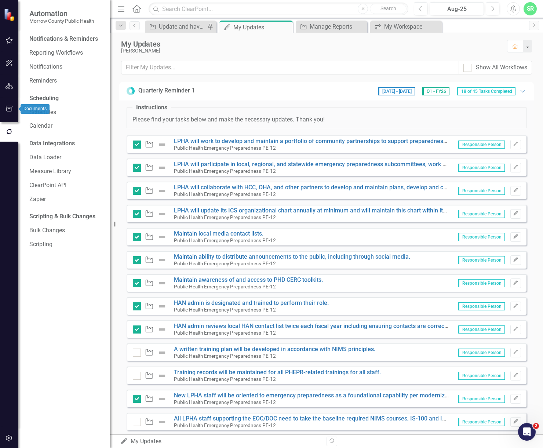
click at [9, 108] on icon "button" at bounding box center [10, 109] width 8 height 6
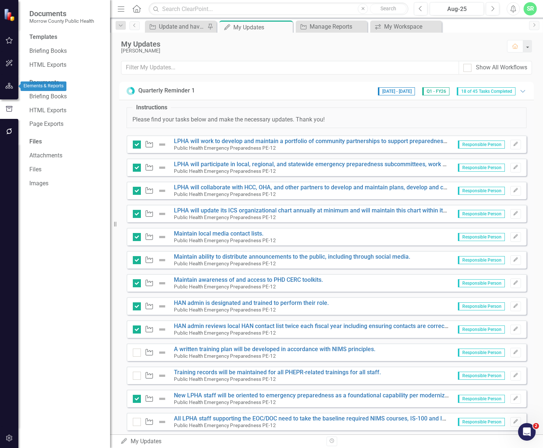
click at [15, 85] on button "button" at bounding box center [9, 86] width 17 height 15
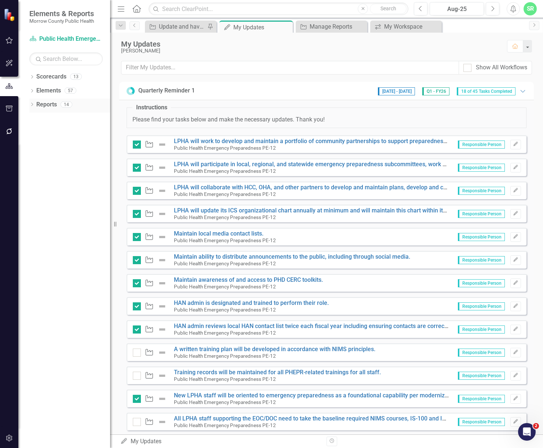
click at [68, 107] on div "14" at bounding box center [67, 104] width 12 height 6
click at [42, 105] on link "Reports" at bounding box center [46, 105] width 21 height 8
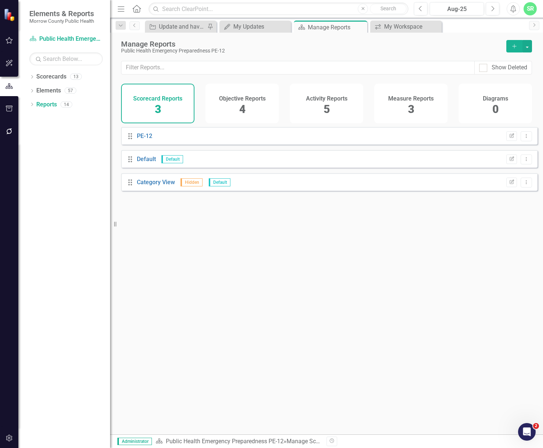
click at [318, 105] on div "Activity Reports 5" at bounding box center [326, 104] width 73 height 40
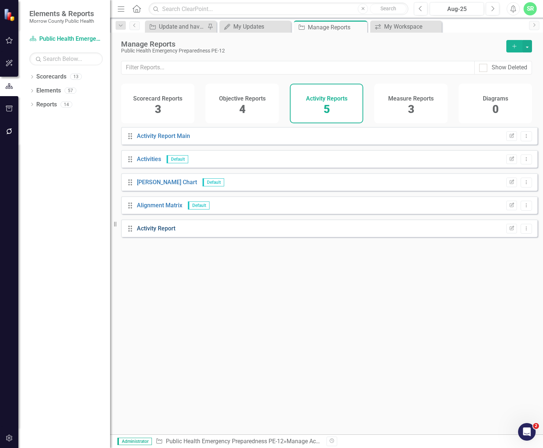
click at [168, 232] on link "Activity Report" at bounding box center [156, 228] width 39 height 7
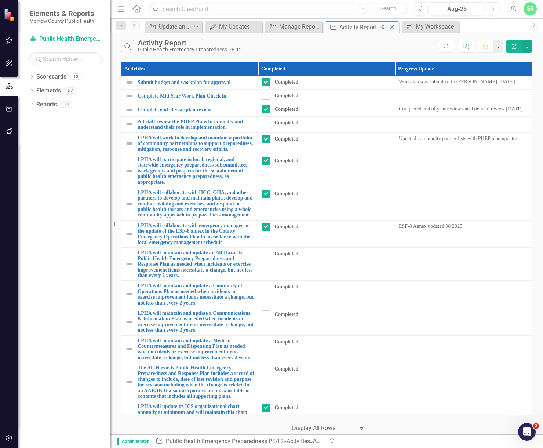
click at [392, 26] on icon "Close" at bounding box center [391, 27] width 7 height 6
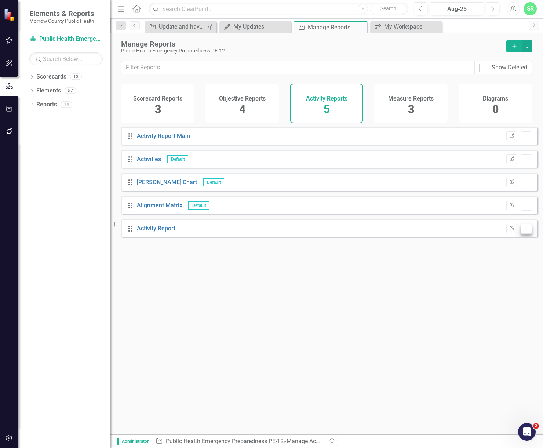
click at [522, 234] on button "Dropdown Menu" at bounding box center [526, 229] width 11 height 10
click at [519, 244] on link "Edit Report Edit Report" at bounding box center [496, 247] width 61 height 14
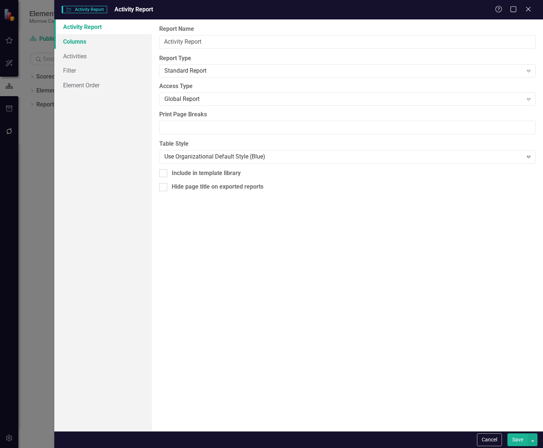
click at [102, 40] on link "Columns" at bounding box center [103, 41] width 98 height 15
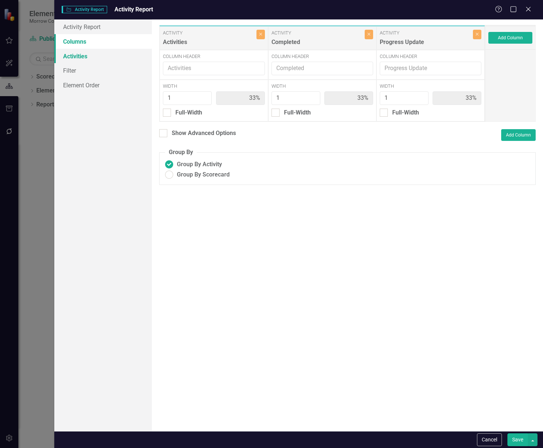
click at [101, 52] on link "Activities" at bounding box center [103, 56] width 98 height 15
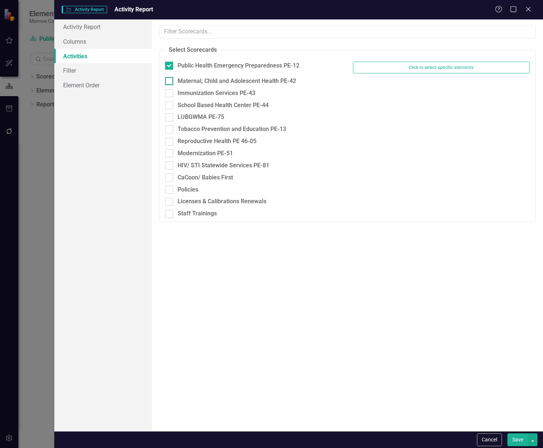
click at [175, 80] on div "Maternal, Child and Adolescent Health PE-42" at bounding box center [253, 81] width 177 height 8
click at [170, 80] on input "Maternal, Child and Adolescent Health PE-42" at bounding box center [167, 79] width 5 height 5
checkbox input "true"
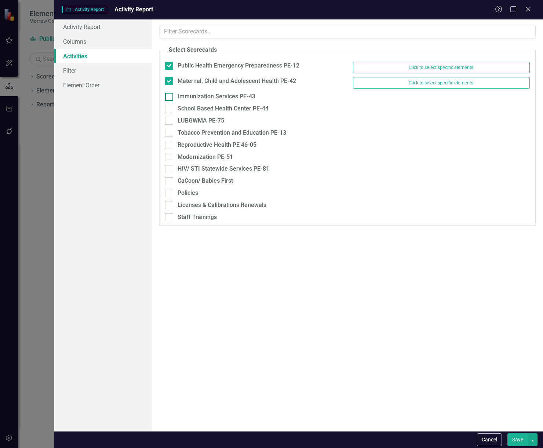
click at [174, 94] on div "Immunization Services PE-43" at bounding box center [253, 96] width 177 height 8
click at [170, 94] on input "Immunization Services PE-43" at bounding box center [167, 95] width 5 height 5
checkbox input "true"
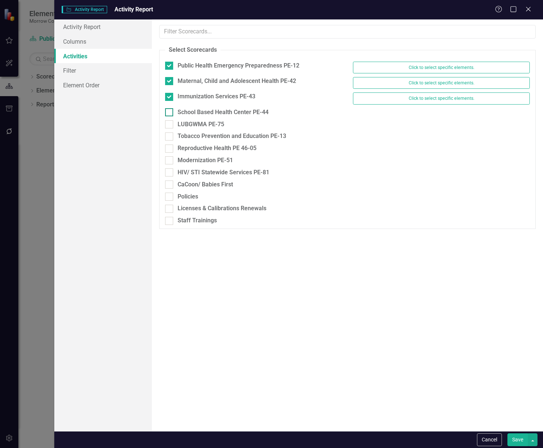
click at [174, 113] on div "School Based Health Center PE-44" at bounding box center [253, 112] width 177 height 8
click at [170, 113] on input "School Based Health Center PE-44" at bounding box center [167, 110] width 5 height 5
checkbox input "true"
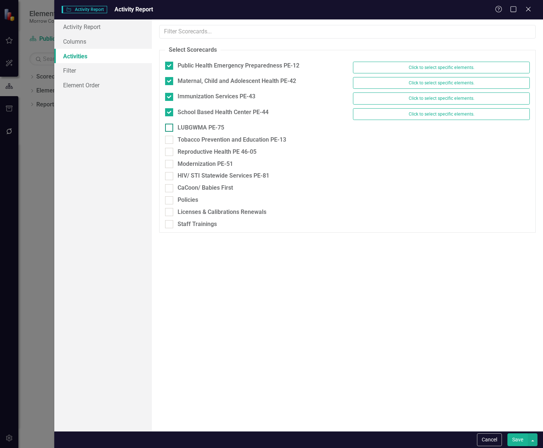
click at [173, 130] on div at bounding box center [169, 128] width 8 height 8
click at [170, 128] on input "LUBGWMA PE-75" at bounding box center [167, 126] width 5 height 5
checkbox input "true"
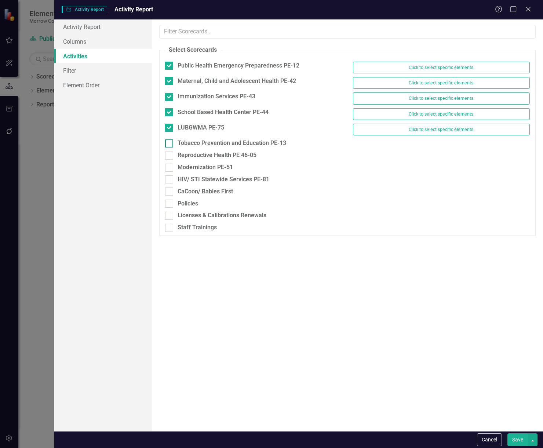
click at [170, 144] on div at bounding box center [169, 143] width 8 height 8
click at [170, 144] on input "Tobacco Prevention and Education PE-13" at bounding box center [167, 141] width 5 height 5
checkbox input "true"
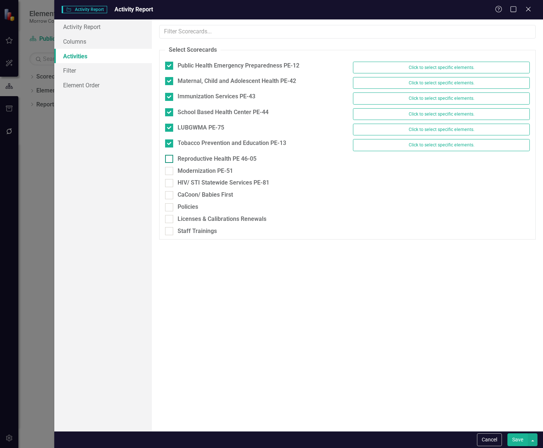
click at [170, 163] on div at bounding box center [169, 159] width 8 height 8
click at [170, 160] on input "Reproductive Health PE 46-05" at bounding box center [167, 157] width 5 height 5
checkbox input "true"
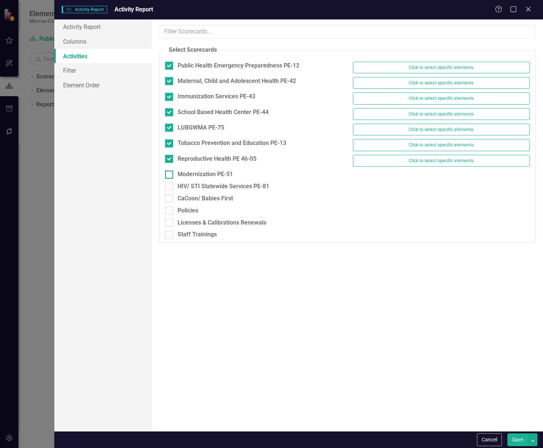
click at [170, 175] on div at bounding box center [169, 175] width 8 height 8
click at [170, 175] on input "Modernization PE-51" at bounding box center [167, 173] width 5 height 5
checkbox input "true"
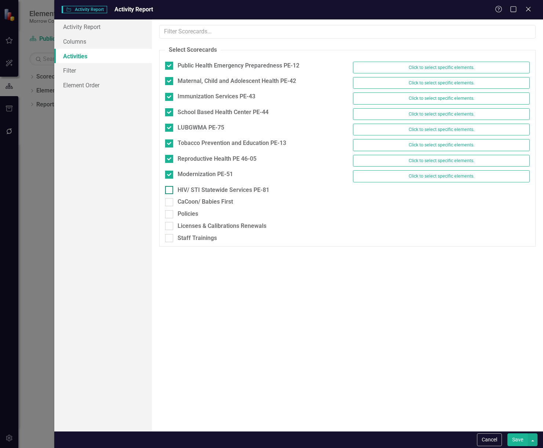
click at [172, 188] on div at bounding box center [169, 190] width 8 height 8
click at [170, 188] on input "HIV/ STI Statewide Services PE-81" at bounding box center [167, 188] width 5 height 5
checkbox input "true"
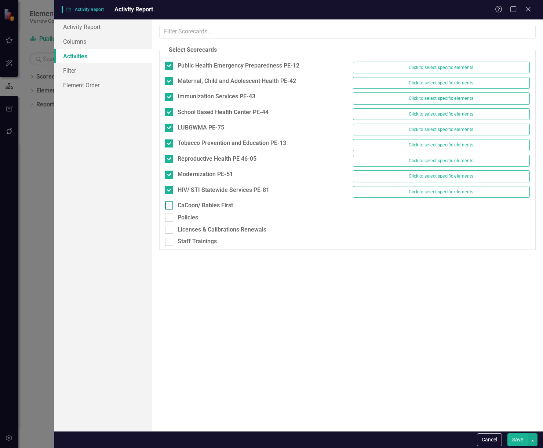
click at [169, 205] on input "CaCoon/ Babies First" at bounding box center [167, 203] width 5 height 5
checkbox input "true"
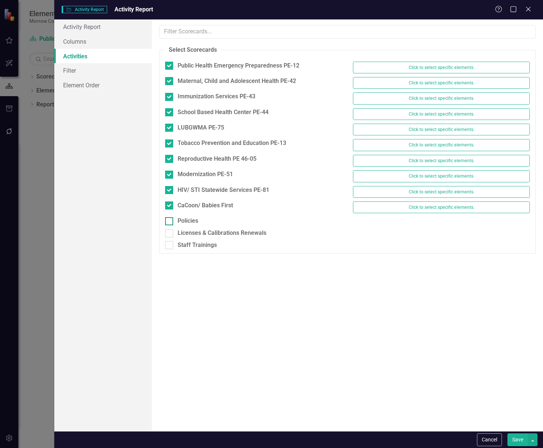
click at [167, 225] on div at bounding box center [169, 221] width 8 height 8
click at [167, 222] on input "Policies" at bounding box center [167, 219] width 5 height 5
checkbox input "true"
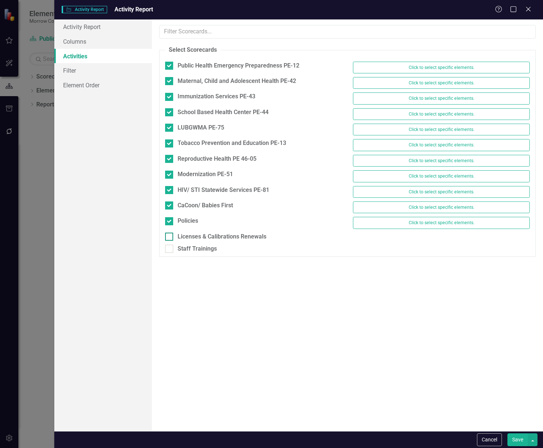
click at [168, 235] on input "Licenses & Calibrations Renewals" at bounding box center [167, 235] width 5 height 5
click at [169, 236] on input "Licenses & Calibrations Renewals" at bounding box center [167, 235] width 5 height 5
checkbox input "false"
click at [174, 220] on div "Policies" at bounding box center [253, 221] width 177 height 8
click at [170, 220] on input "Policies" at bounding box center [167, 219] width 5 height 5
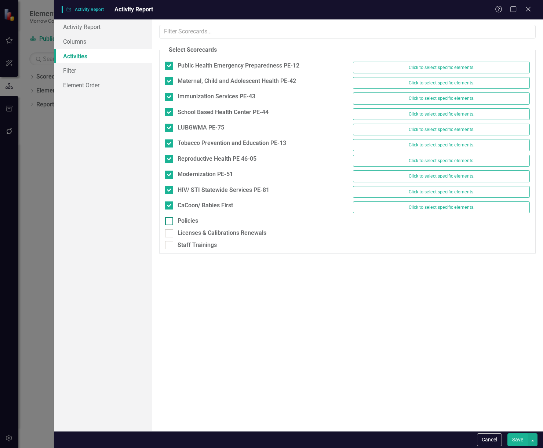
checkbox input "false"
click at [522, 441] on button "Save" at bounding box center [518, 439] width 21 height 13
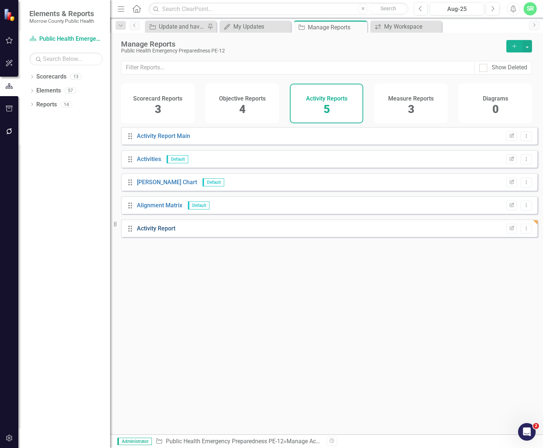
click at [164, 232] on link "Activity Report" at bounding box center [156, 228] width 39 height 7
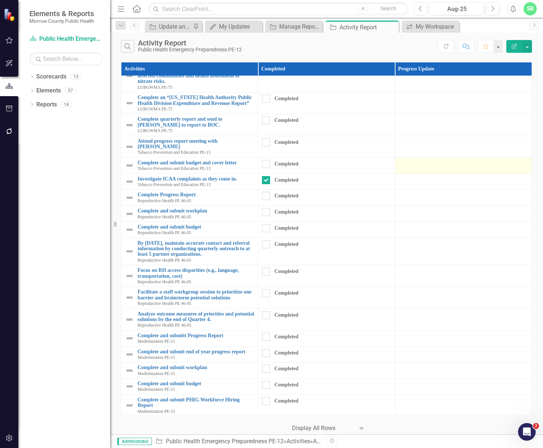
scroll to position [1652, 0]
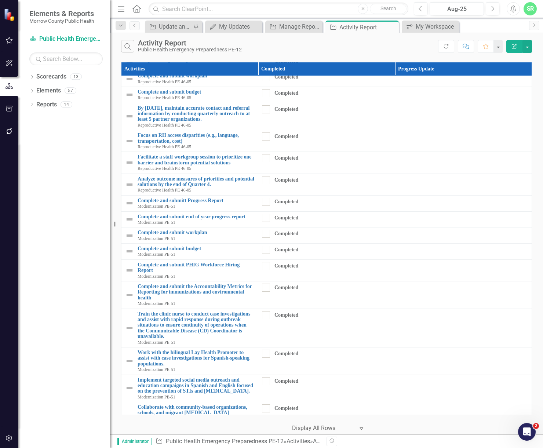
click at [440, 50] on div at bounding box center [463, 45] width 129 height 9
click at [432, 55] on td at bounding box center [463, 47] width 137 height 16
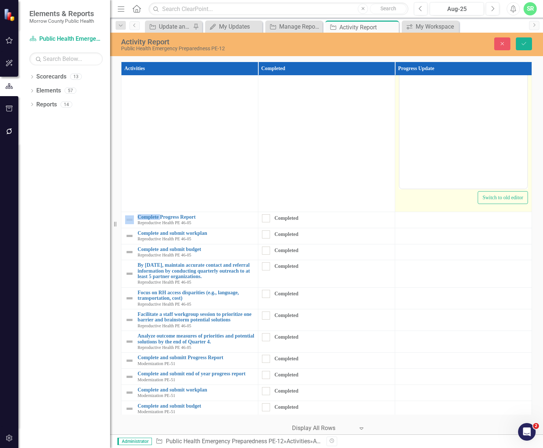
scroll to position [0, 0]
click at [455, 96] on body "Rich Text Area. Press ALT-0 for help." at bounding box center [464, 115] width 128 height 110
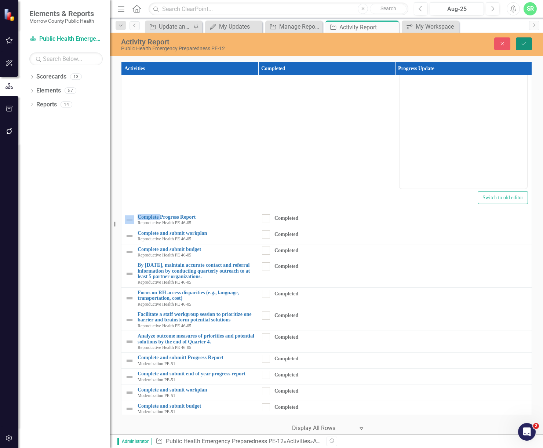
click at [524, 47] on button "Save" at bounding box center [524, 43] width 16 height 13
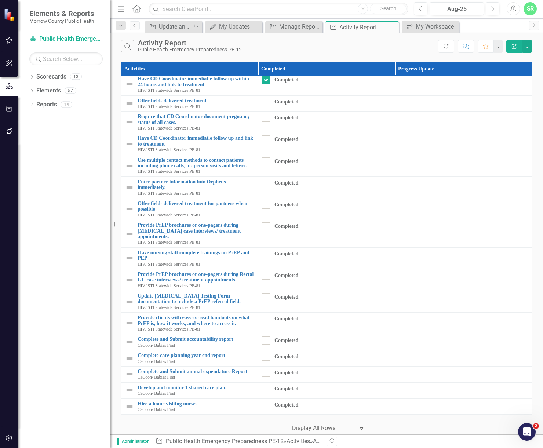
scroll to position [4387, 0]
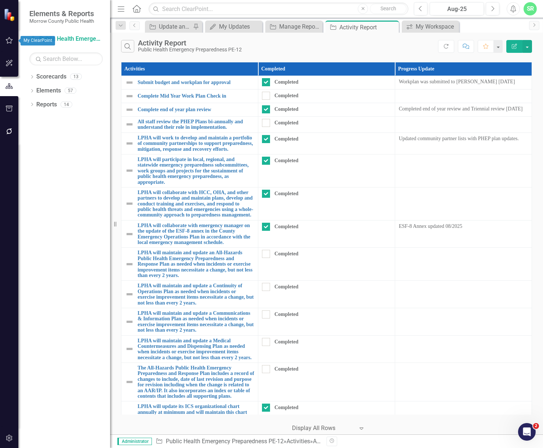
click at [8, 39] on icon "button" at bounding box center [9, 40] width 7 height 7
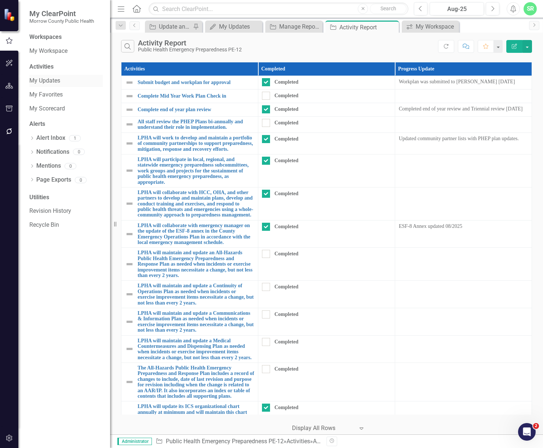
click at [73, 82] on link "My Updates" at bounding box center [65, 81] width 73 height 8
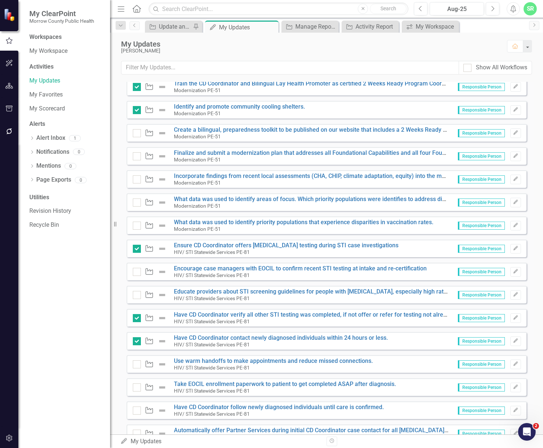
scroll to position [551, 0]
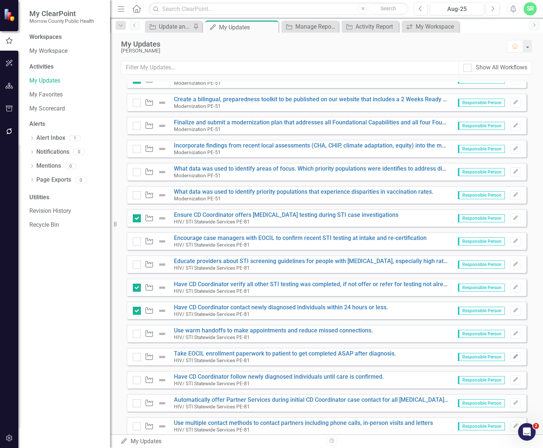
click at [513, 357] on icon "Edit" at bounding box center [516, 357] width 6 height 4
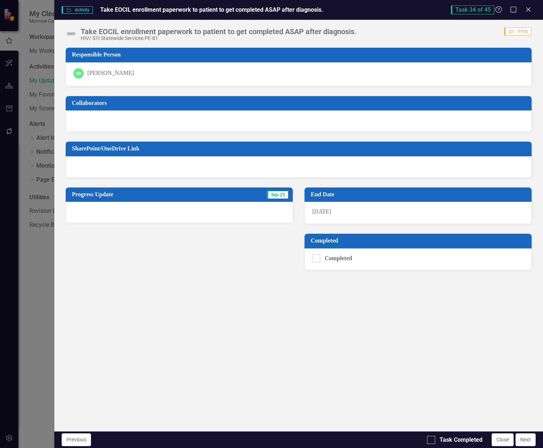
click at [135, 206] on div at bounding box center [179, 212] width 227 height 21
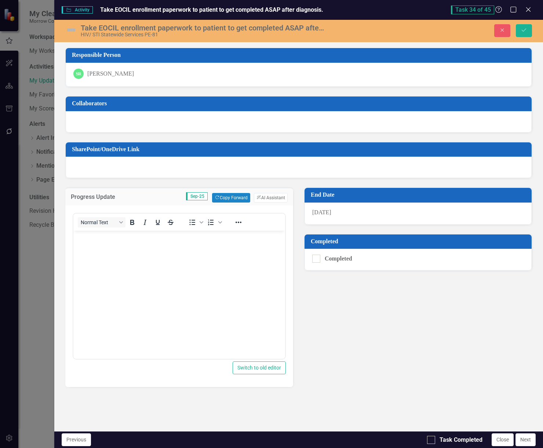
scroll to position [0, 0]
click at [153, 256] on body "Rich Text Area. Press ALT-0 for help." at bounding box center [179, 286] width 212 height 110
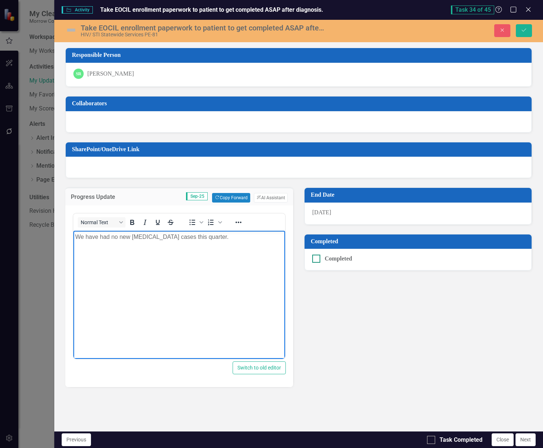
click at [316, 259] on input "Completed" at bounding box center [314, 257] width 5 height 5
checkbox input "true"
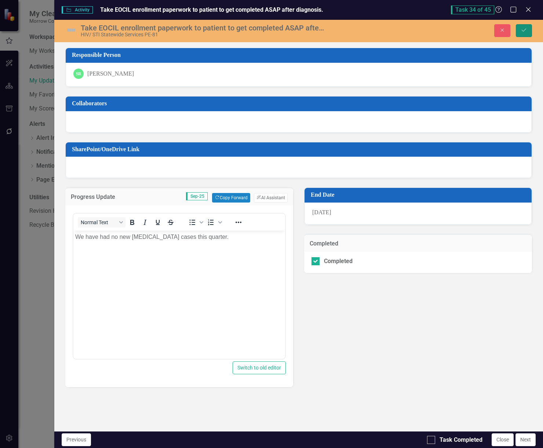
click at [526, 33] on button "Save" at bounding box center [524, 30] width 16 height 13
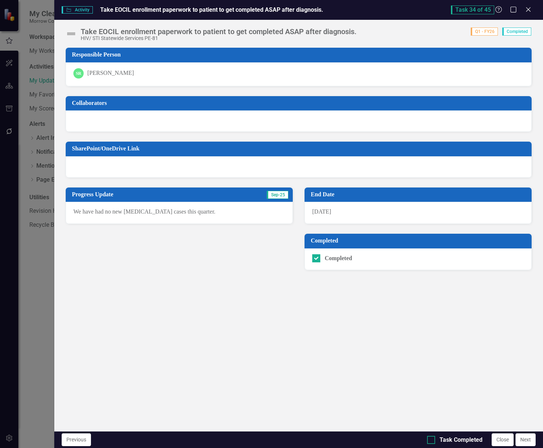
click at [438, 441] on div "Task Completed" at bounding box center [454, 440] width 55 height 8
click at [432, 441] on input "Task Completed" at bounding box center [429, 438] width 5 height 5
checkbox input "true"
click at [531, 11] on icon at bounding box center [529, 10] width 6 height 6
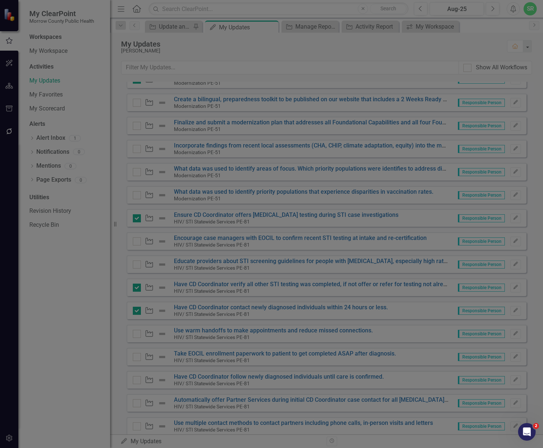
checkbox input "true"
